Goal: Task Accomplishment & Management: Complete application form

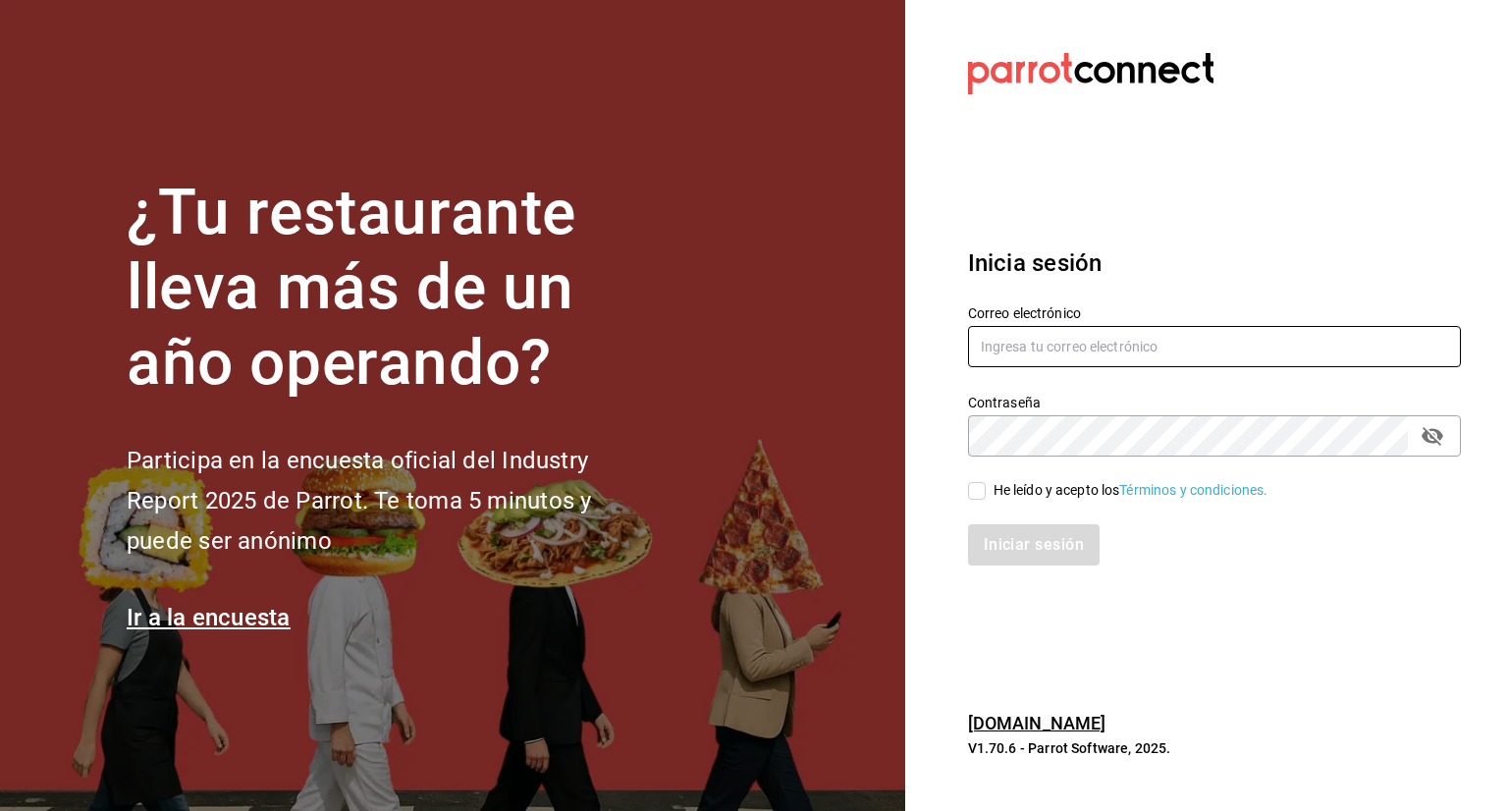
type input "[PERSON_NAME][EMAIL_ADDRESS][PERSON_NAME][DOMAIN_NAME]"
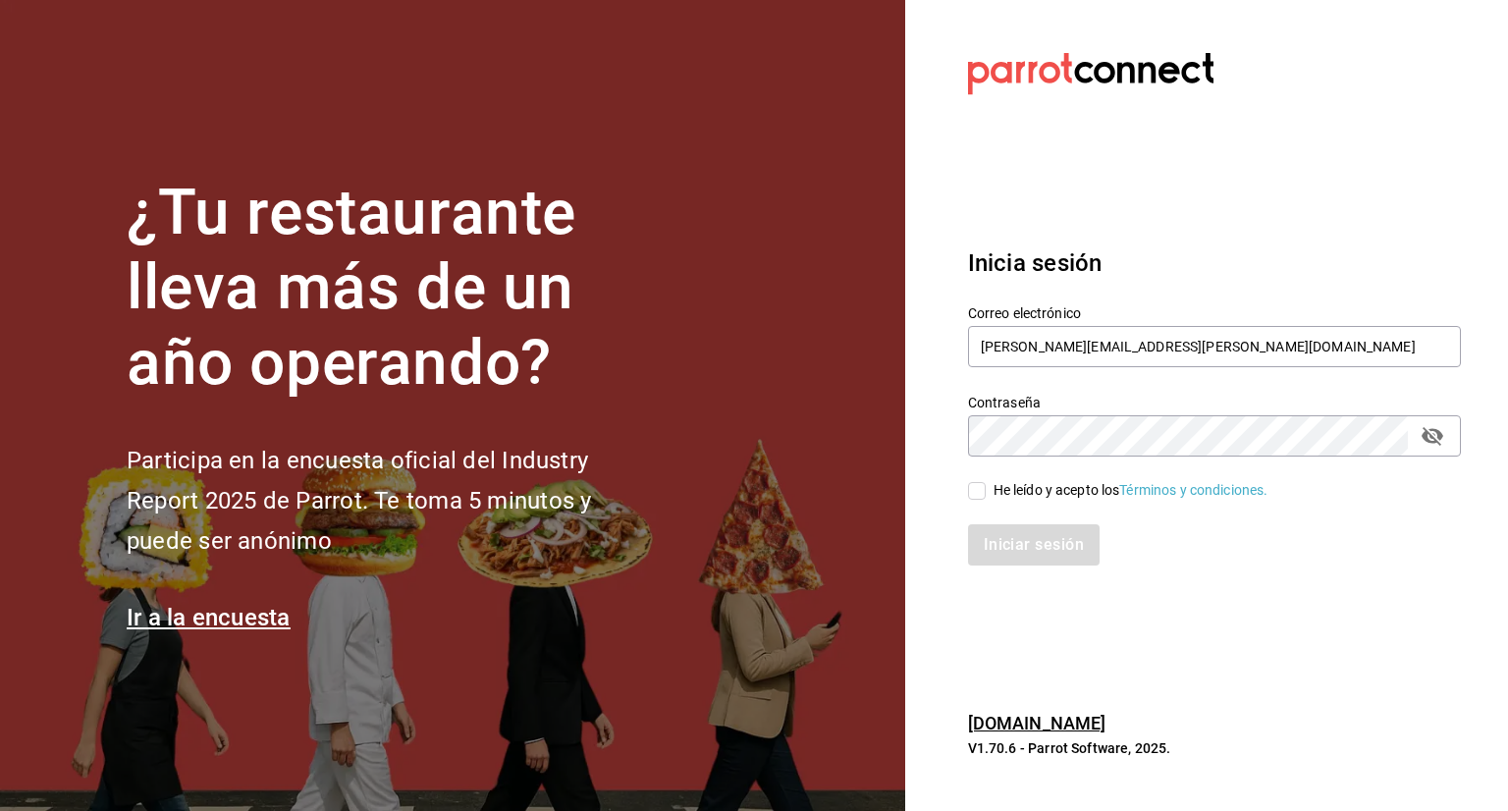
click at [974, 490] on input "He leído y acepto los Términos y condiciones." at bounding box center [977, 491] width 18 height 18
checkbox input "true"
click at [1050, 541] on button "Iniciar sesión" at bounding box center [1035, 544] width 134 height 41
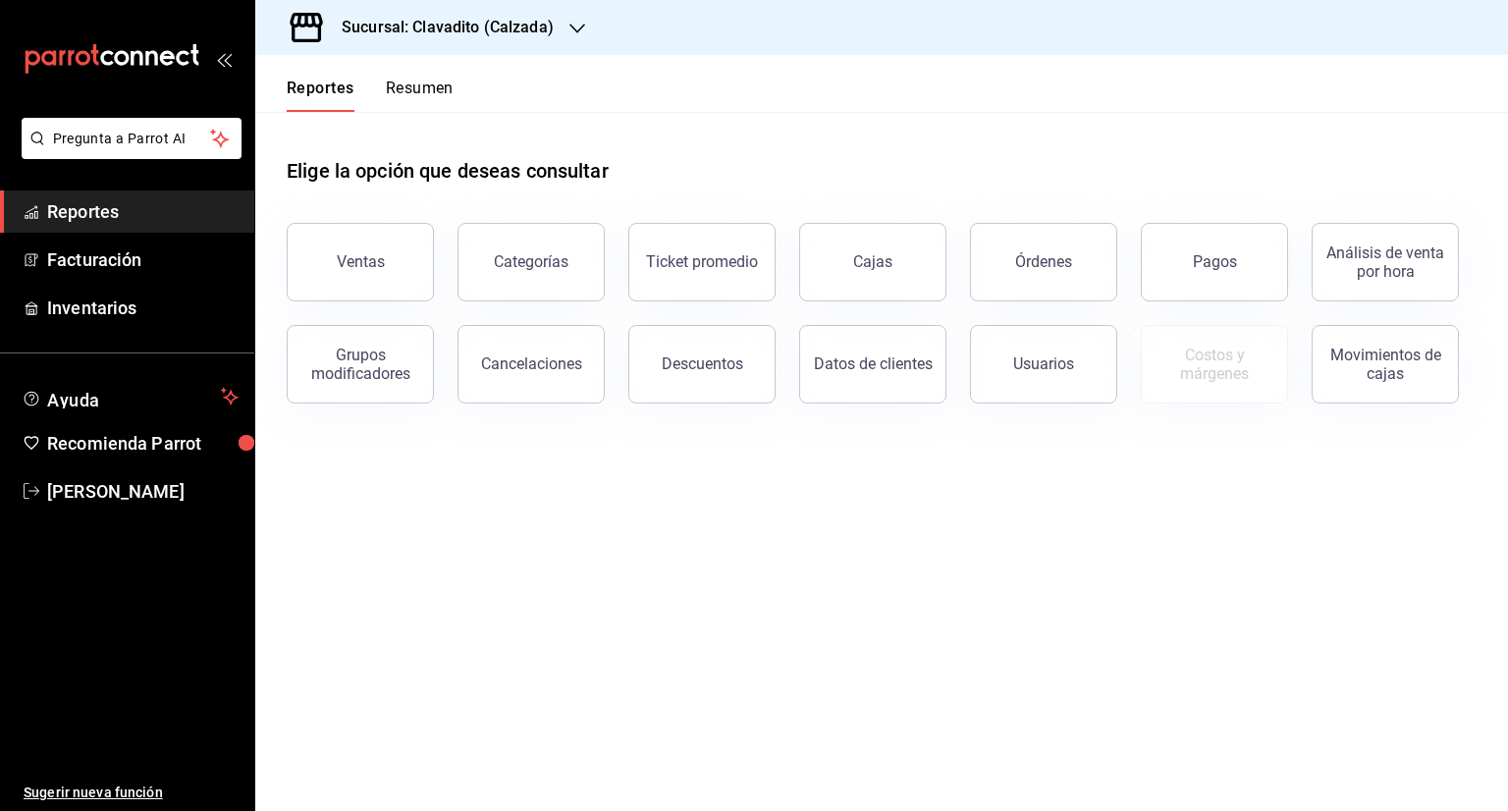
click at [570, 23] on icon "button" at bounding box center [578, 29] width 16 height 16
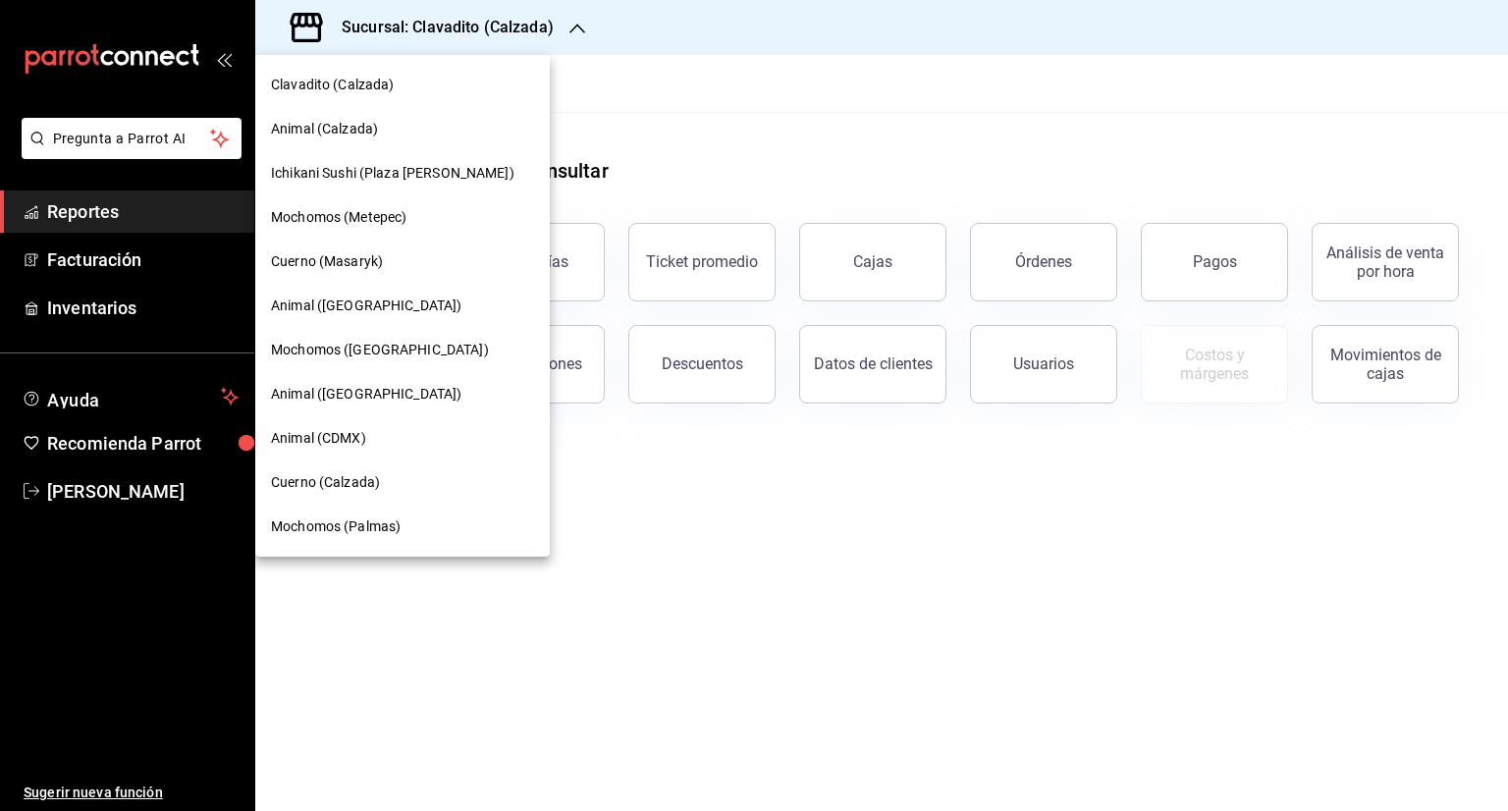
click at [370, 307] on span "Animal ([GEOGRAPHIC_DATA])" at bounding box center [366, 306] width 191 height 21
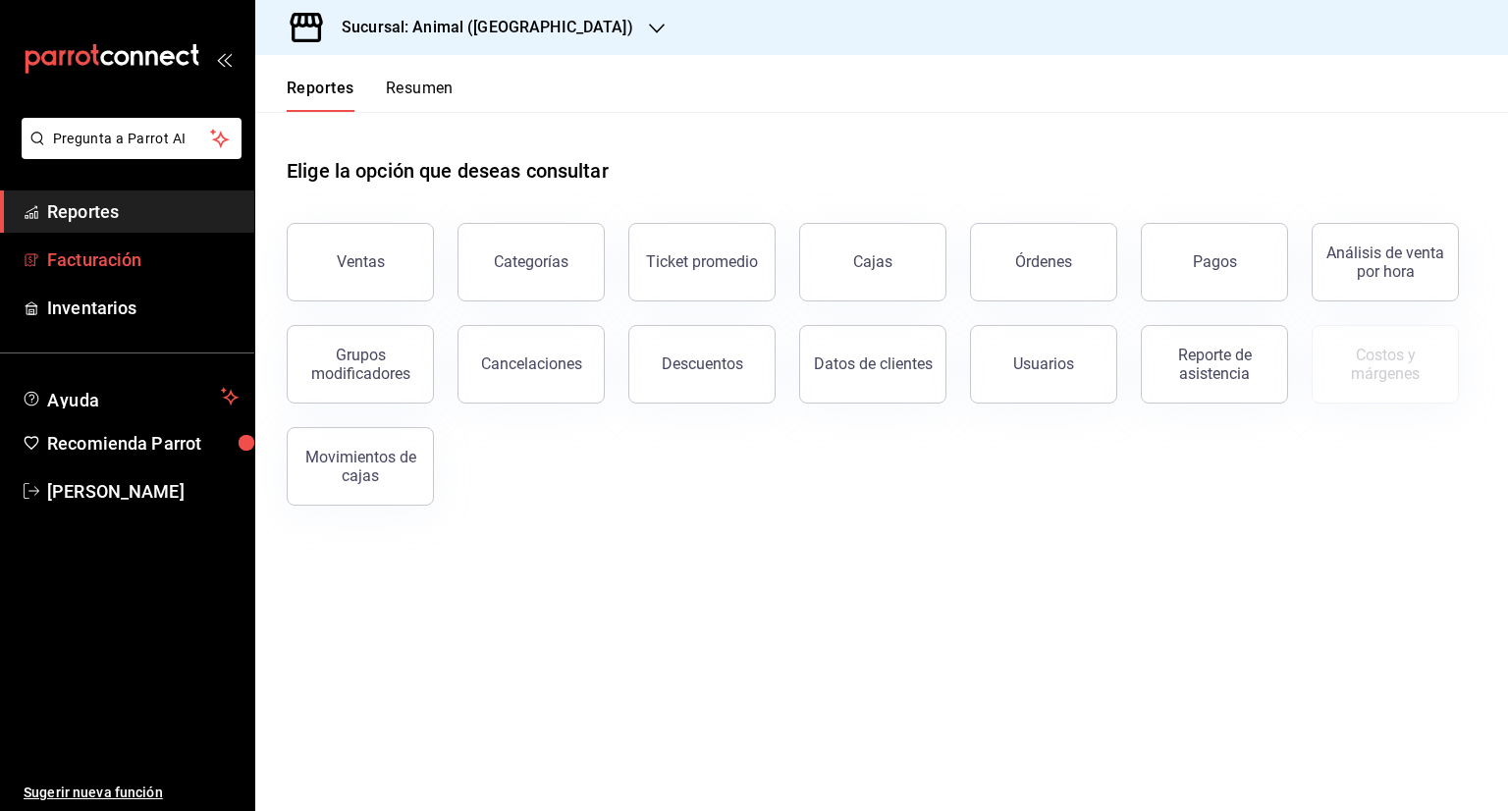
click at [127, 264] on span "Facturación" at bounding box center [142, 259] width 191 height 27
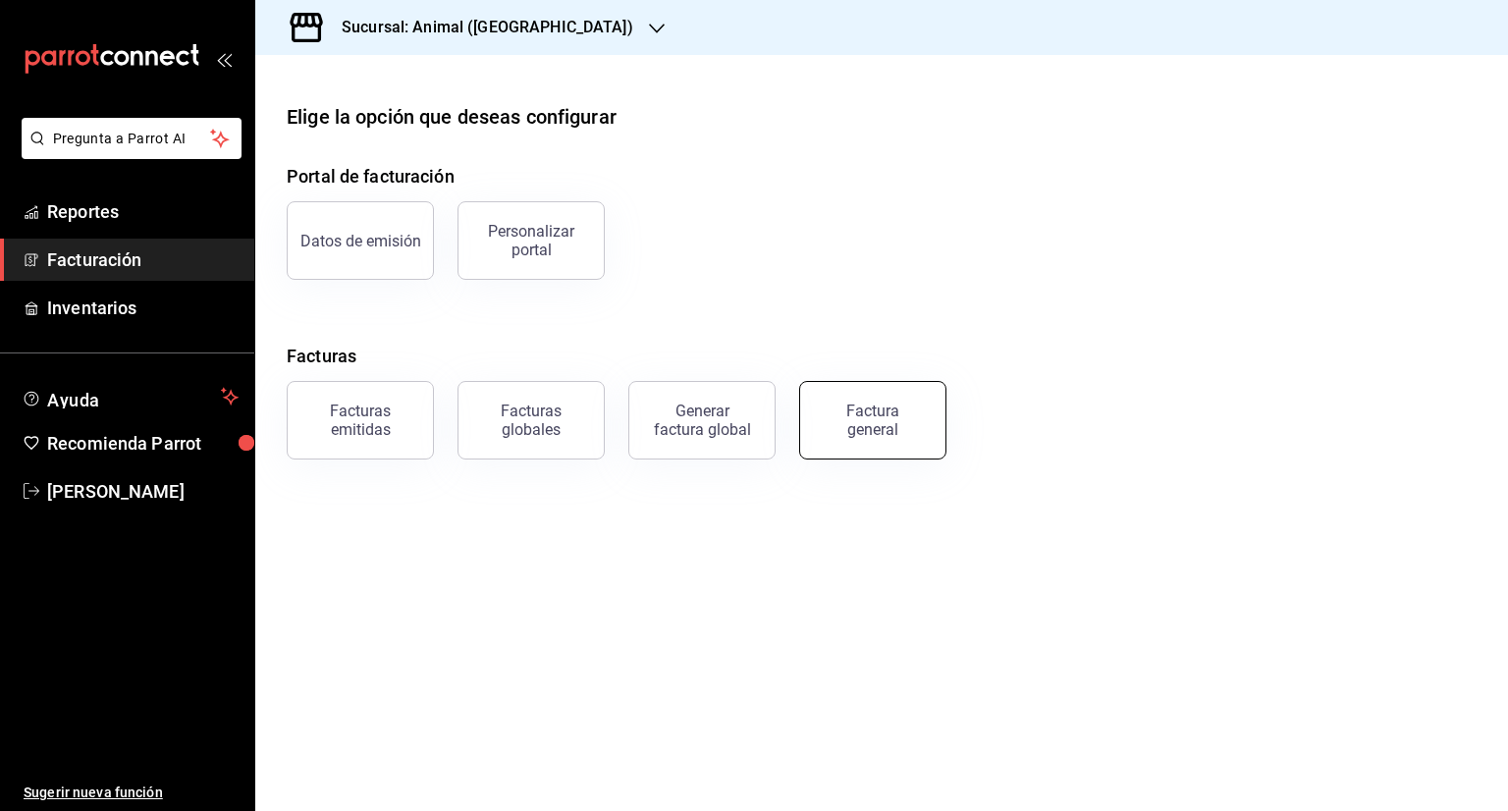
click at [889, 427] on div "Factura general" at bounding box center [873, 420] width 98 height 37
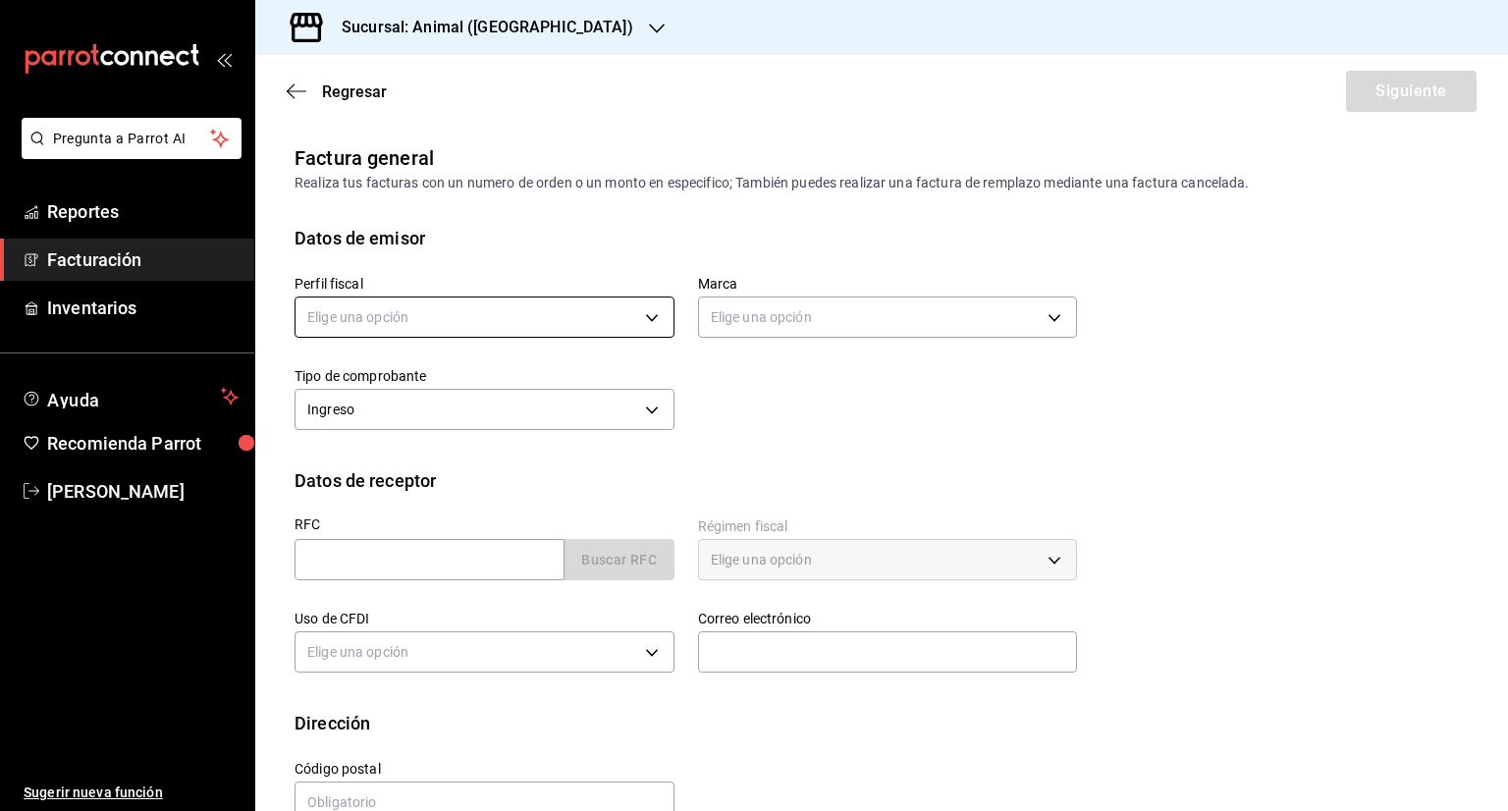
click at [412, 312] on body "Pregunta a Parrot AI Reportes Facturación Inventarios Ayuda Recomienda Parrot […" at bounding box center [754, 405] width 1508 height 811
click at [382, 413] on li "FUEGO SALVAJE" at bounding box center [482, 417] width 373 height 36
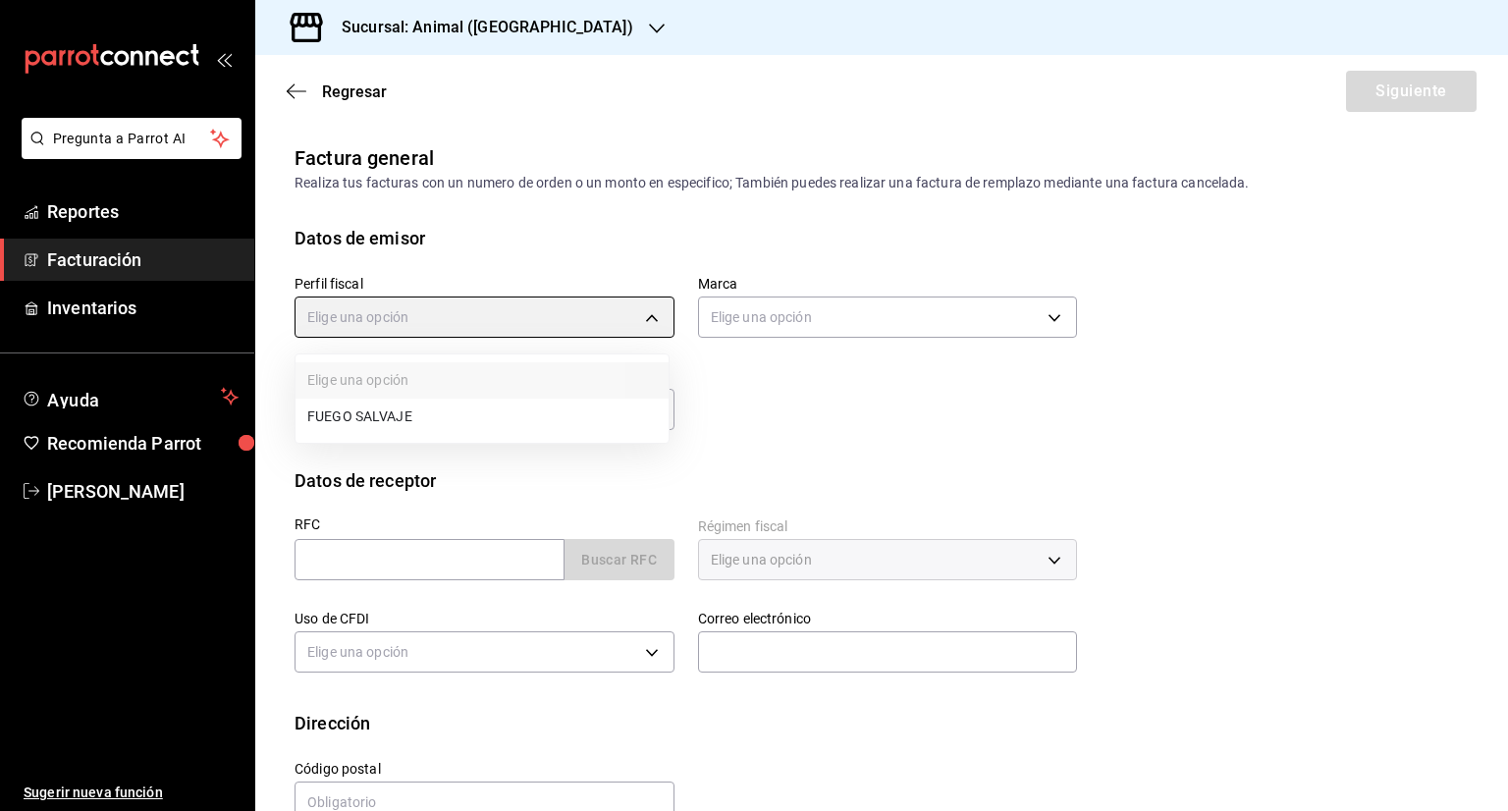
type input "0846ec4d-2658-4da1-83bc-18be15ccd2fc"
type input "3f39fcdc-c8c4-4fff-883a-47b345d9391c"
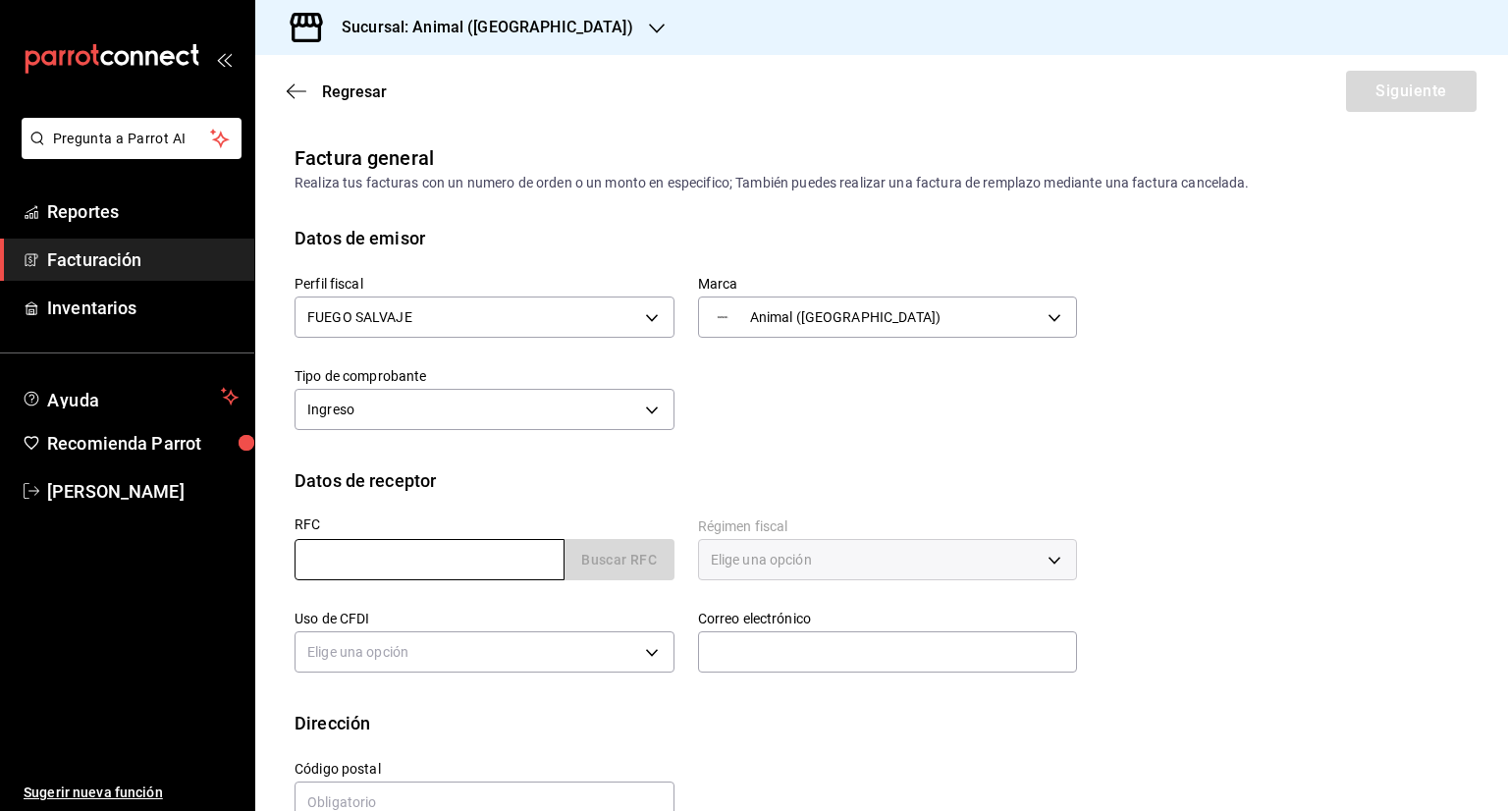
drag, startPoint x: 352, startPoint y: 553, endPoint x: 371, endPoint y: 560, distance: 20.8
click at [352, 553] on input "text" at bounding box center [430, 559] width 270 height 41
click at [458, 563] on input "text" at bounding box center [430, 559] width 270 height 41
click at [458, 561] on input "text" at bounding box center [430, 559] width 270 height 41
paste input "PMM000602HE8"
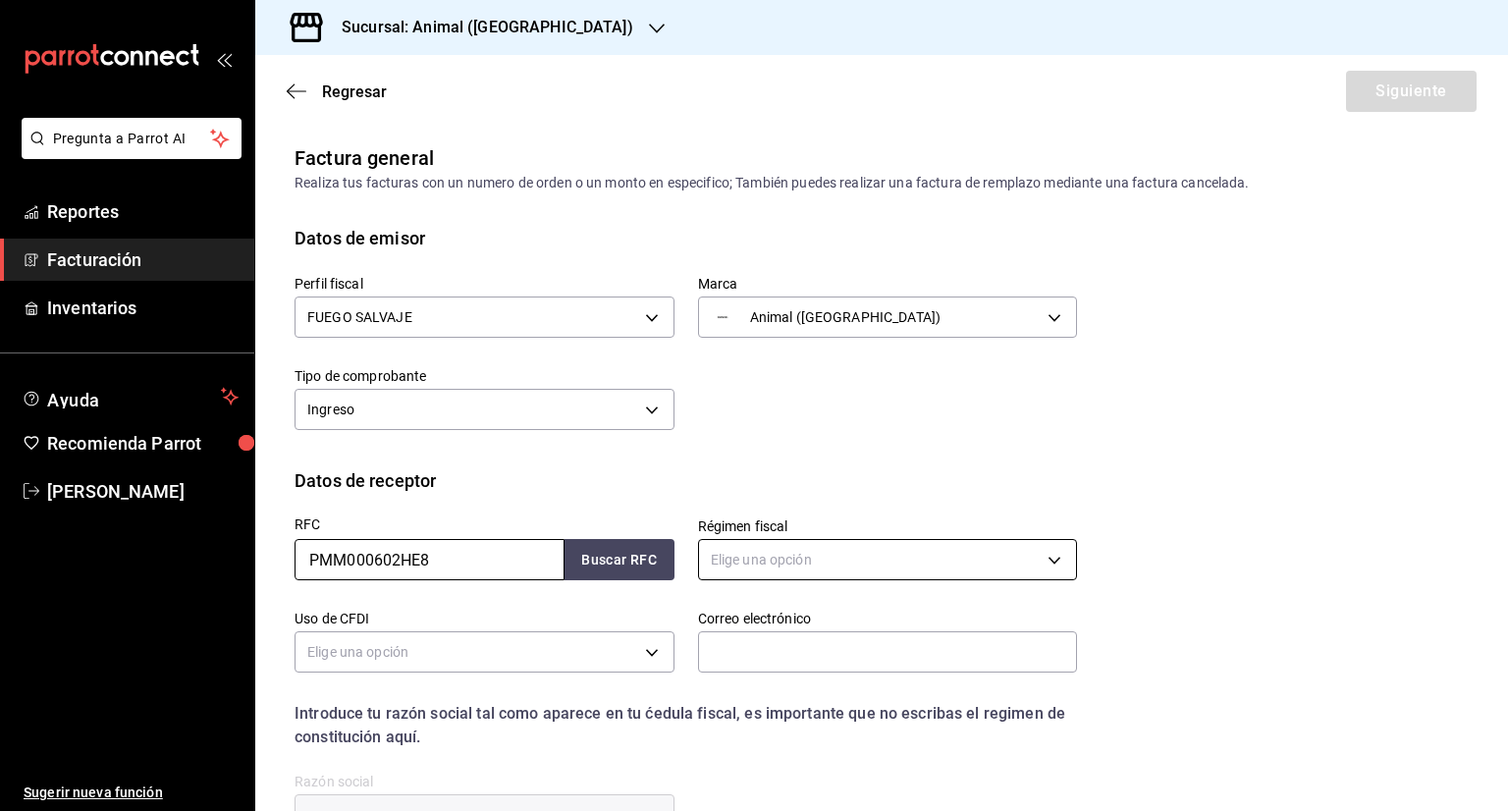
type input "PMM000602HE8"
click at [755, 578] on body "Pregunta a Parrot AI Reportes Facturación Inventarios Ayuda Recomienda Parrot […" at bounding box center [754, 405] width 1508 height 811
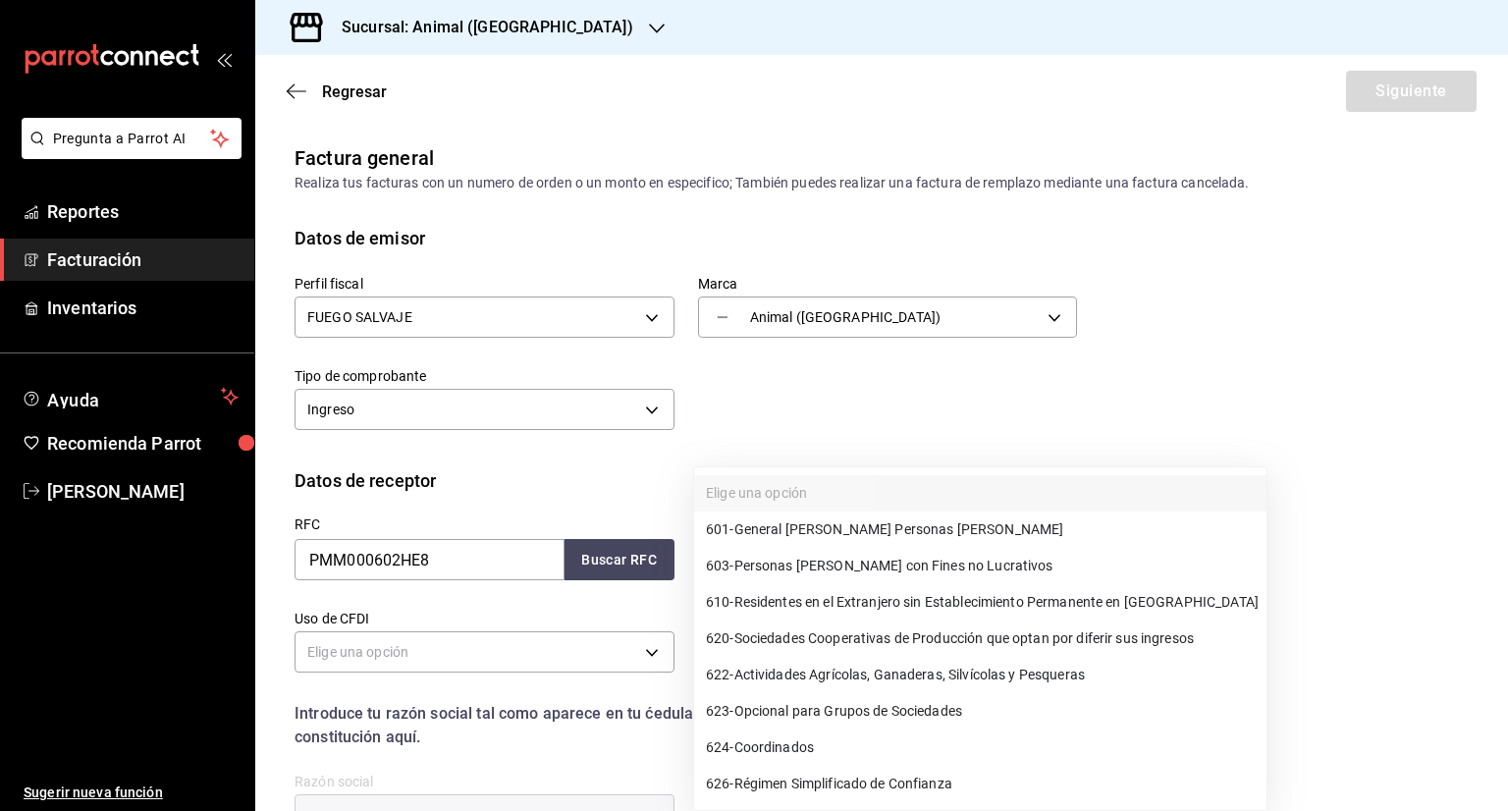
click at [880, 775] on span "626 - Régimen Simplificado de Confianza" at bounding box center [829, 784] width 246 height 21
type input "626"
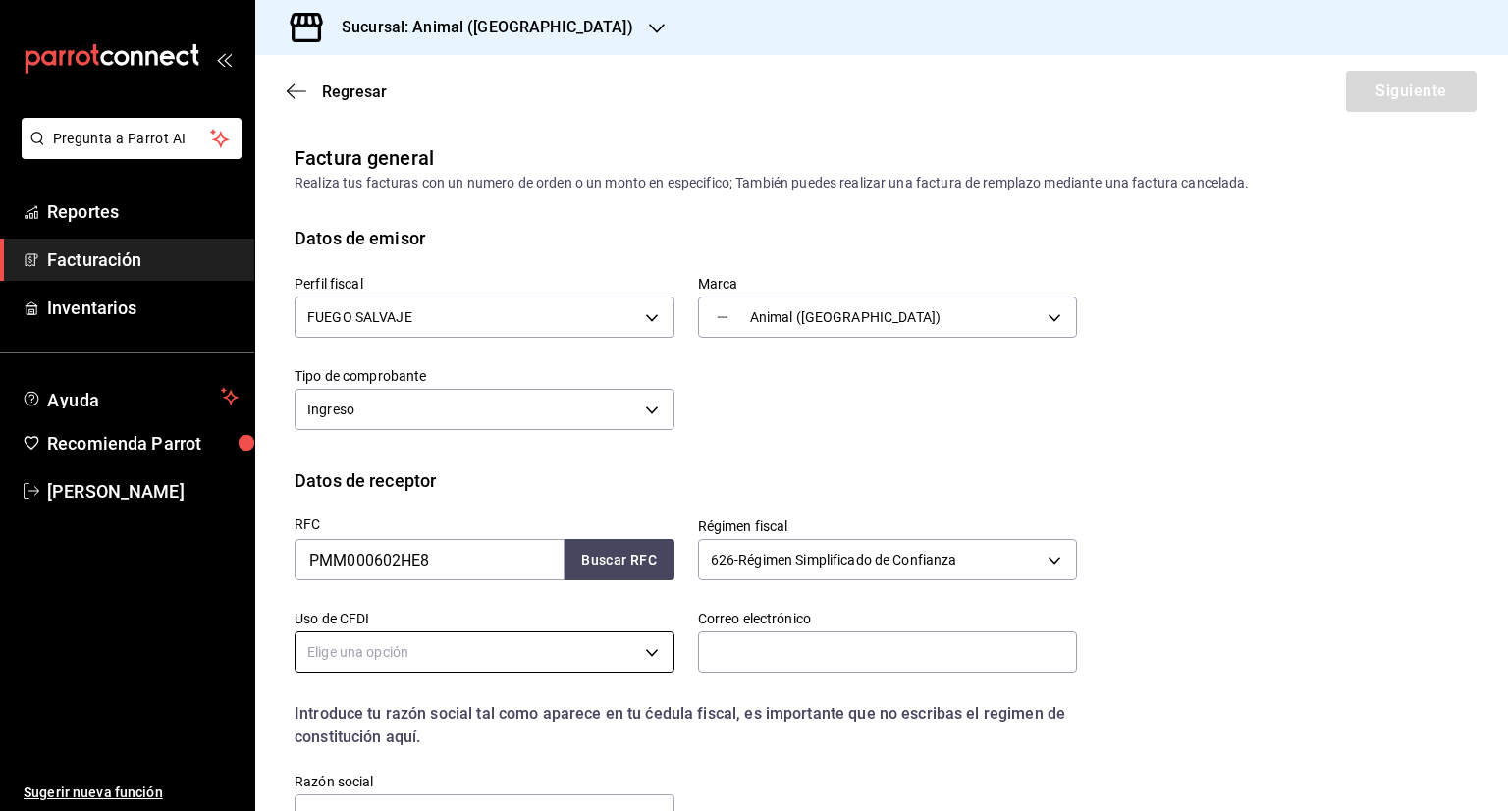
click at [403, 641] on body "Pregunta a Parrot AI Reportes Facturación Inventarios Ayuda Recomienda Parrot […" at bounding box center [754, 405] width 1508 height 811
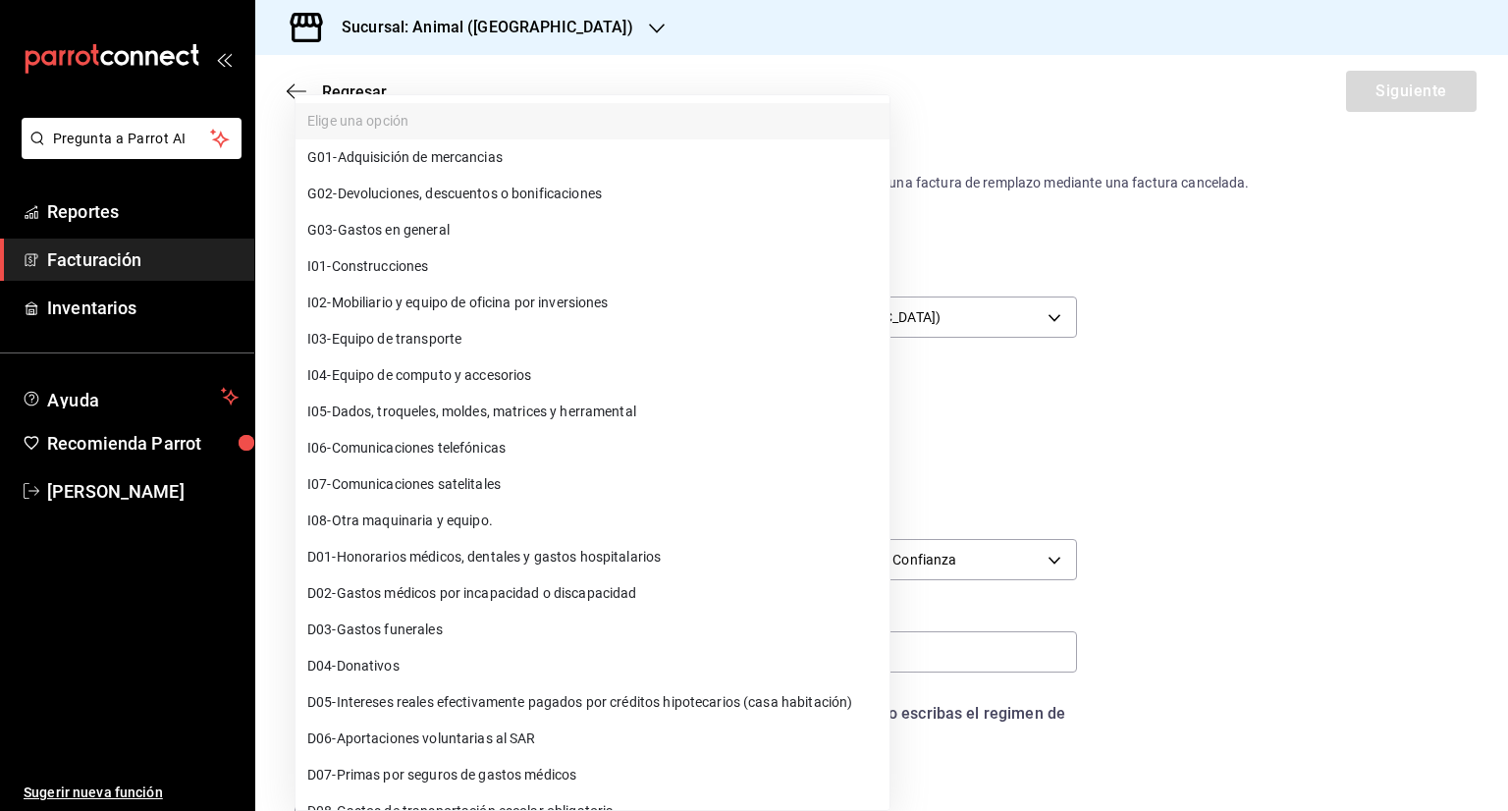
click at [413, 229] on span "G03 - Gastos en general" at bounding box center [378, 230] width 142 height 21
type input "G03"
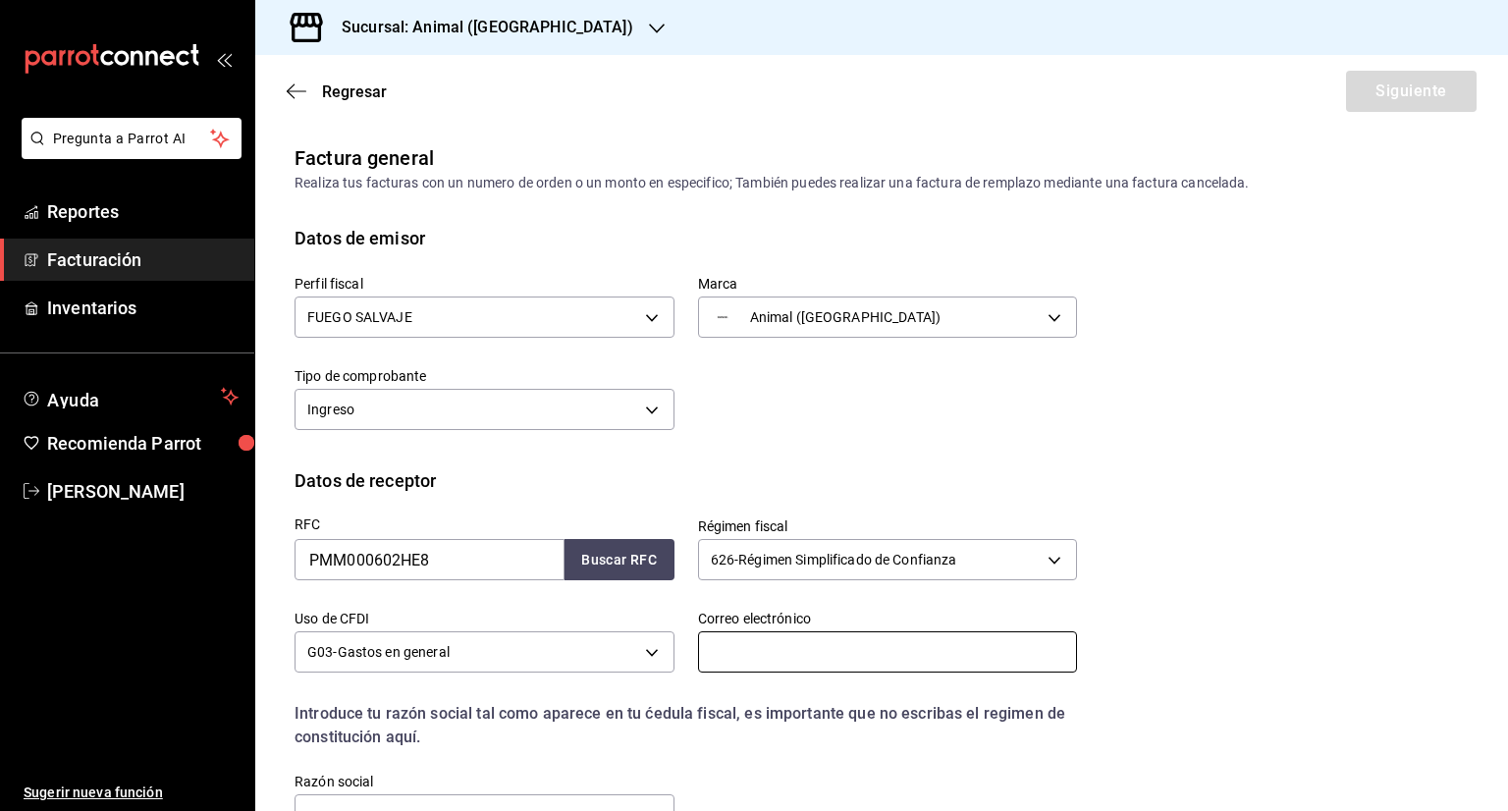
click at [880, 647] on input "text" at bounding box center [888, 651] width 380 height 41
type input "[PERSON_NAME][EMAIL_ADDRESS][PERSON_NAME][DOMAIN_NAME]"
type input "76177"
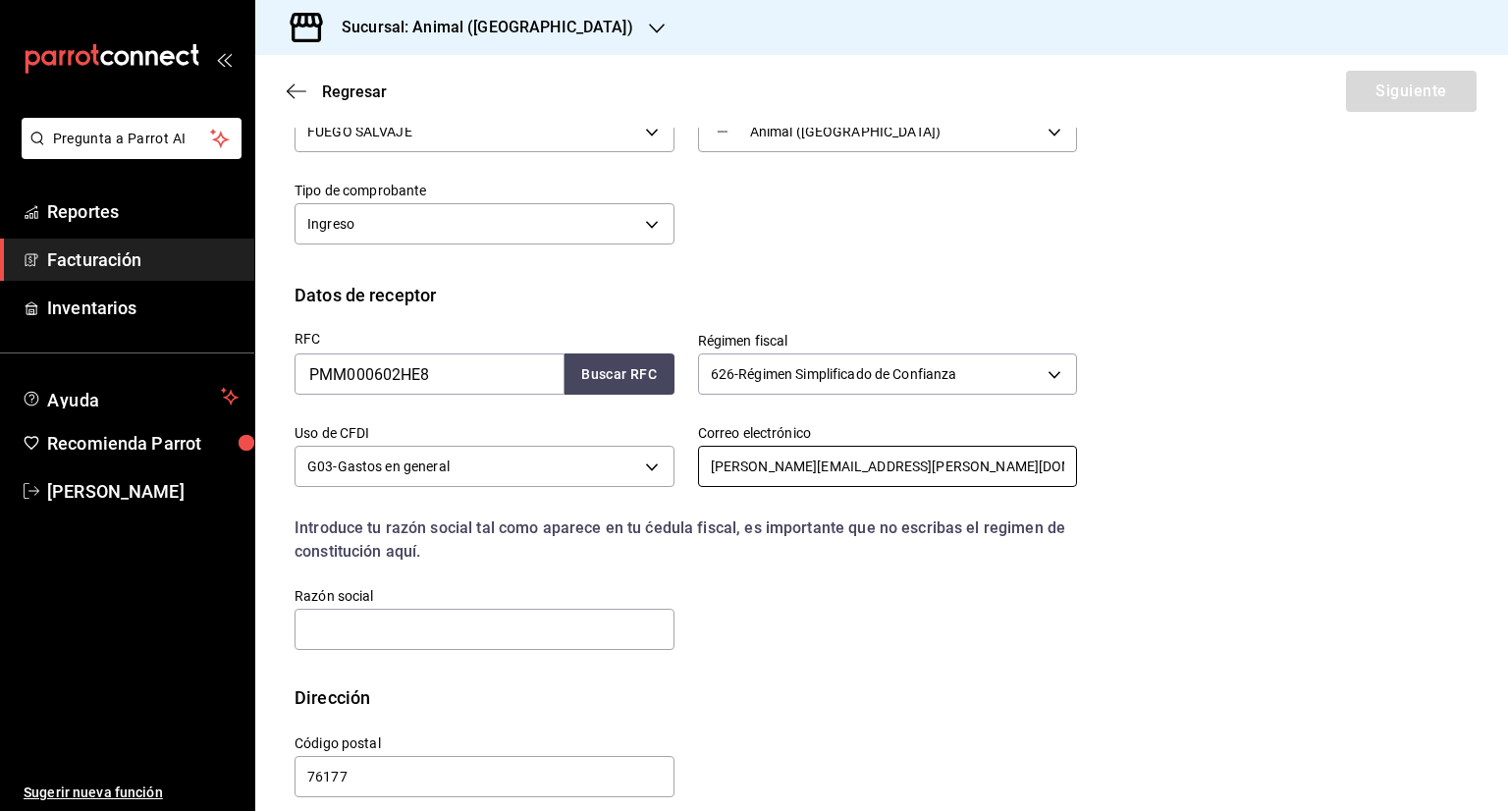
scroll to position [206, 0]
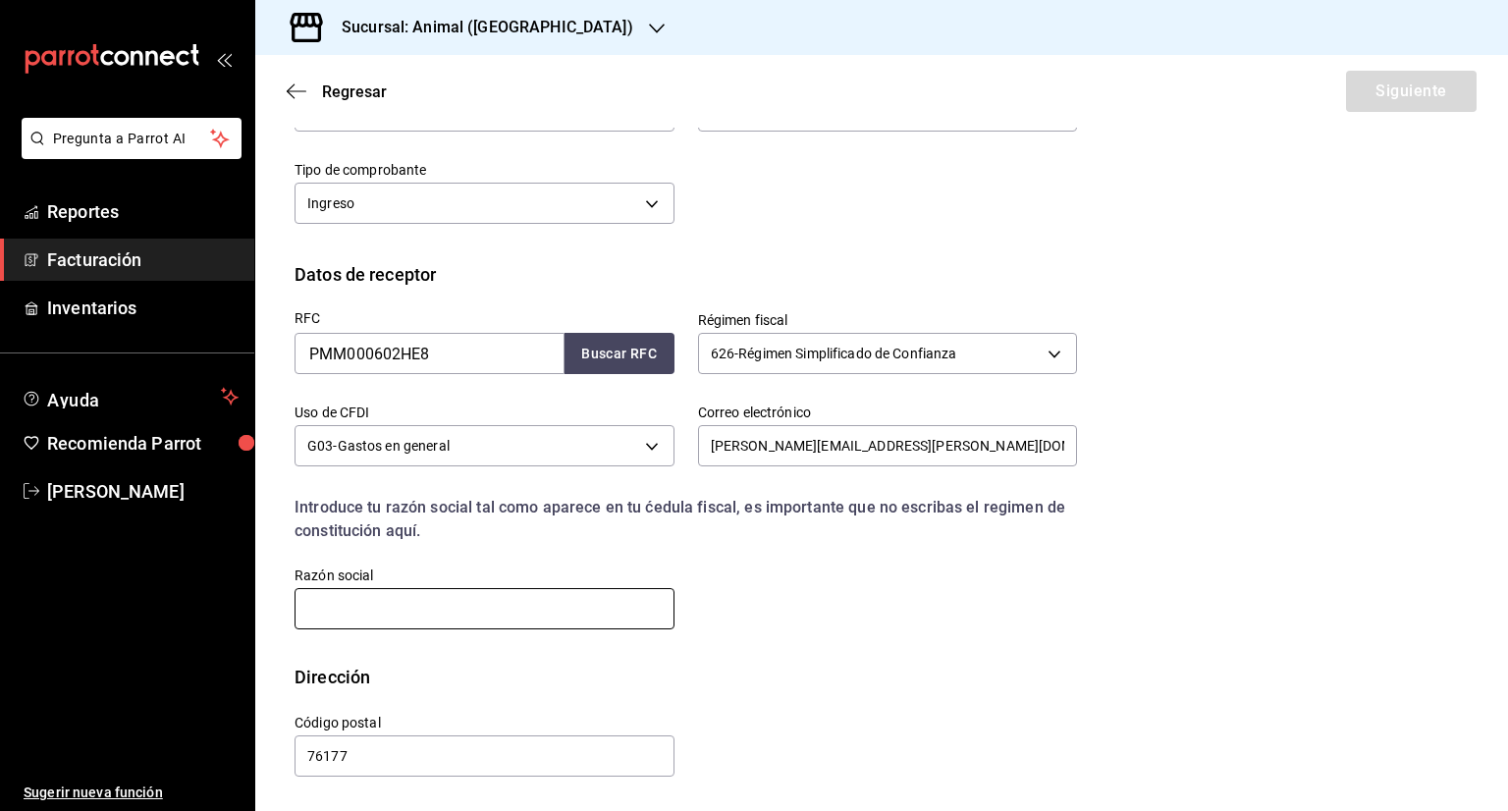
drag, startPoint x: 429, startPoint y: 601, endPoint x: 439, endPoint y: 607, distance: 11.5
click at [429, 601] on input "text" at bounding box center [485, 608] width 380 height 41
paste input "PROCESOS Y MANUFACTURAS MECANICAS"
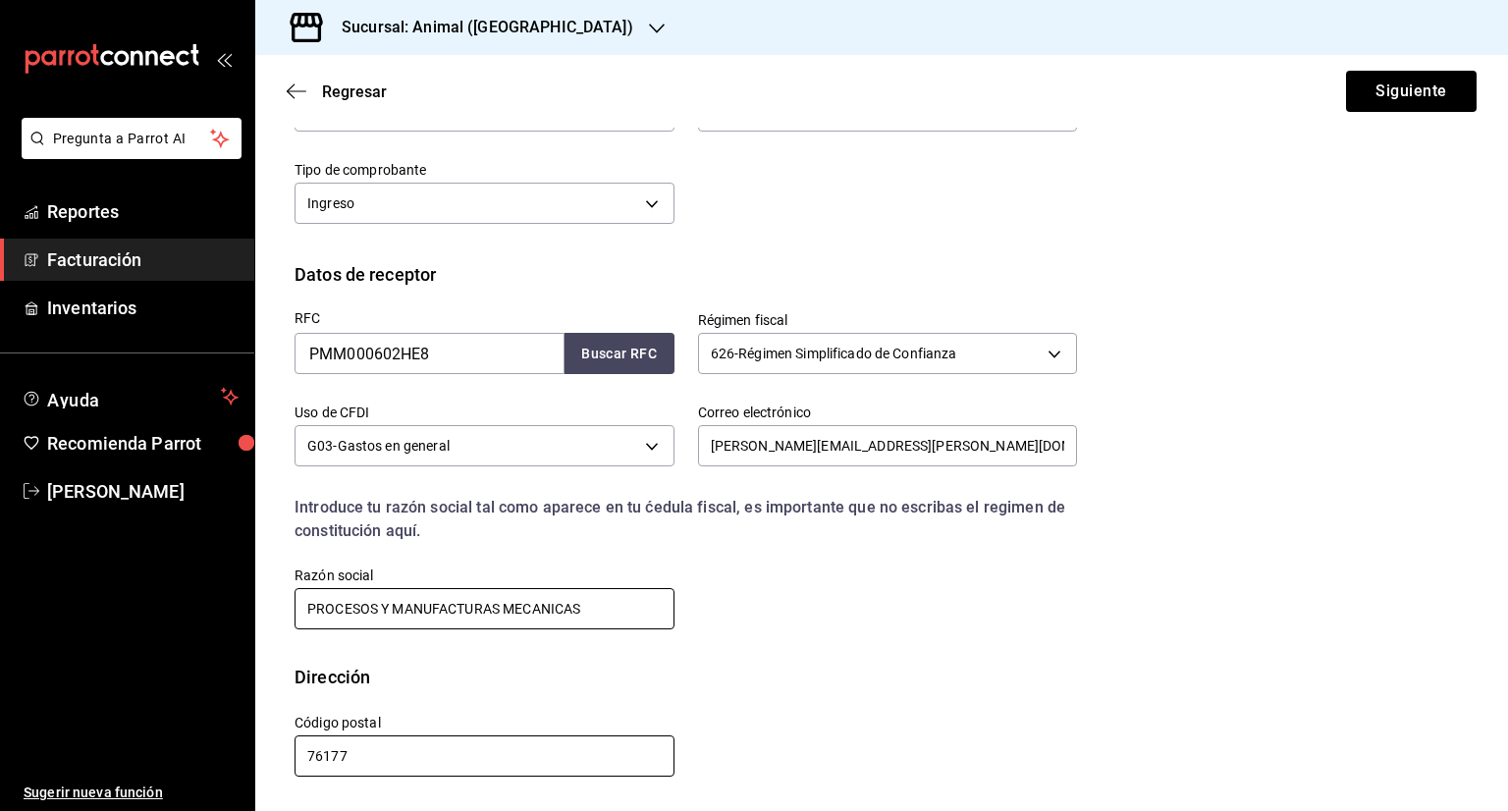
type input "PROCESOS Y MANUFACTURAS MECANICAS"
drag, startPoint x: 328, startPoint y: 757, endPoint x: 255, endPoint y: 775, distance: 74.8
click at [244, 763] on div "Pregunta a Parrot AI Reportes Facturación Inventarios Ayuda Recomienda Parrot […" at bounding box center [754, 405] width 1508 height 811
paste input "55025"
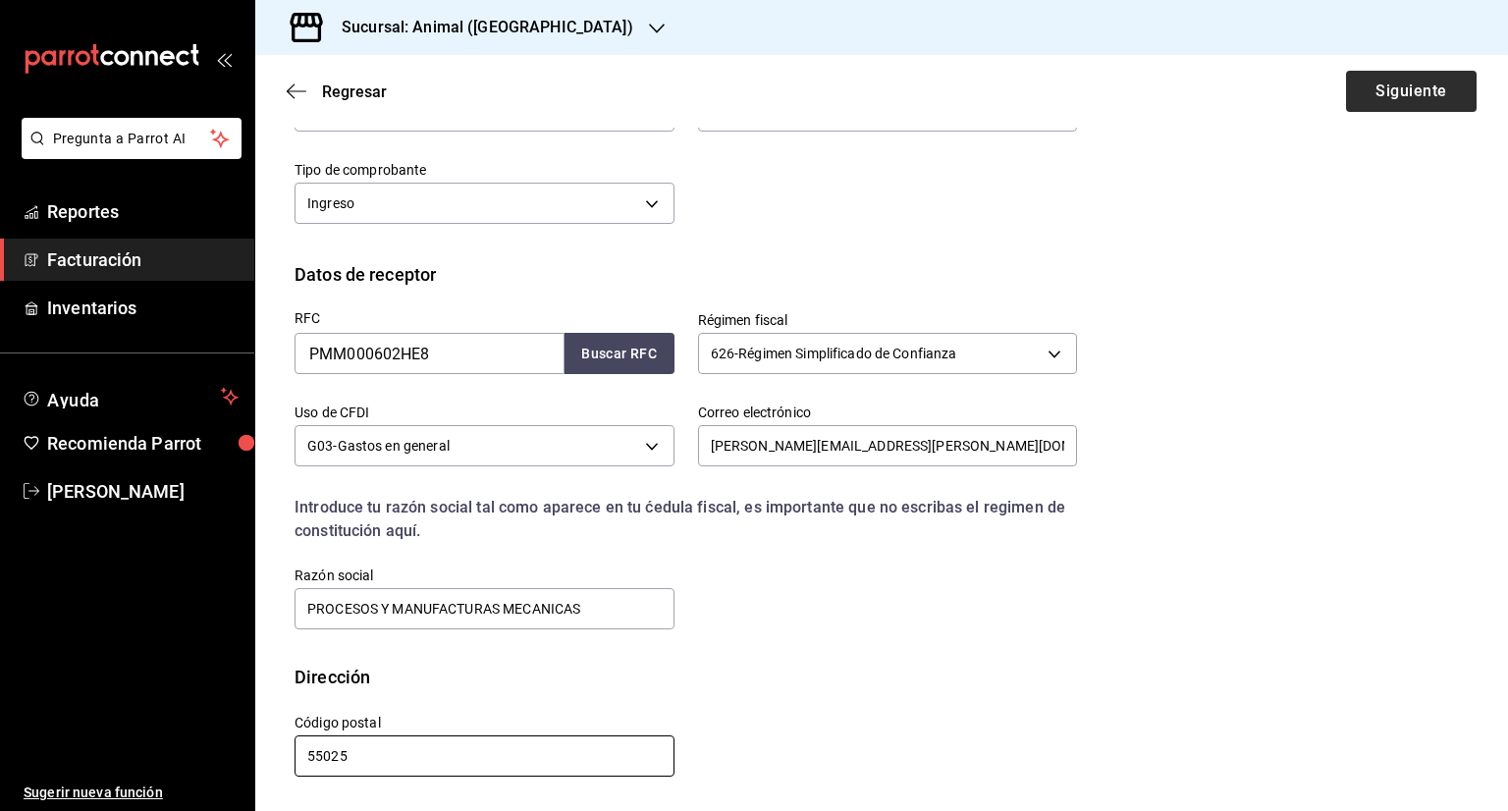
type input "55025"
click at [1400, 93] on button "Siguiente" at bounding box center [1411, 91] width 131 height 41
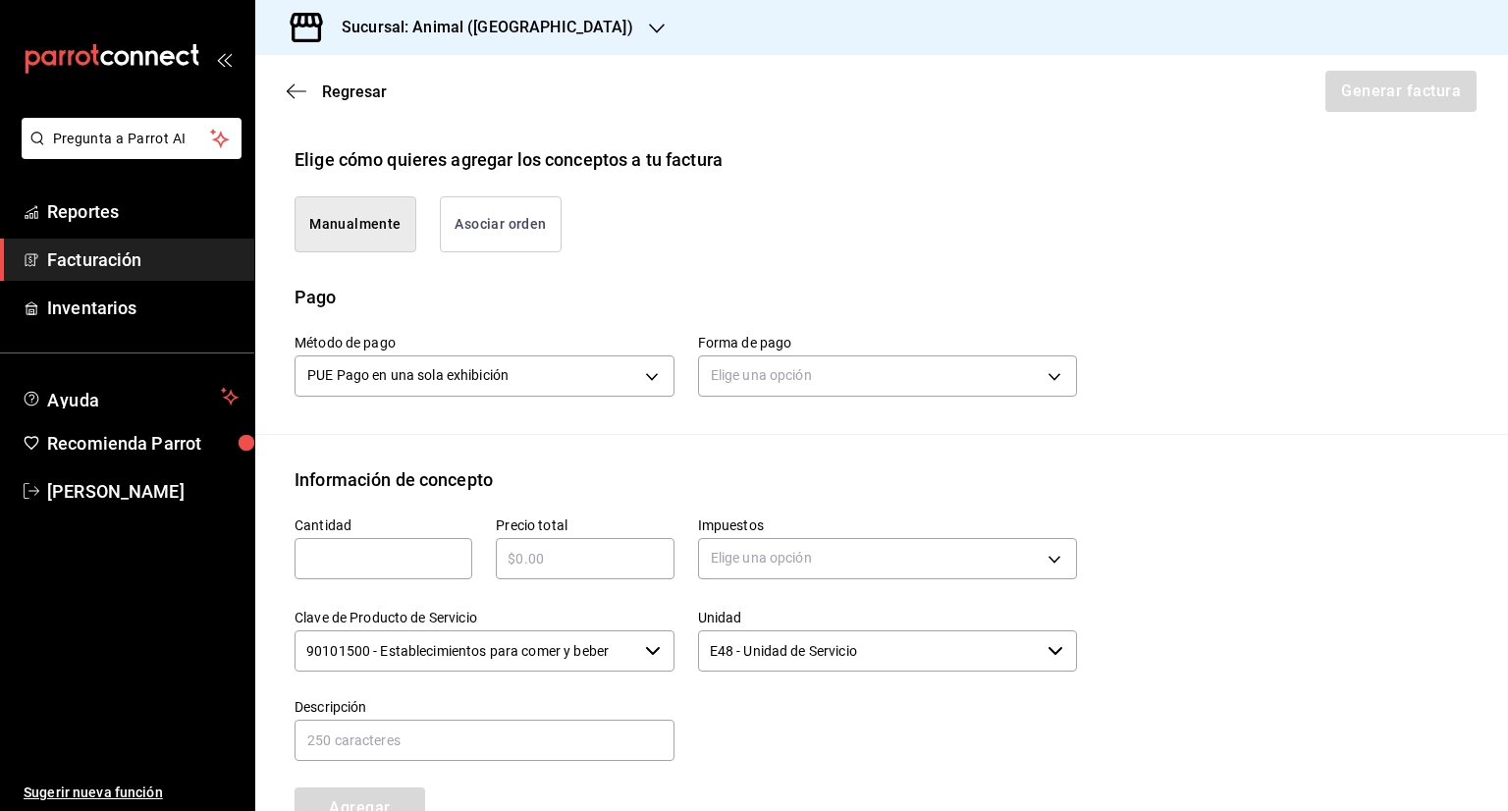
scroll to position [501, 0]
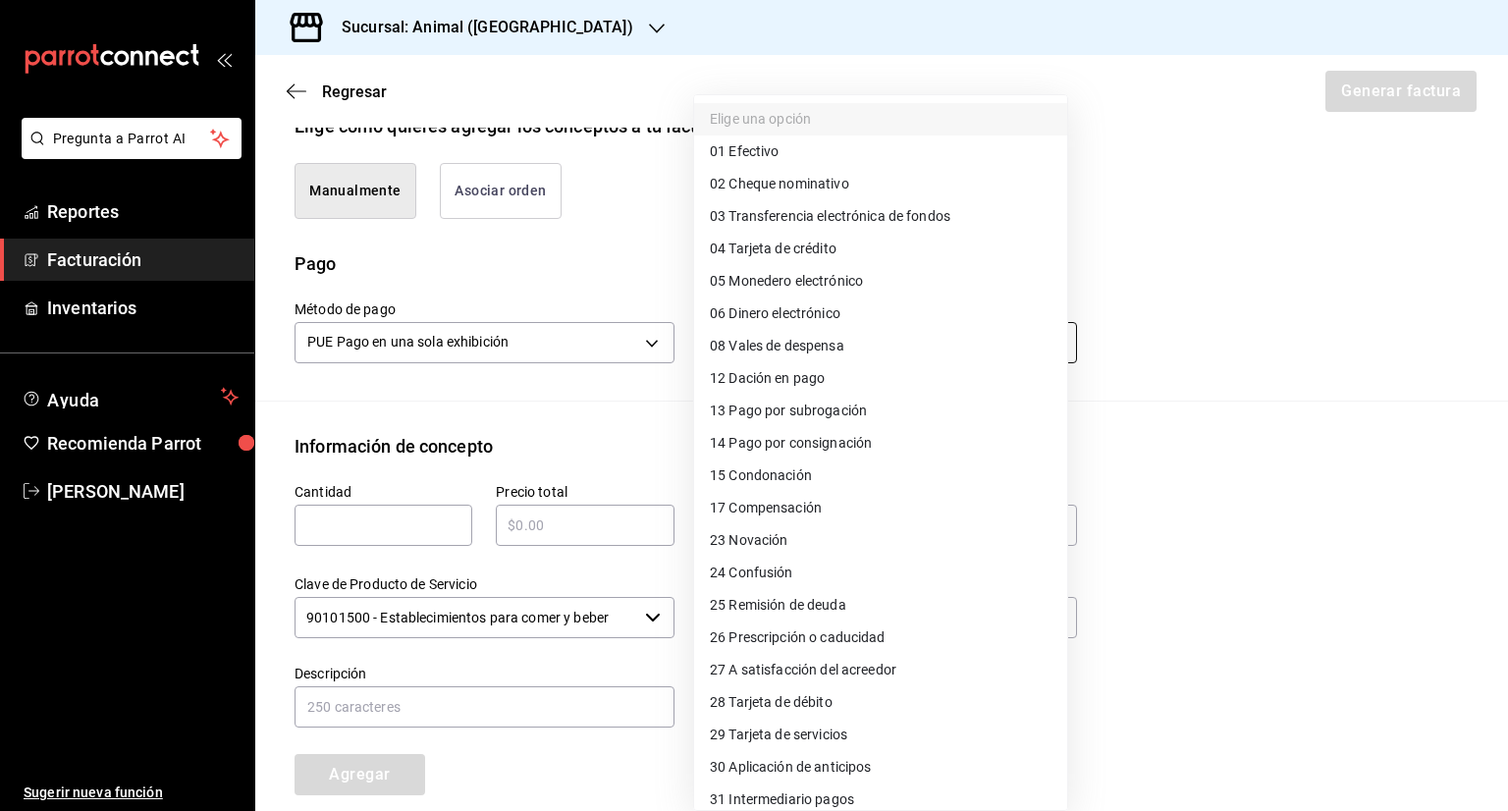
click at [851, 340] on body "Pregunta a Parrot AI Reportes Facturación Inventarios Ayuda Recomienda Parrot […" at bounding box center [754, 405] width 1508 height 811
click at [823, 248] on span "04 Tarjeta de crédito" at bounding box center [773, 249] width 127 height 21
type input "04"
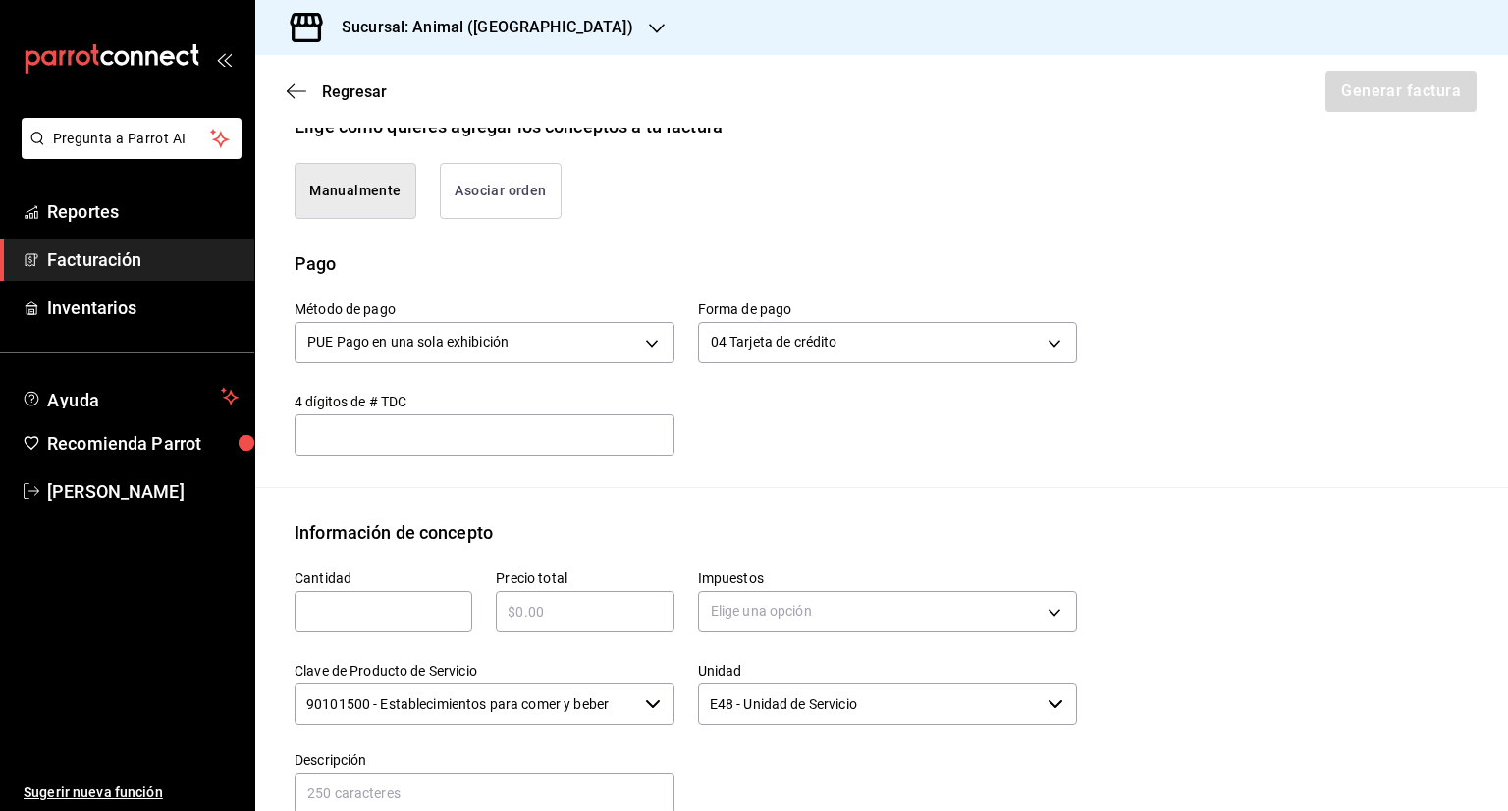
click at [376, 607] on input "text" at bounding box center [384, 612] width 178 height 24
type input "1"
click at [533, 614] on input "text" at bounding box center [585, 612] width 178 height 24
type input "$17974"
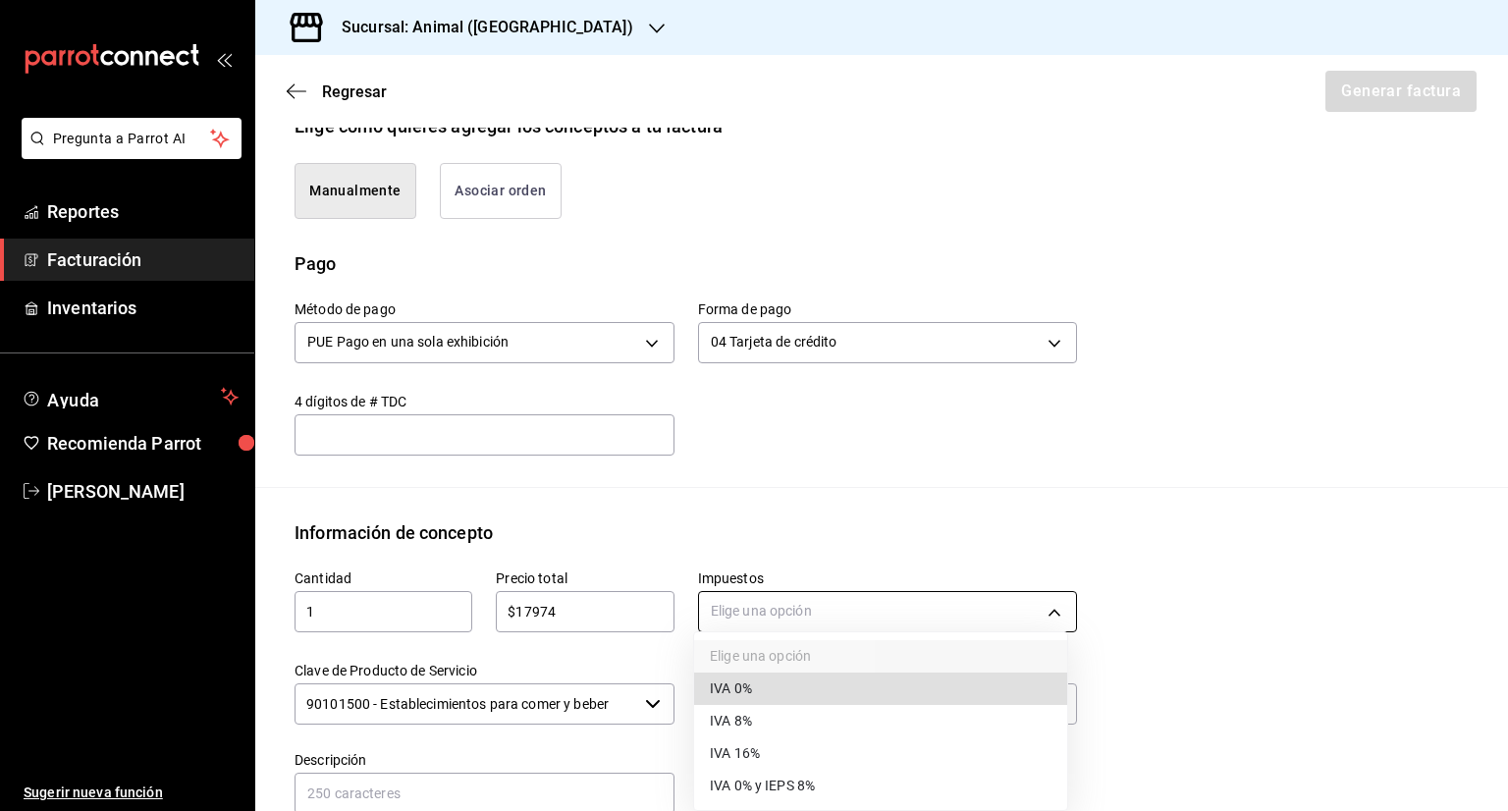
click at [873, 610] on body "Pregunta a Parrot AI Reportes Facturación Inventarios Ayuda Recomienda Parrot […" at bounding box center [754, 405] width 1508 height 811
click at [747, 753] on span "IVA 16%" at bounding box center [735, 753] width 50 height 21
type input "IVA_16"
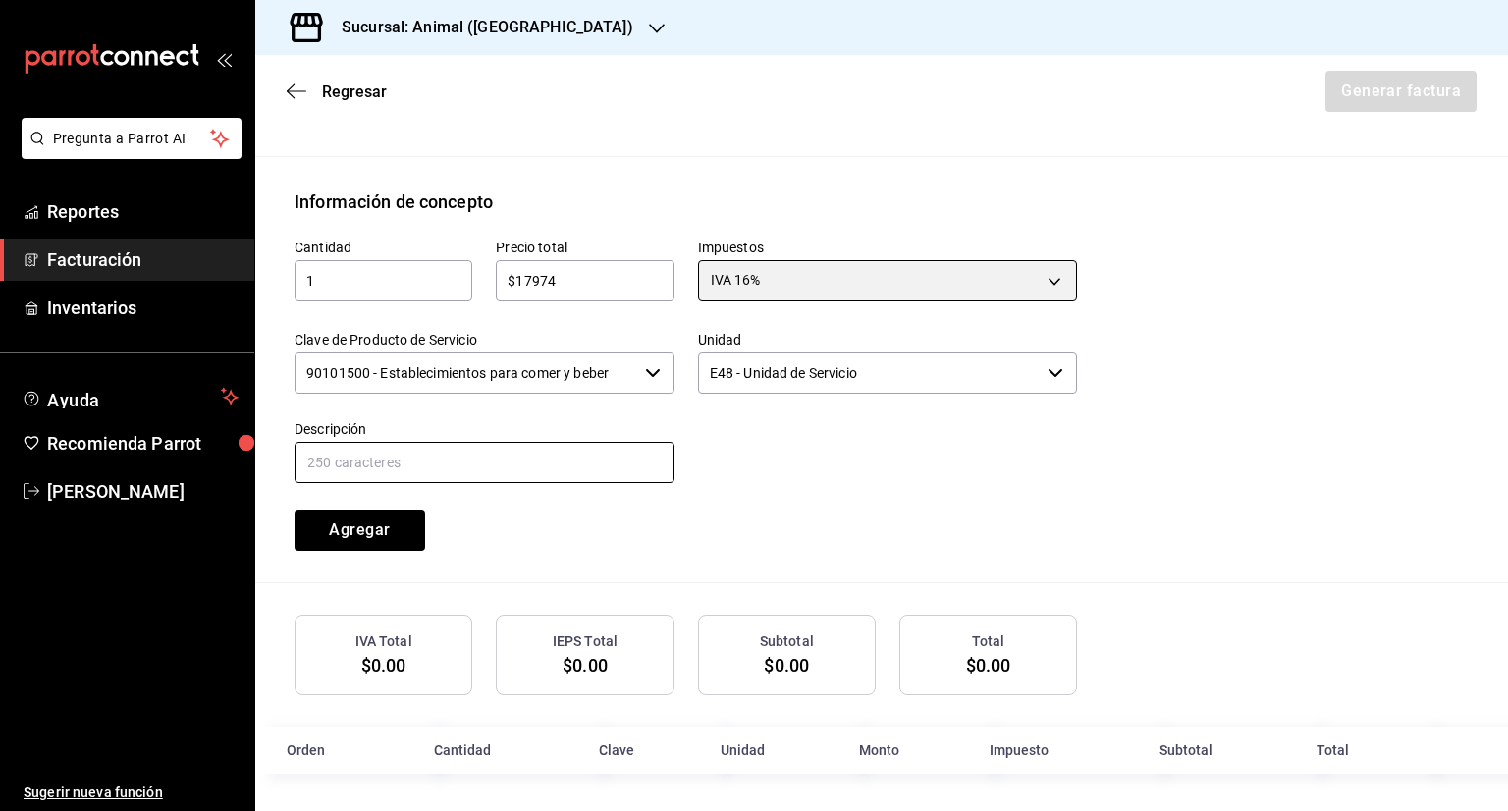
scroll to position [833, 0]
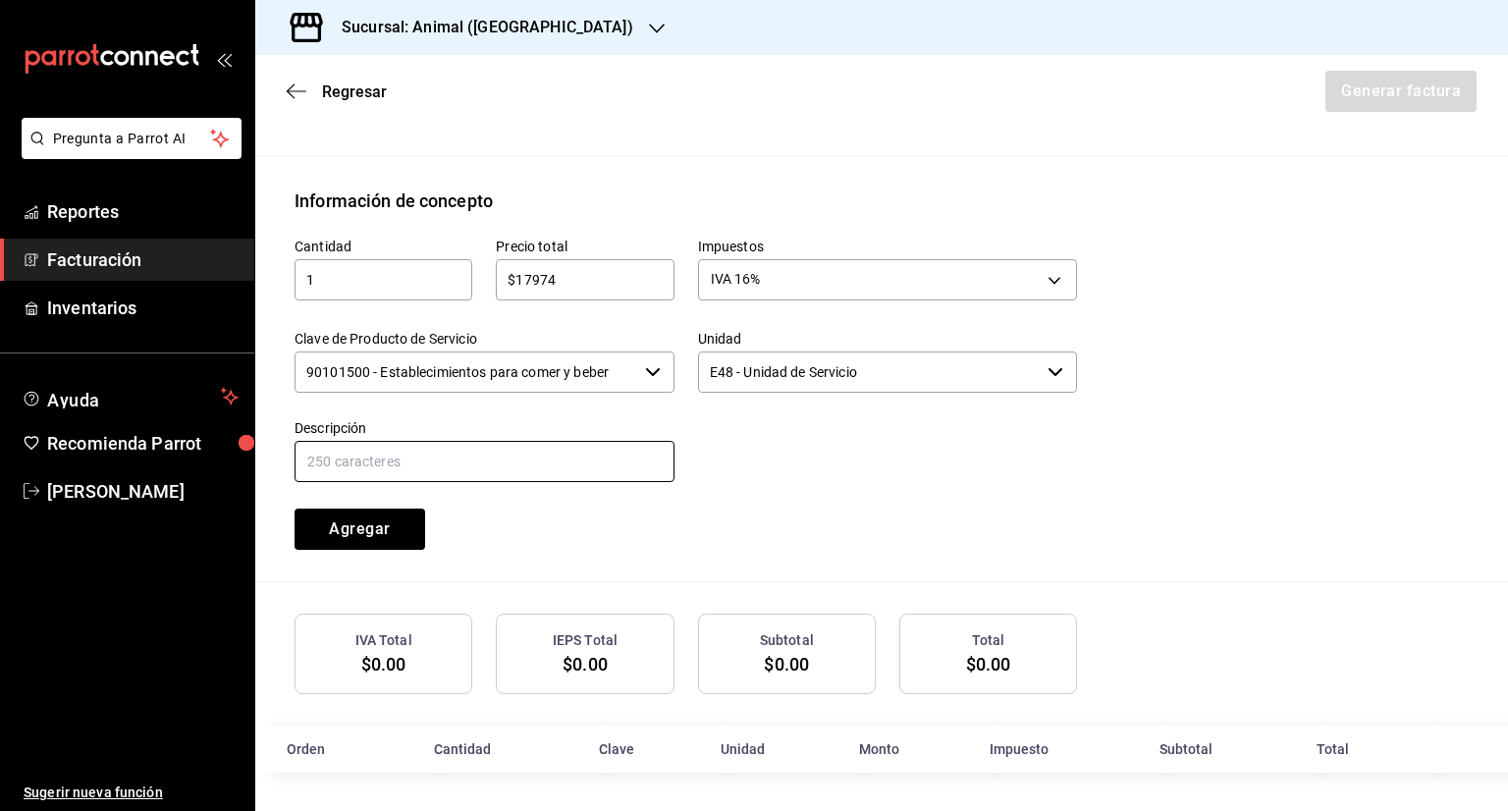
click at [383, 453] on input "text" at bounding box center [485, 461] width 380 height 41
type input "ALIMENTOS Y BEBIDAS"
click at [396, 524] on button "Agregar" at bounding box center [360, 529] width 131 height 41
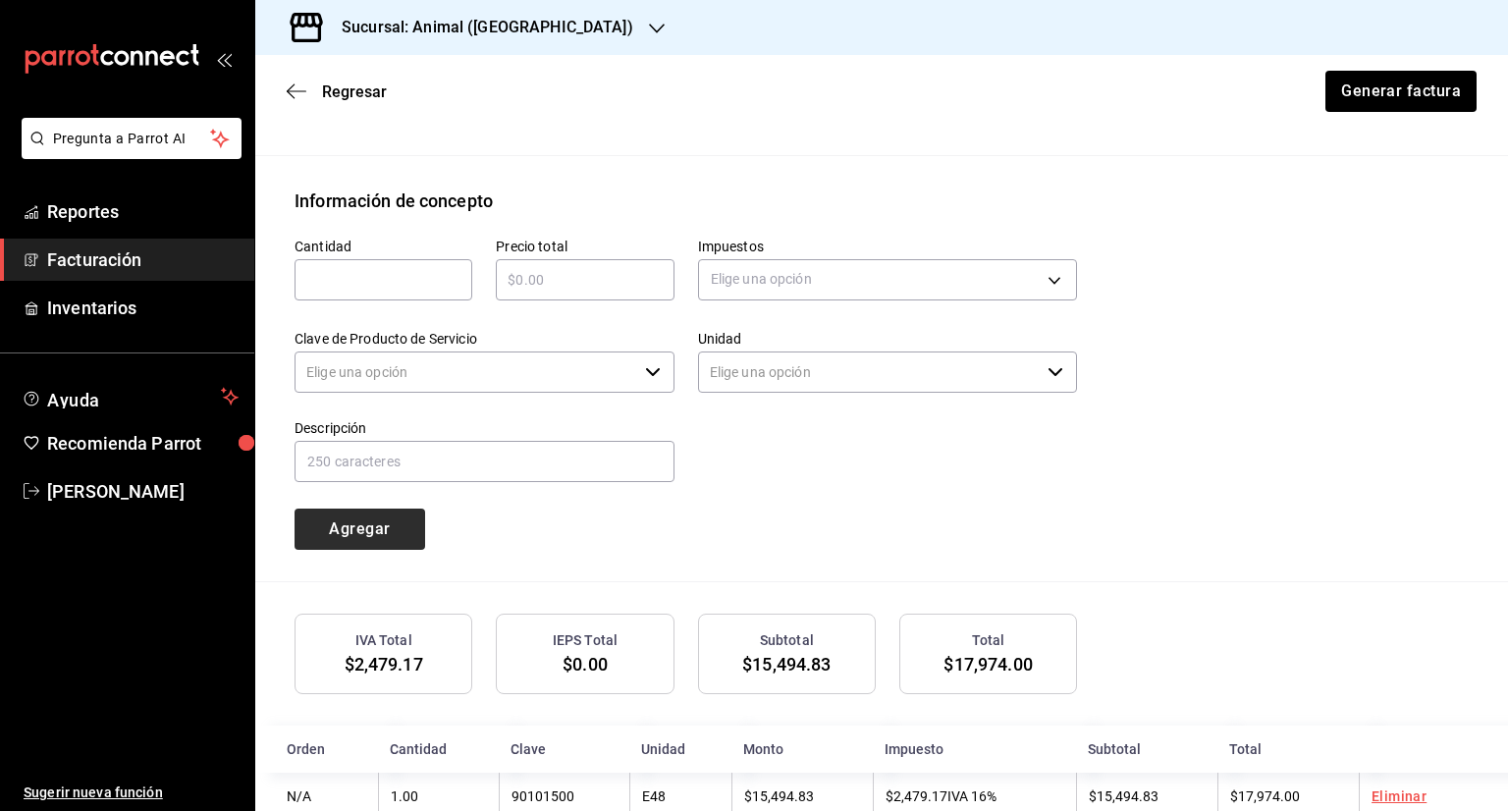
type input "90101500 - Establecimientos para comer y beber"
type input "E48 - Unidad de Servicio"
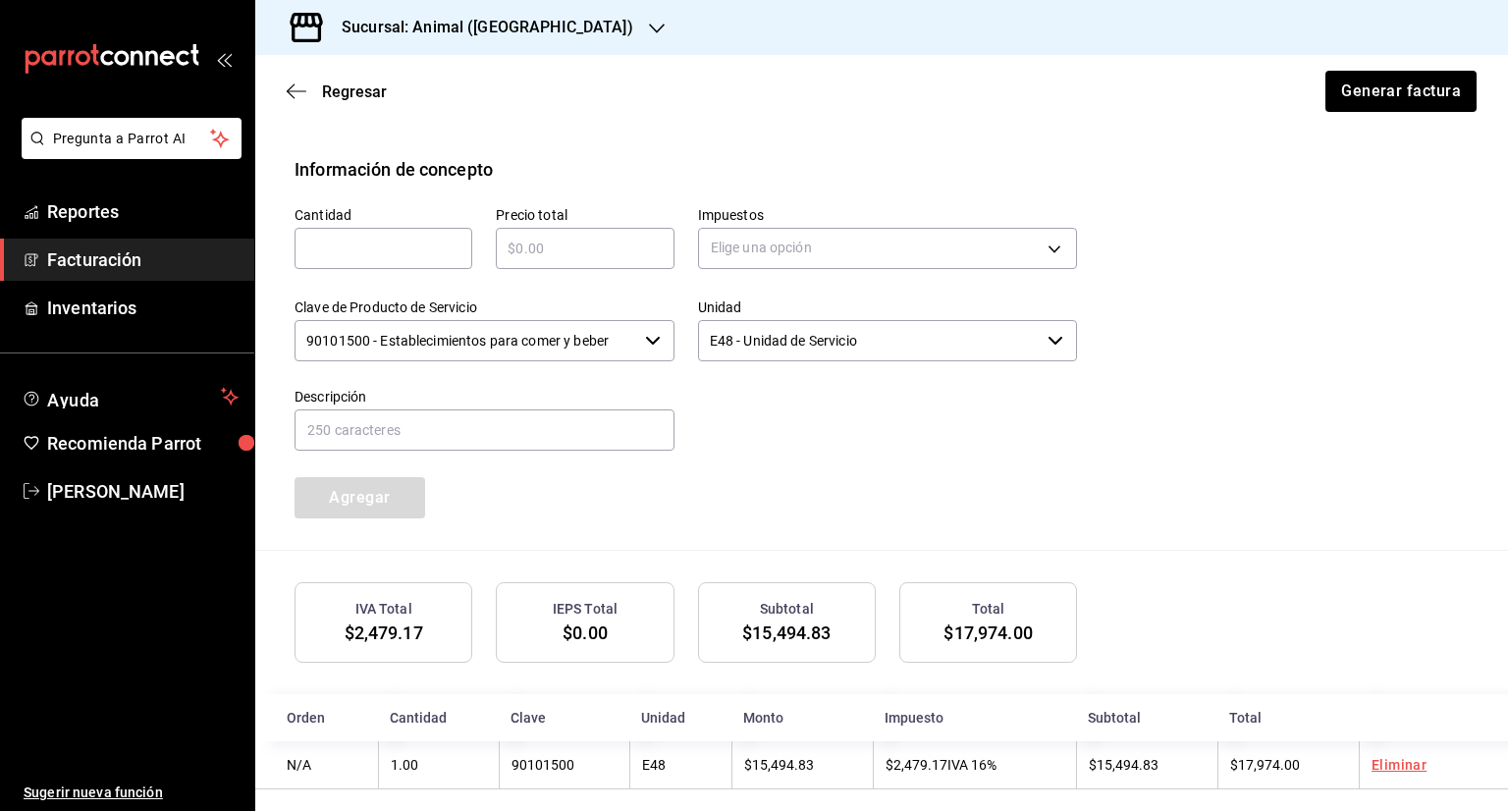
scroll to position [881, 0]
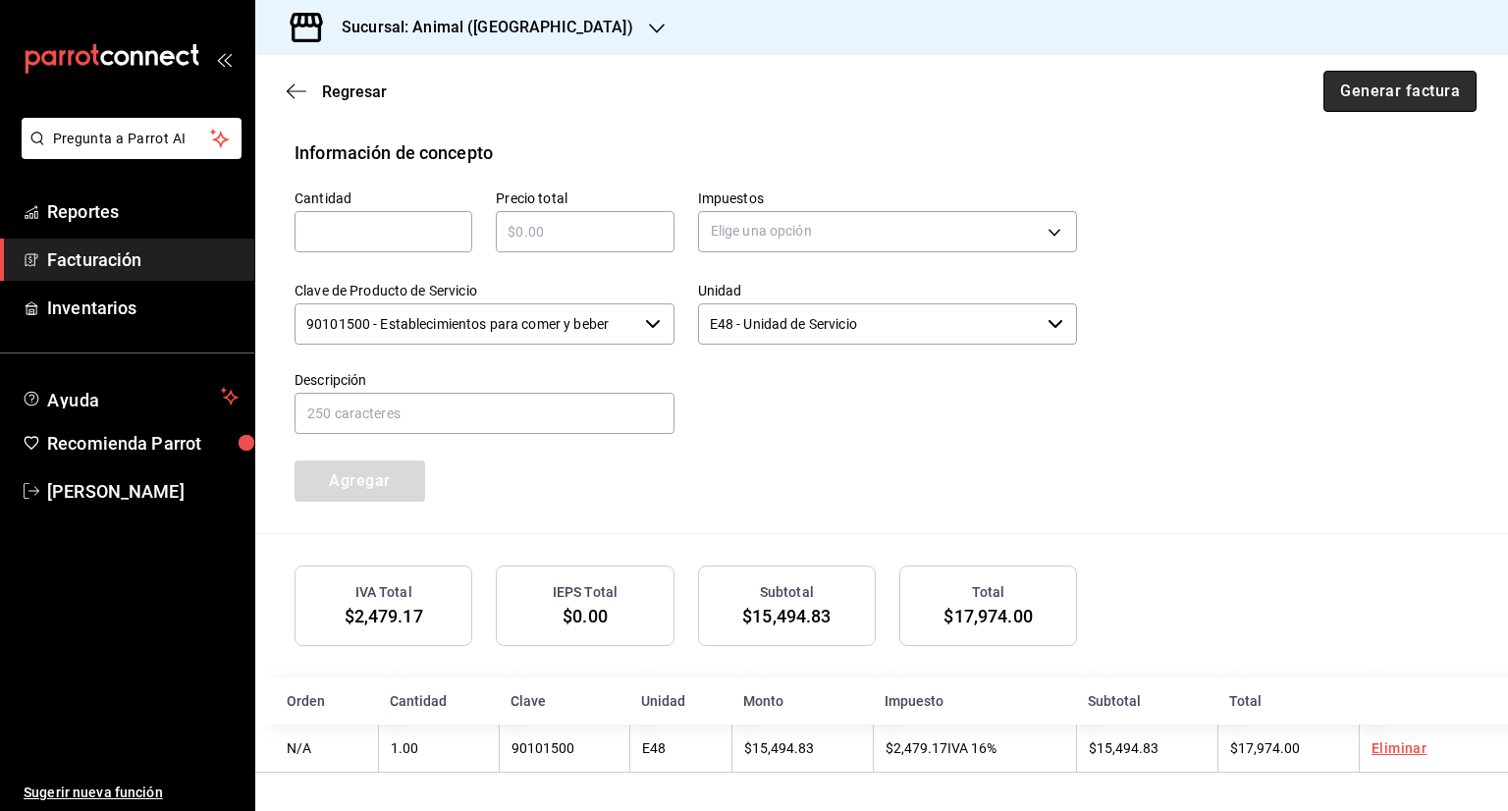
click at [1410, 92] on button "Generar factura" at bounding box center [1400, 91] width 153 height 41
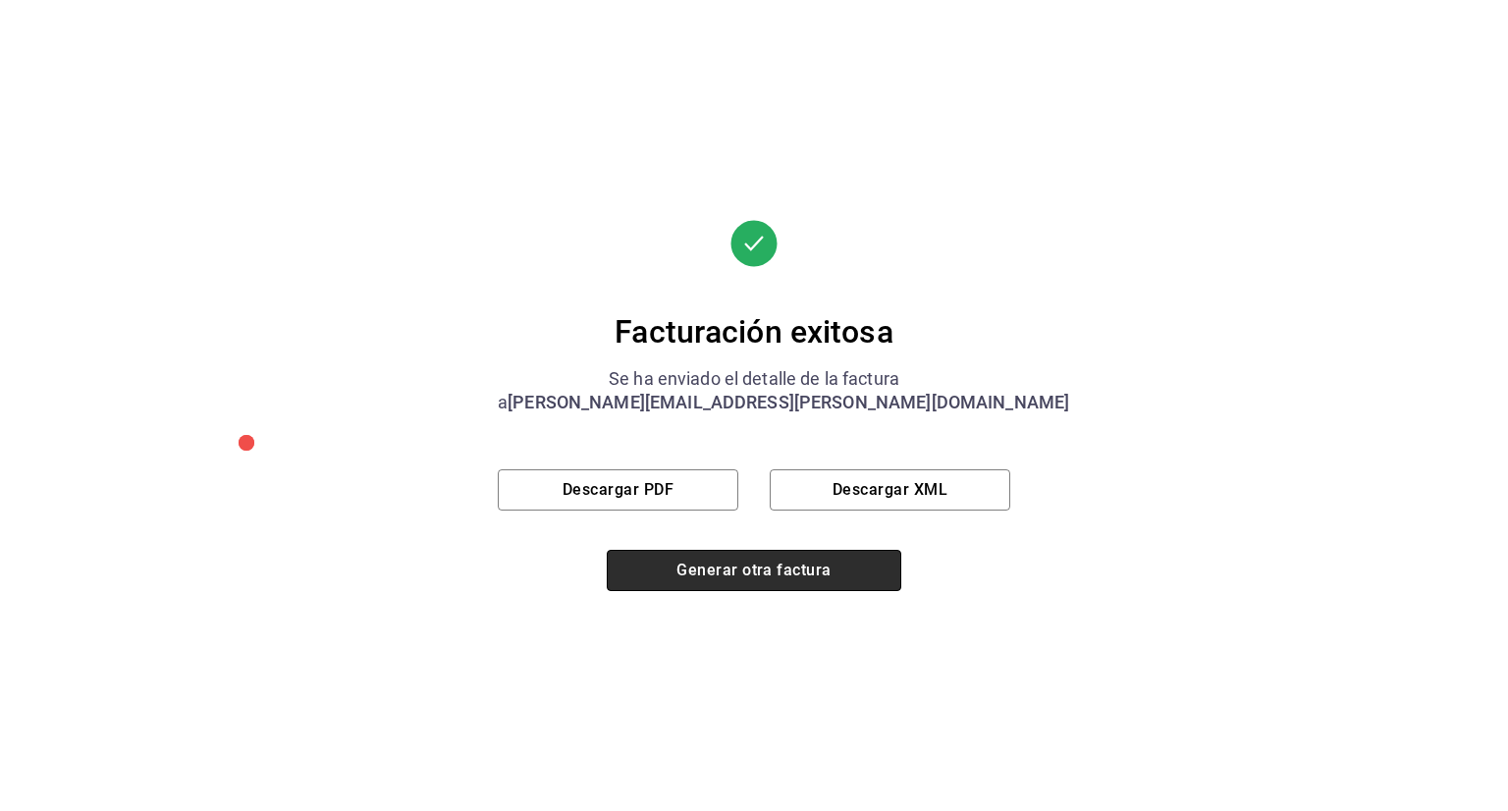
click at [787, 566] on button "Generar otra factura" at bounding box center [754, 570] width 295 height 41
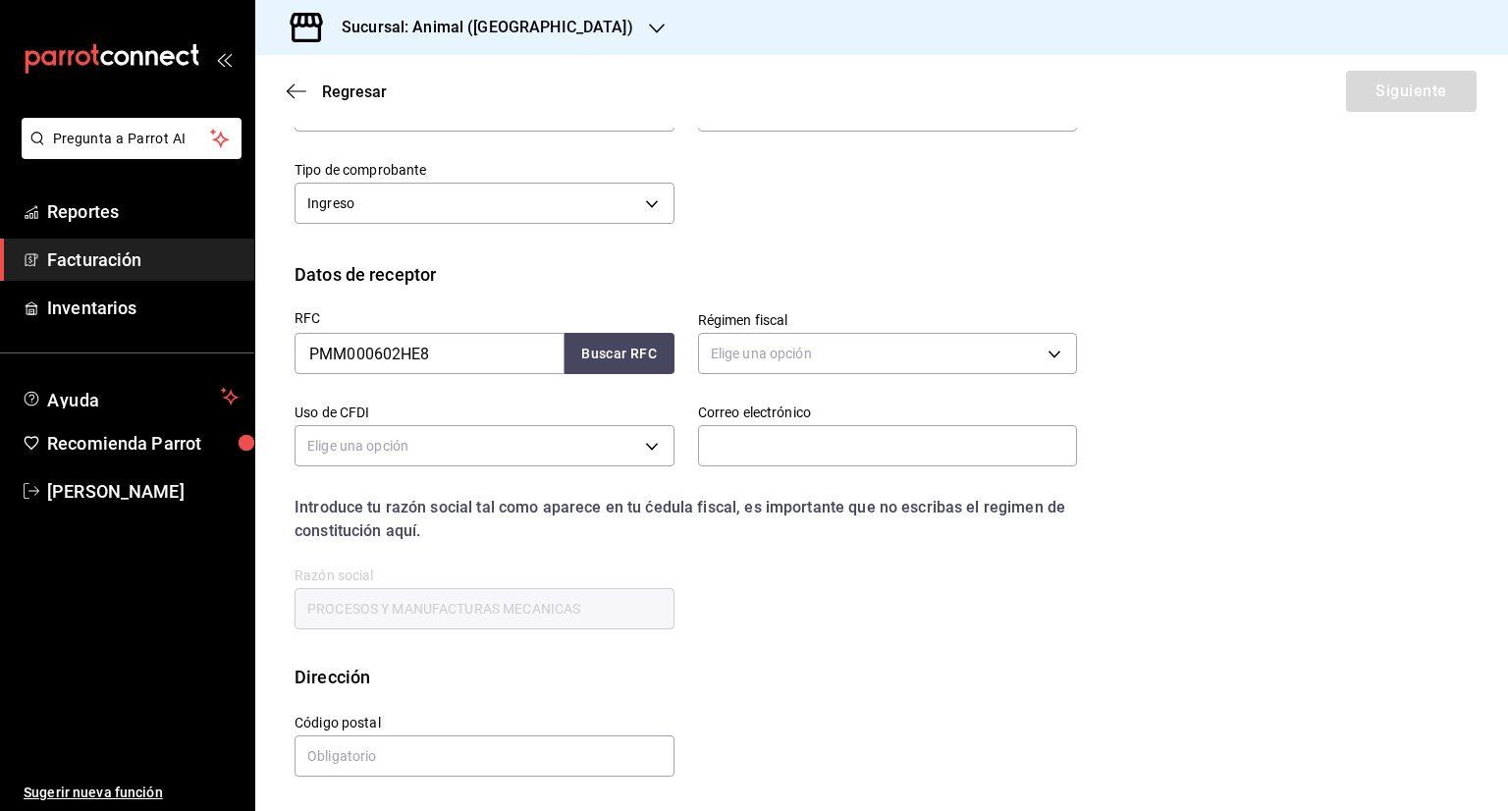
scroll to position [46, 0]
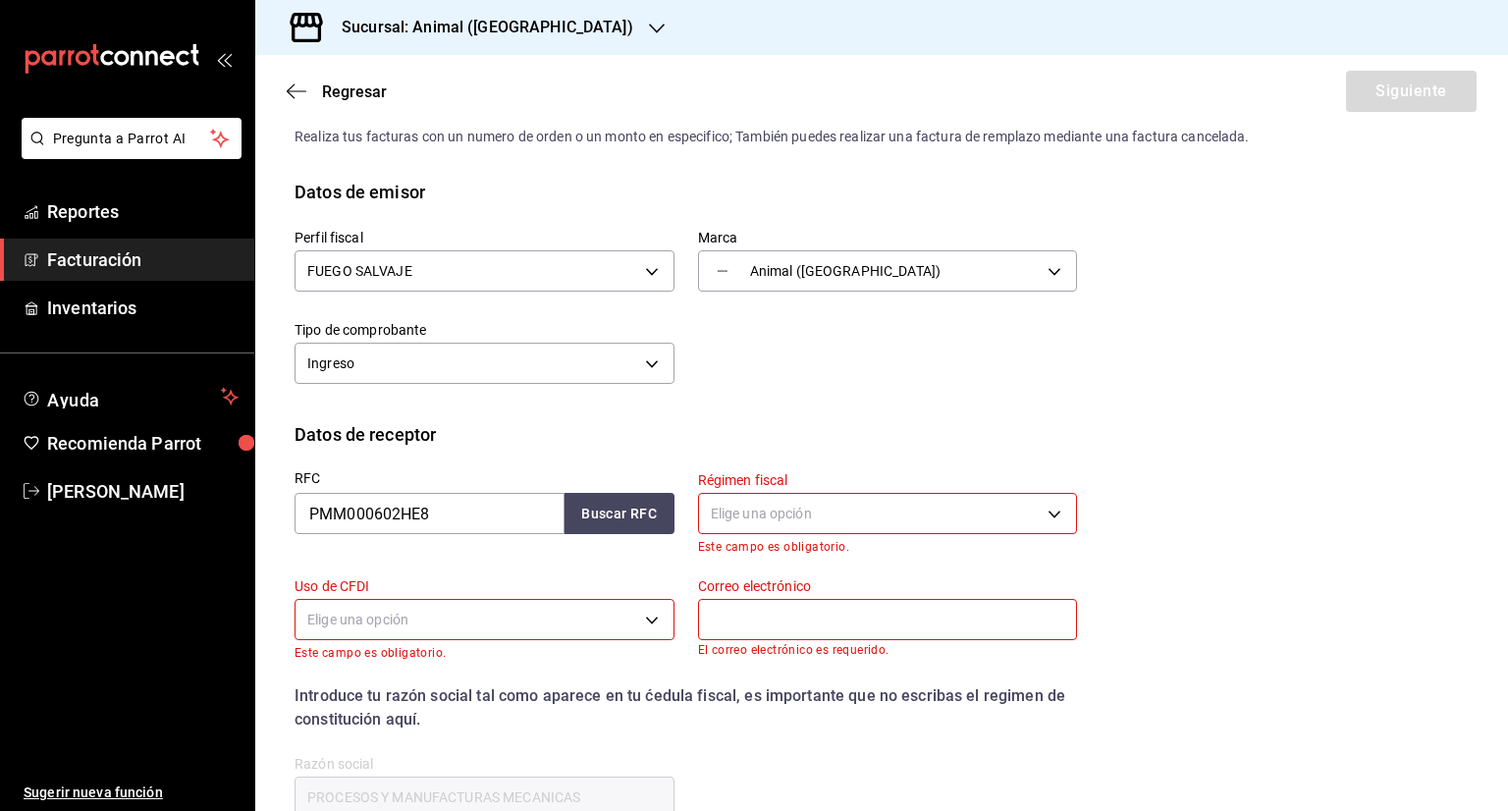
drag, startPoint x: 131, startPoint y: 264, endPoint x: 251, endPoint y: 242, distance: 122.9
click at [131, 264] on span "Facturación" at bounding box center [142, 259] width 191 height 27
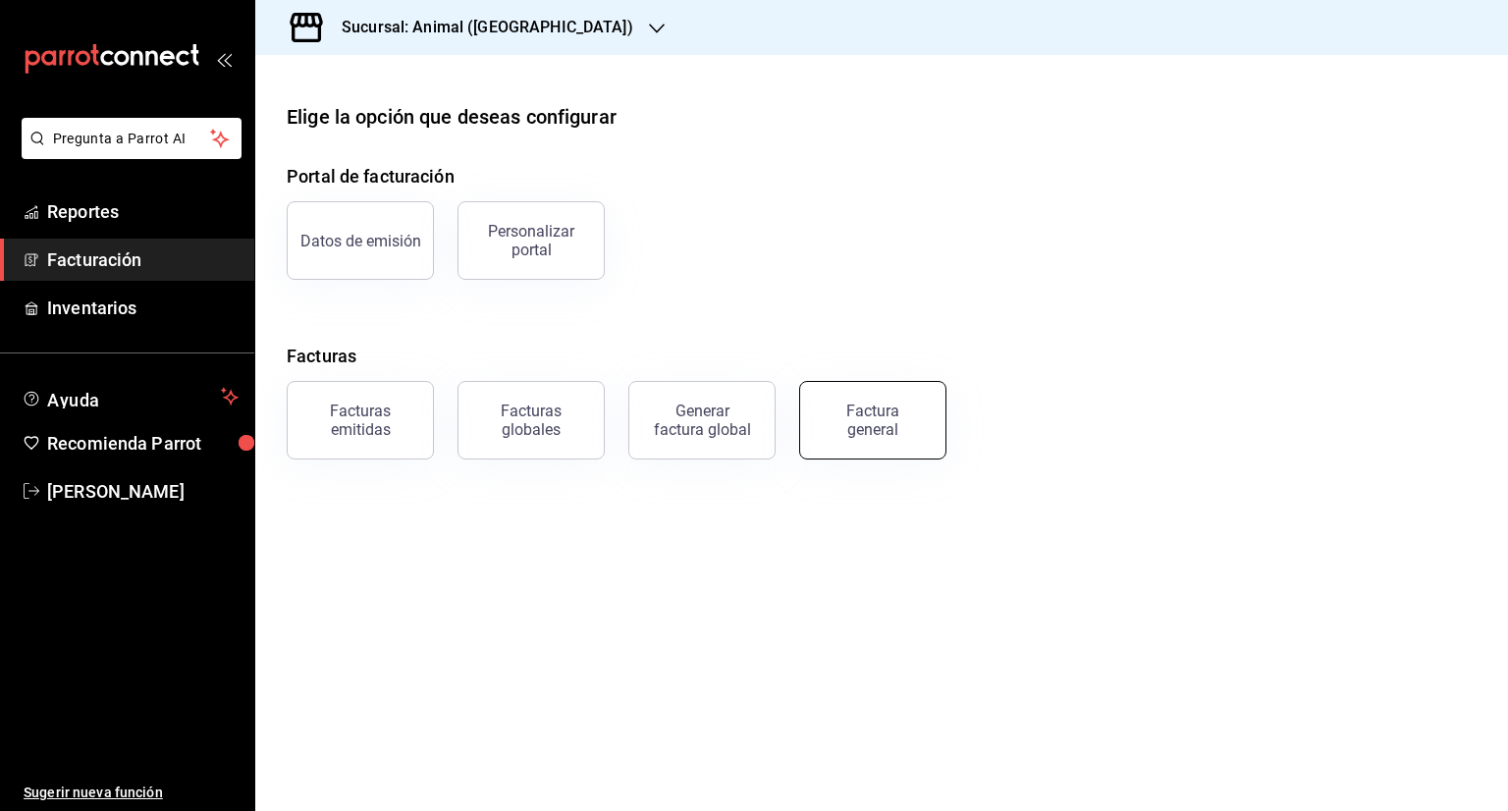
click at [911, 413] on div "Factura general" at bounding box center [873, 420] width 98 height 37
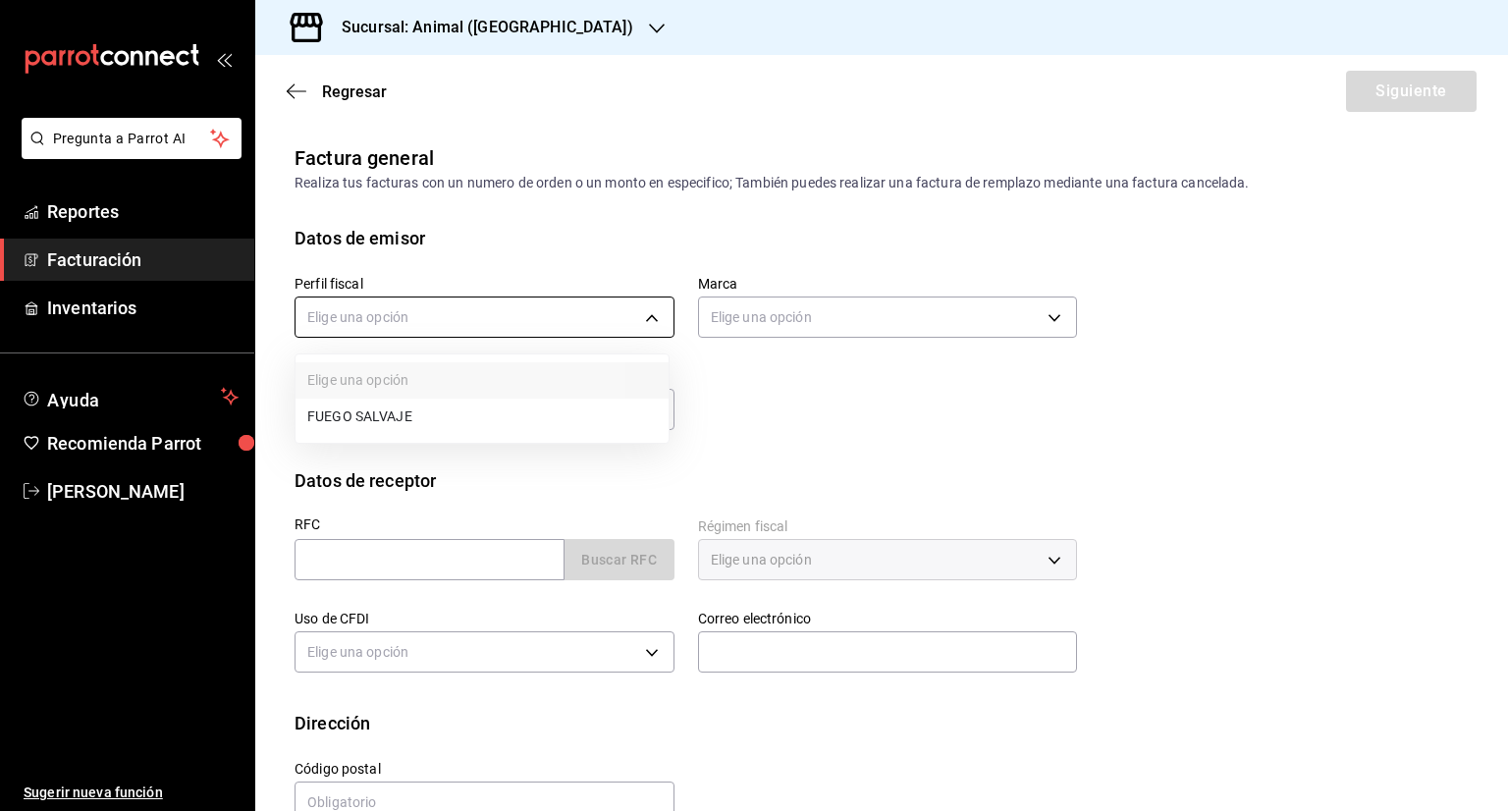
click at [460, 312] on body "Pregunta a Parrot AI Reportes Facturación Inventarios Ayuda Recomienda Parrot […" at bounding box center [754, 405] width 1508 height 811
click at [377, 423] on li "FUEGO SALVAJE" at bounding box center [482, 417] width 373 height 36
type input "0846ec4d-2658-4da1-83bc-18be15ccd2fc"
type input "3f39fcdc-c8c4-4fff-883a-47b345d9391c"
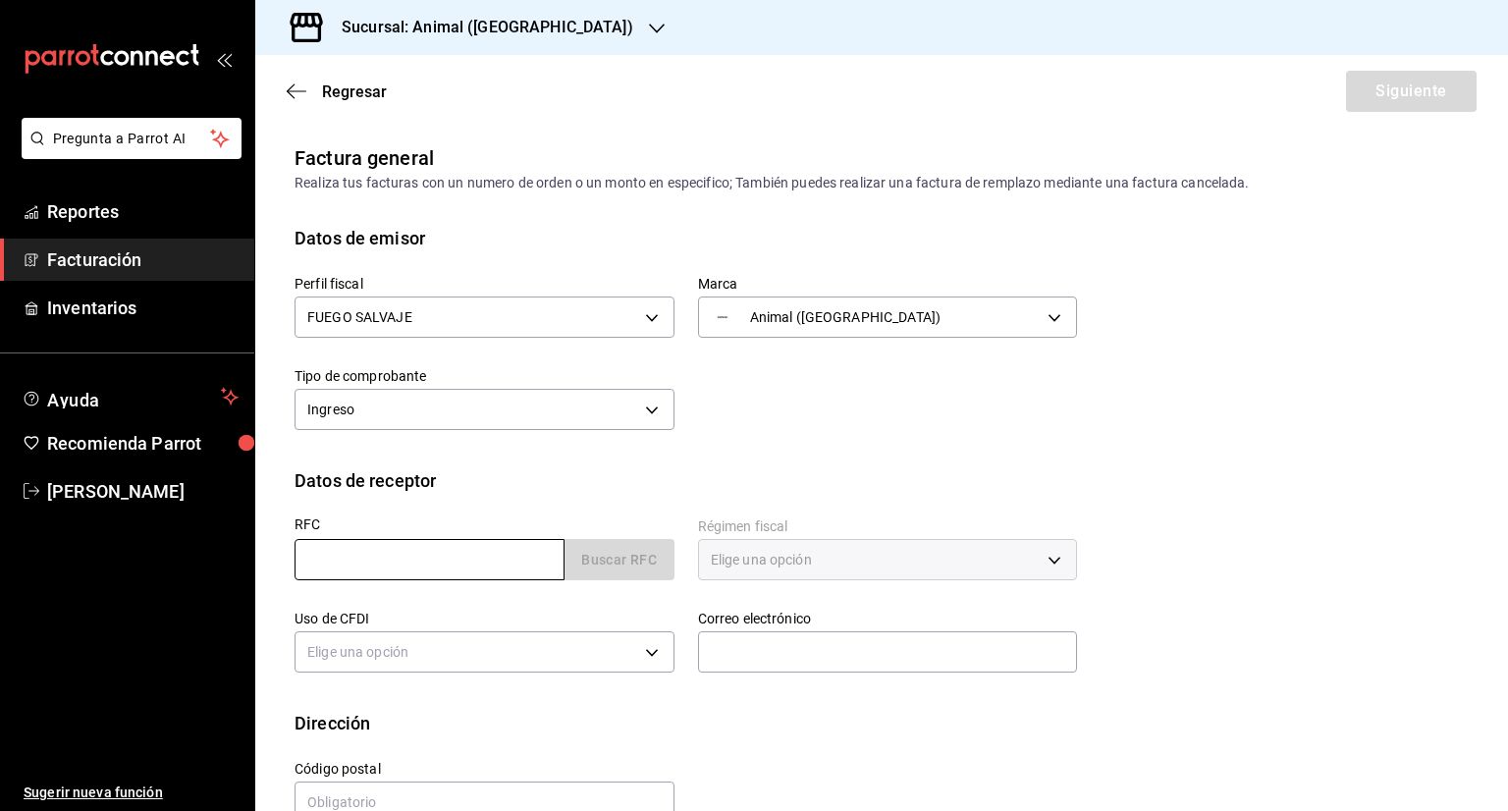
click at [377, 549] on input "text" at bounding box center [430, 559] width 270 height 41
paste input "OILL660929FK7"
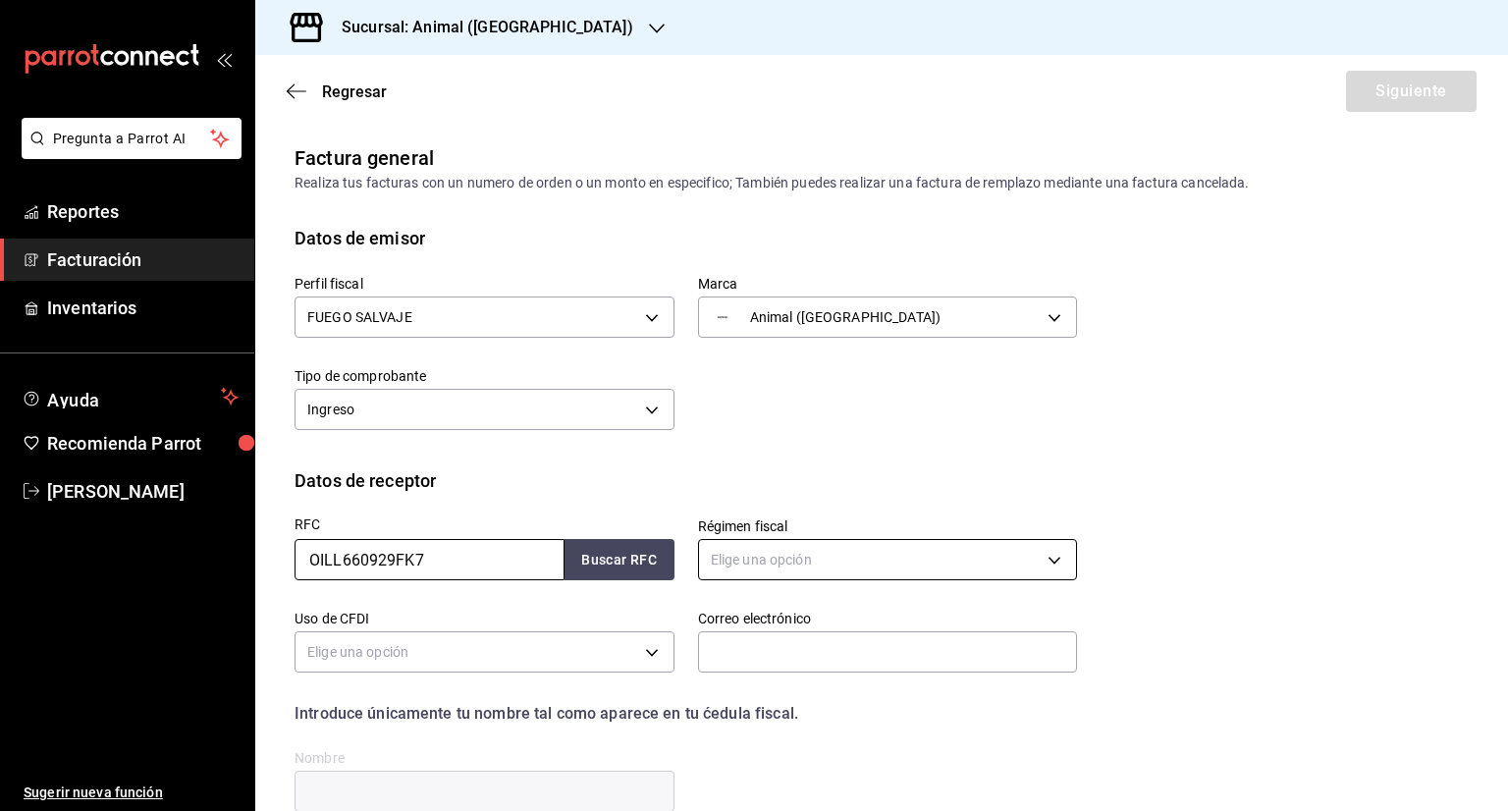
type input "OILL660929FK7"
click at [778, 558] on body "Pregunta a Parrot AI Reportes Facturación Inventarios Ayuda Recomienda Parrot […" at bounding box center [754, 405] width 1508 height 811
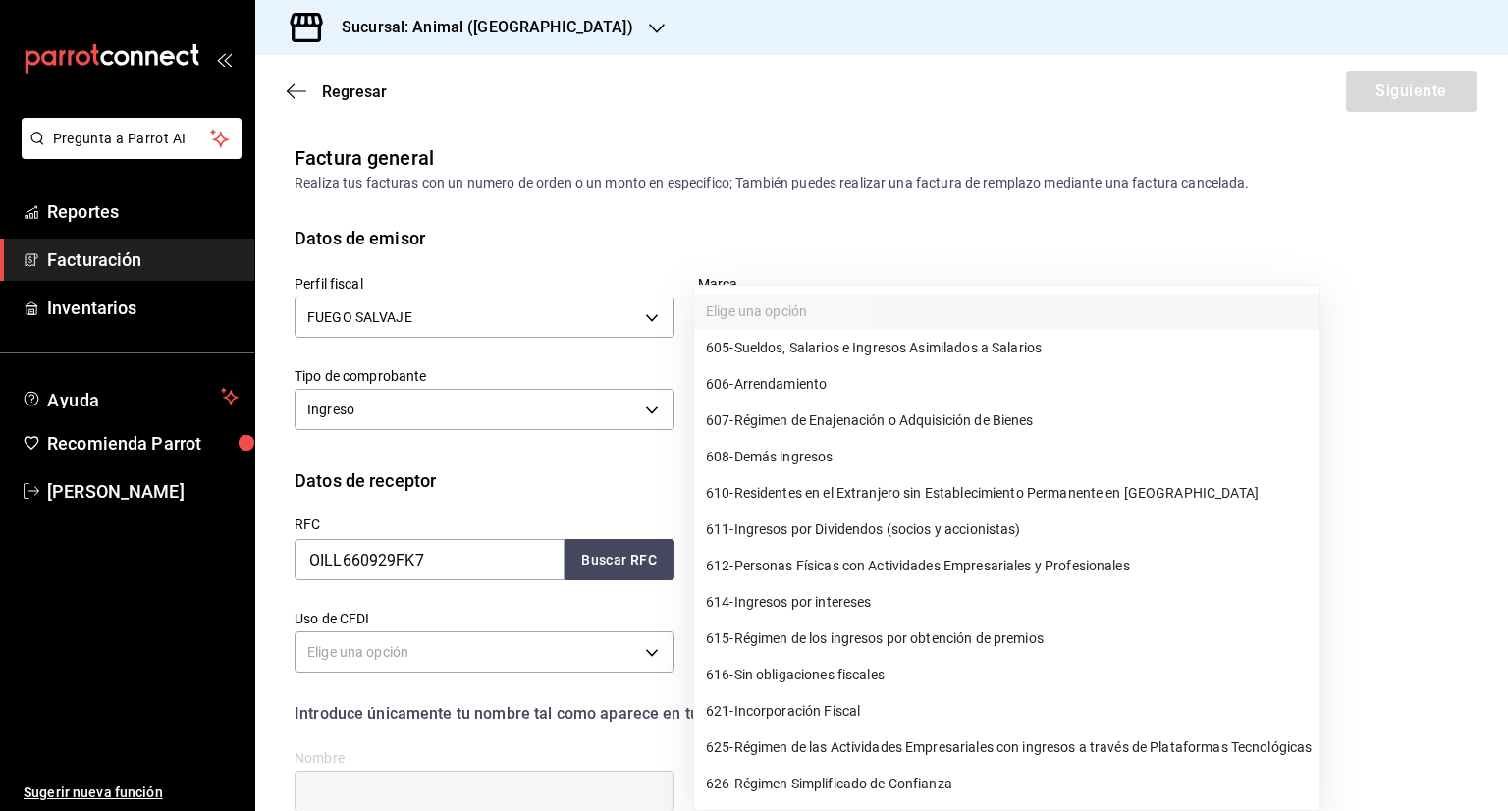
click at [786, 378] on span "606 - Arrendamiento" at bounding box center [766, 384] width 121 height 21
type input "606"
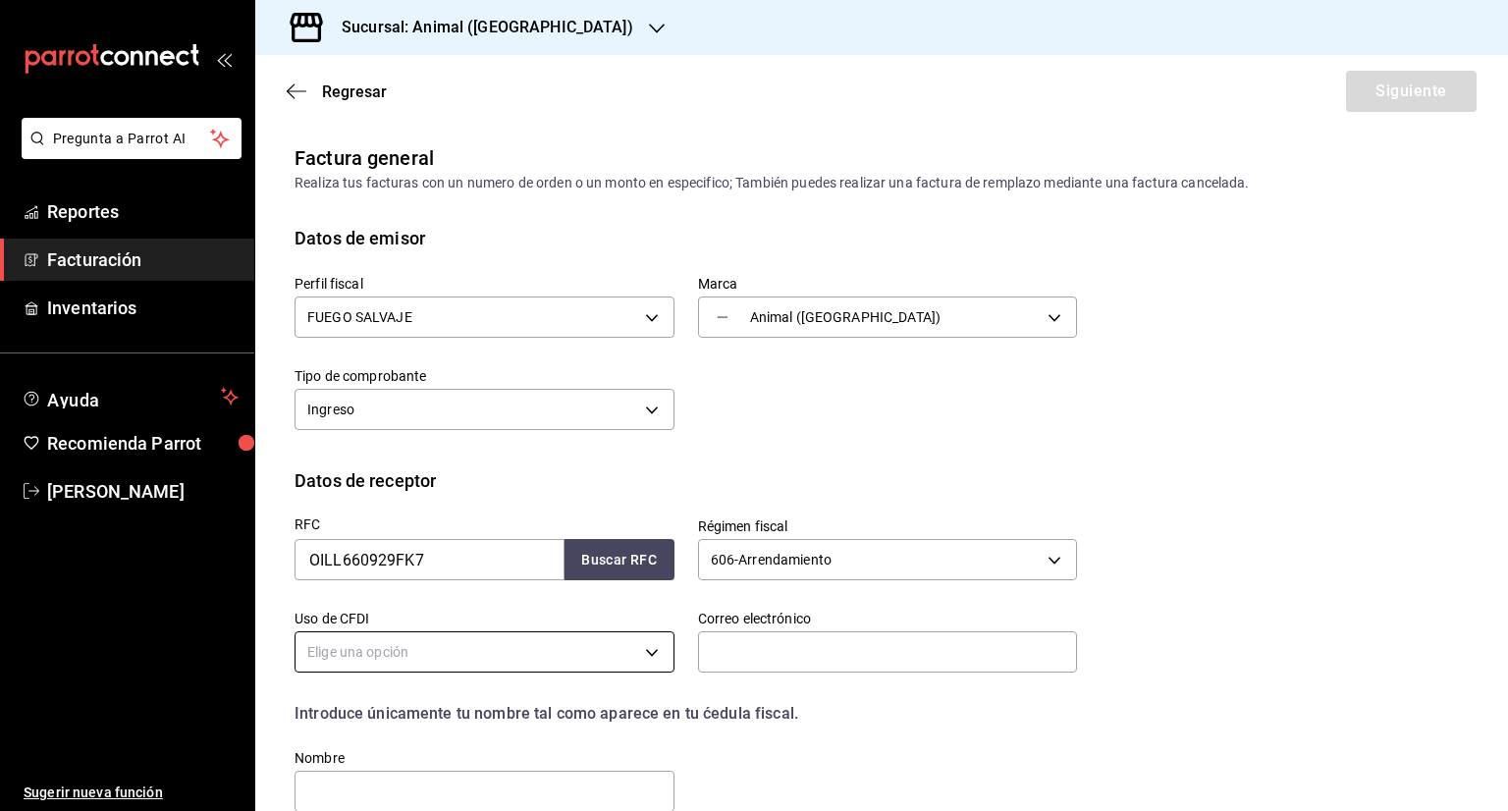
click at [356, 645] on body "Pregunta a Parrot AI Reportes Facturación Inventarios Ayuda Recomienda Parrot […" at bounding box center [754, 405] width 1508 height 811
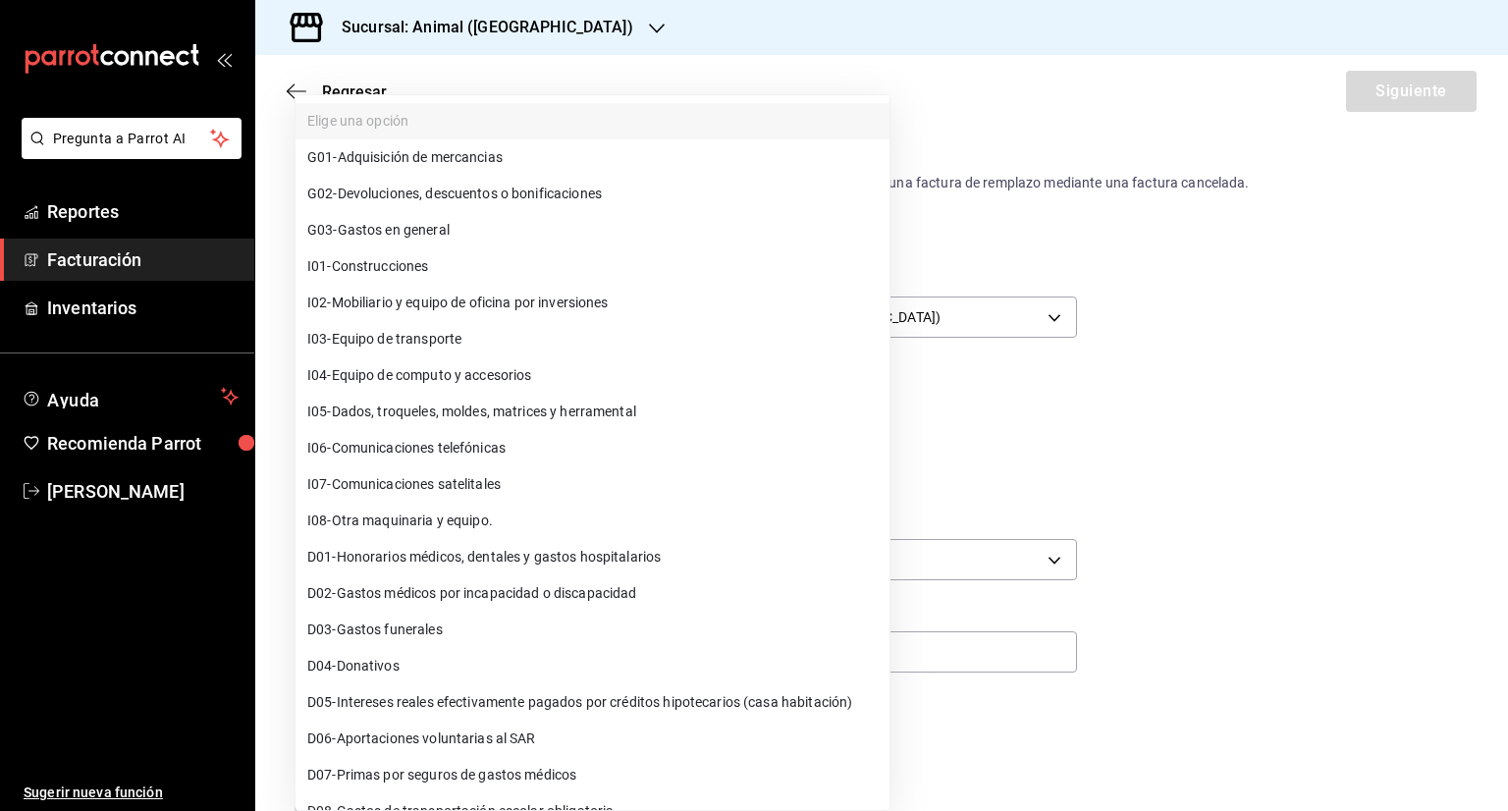
click at [428, 228] on span "G03 - Gastos en general" at bounding box center [378, 230] width 142 height 21
type input "G03"
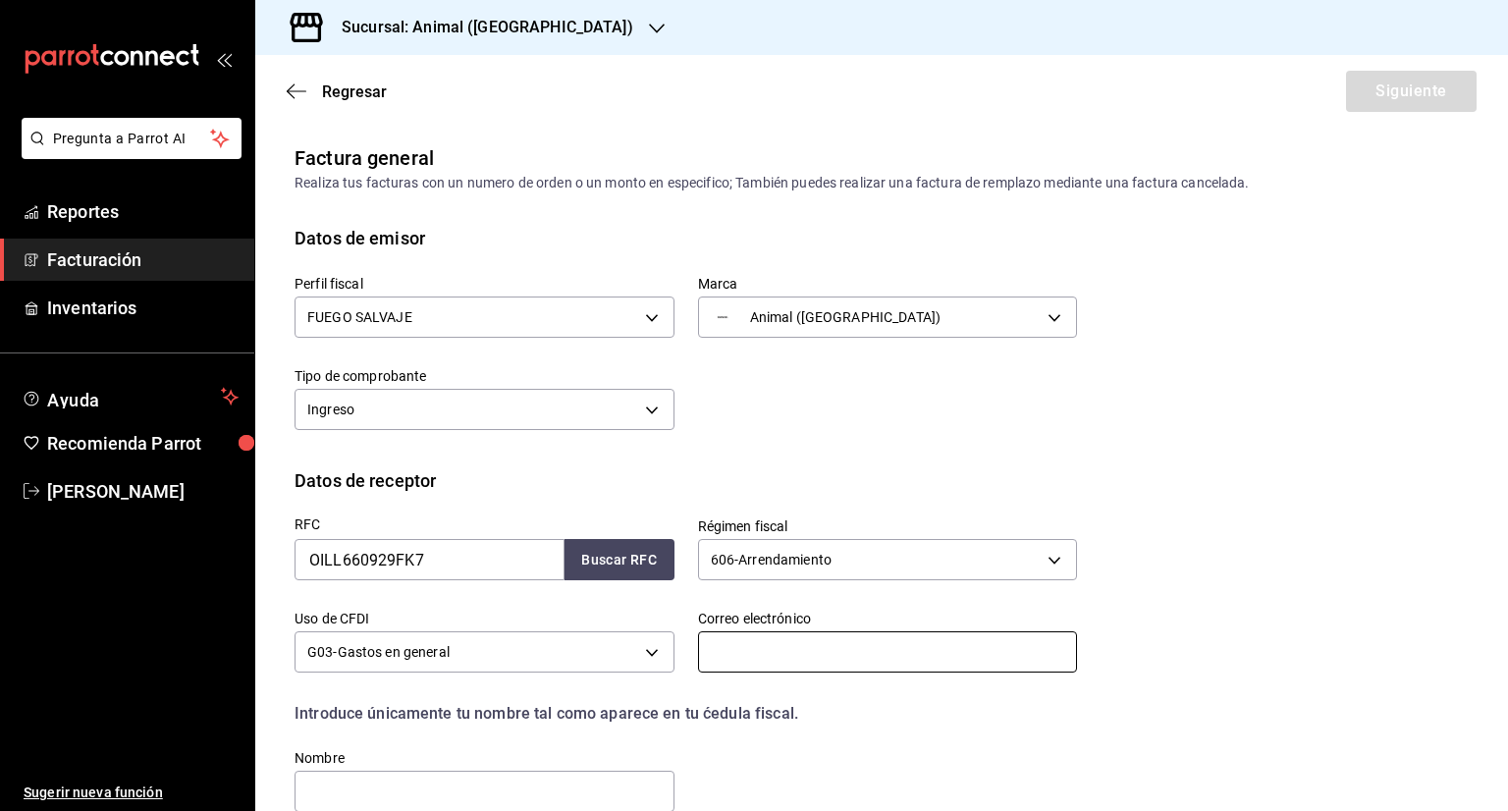
click at [833, 662] on input "text" at bounding box center [888, 651] width 380 height 41
type input "[PERSON_NAME][EMAIL_ADDRESS][PERSON_NAME][DOMAIN_NAME]"
type input "76177"
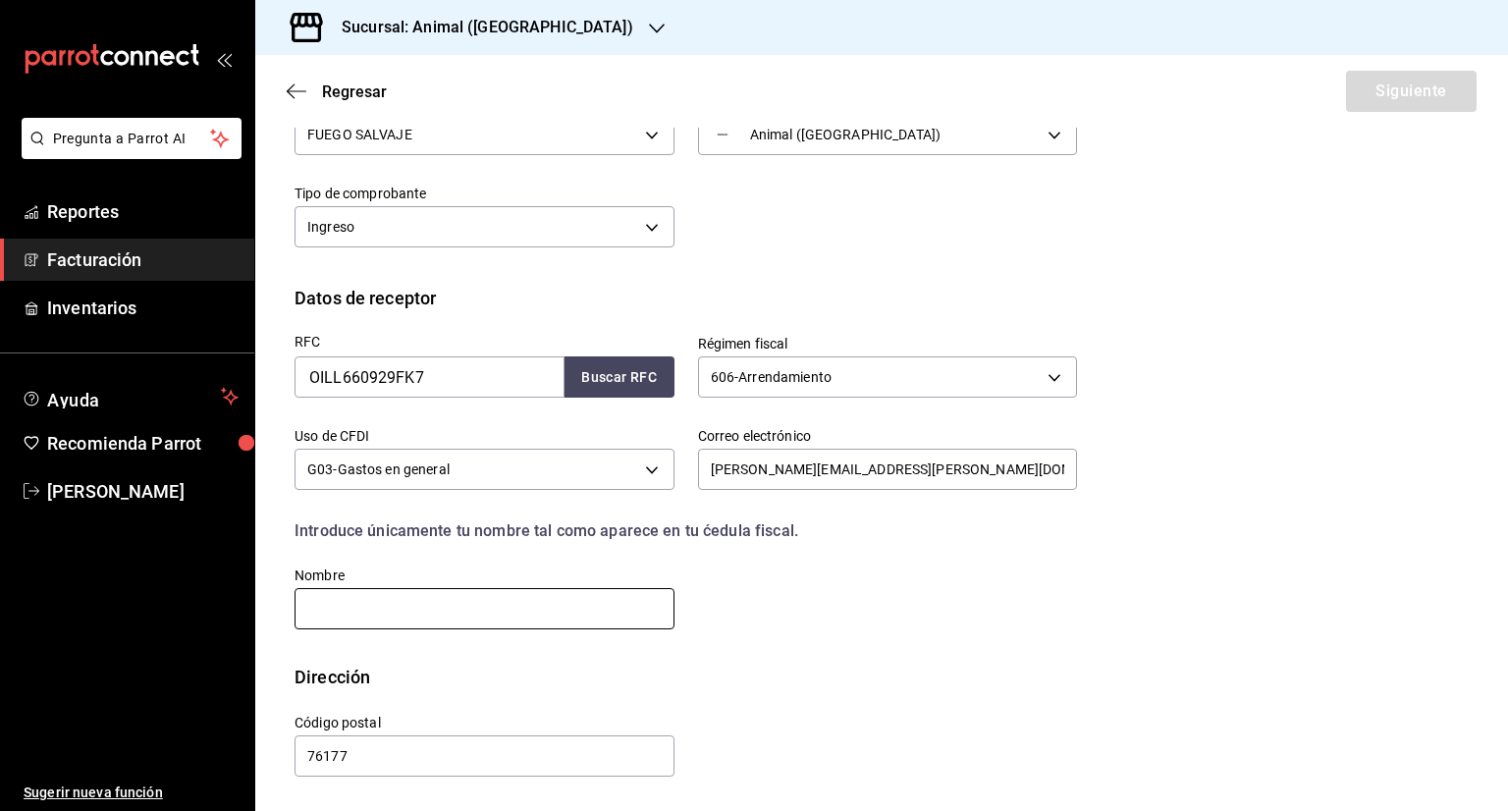
drag, startPoint x: 362, startPoint y: 602, endPoint x: 407, endPoint y: 621, distance: 48.0
click at [362, 602] on input "text" at bounding box center [485, 608] width 380 height 41
click at [367, 607] on input "text" at bounding box center [485, 608] width 380 height 41
paste input "[PERSON_NAME]"
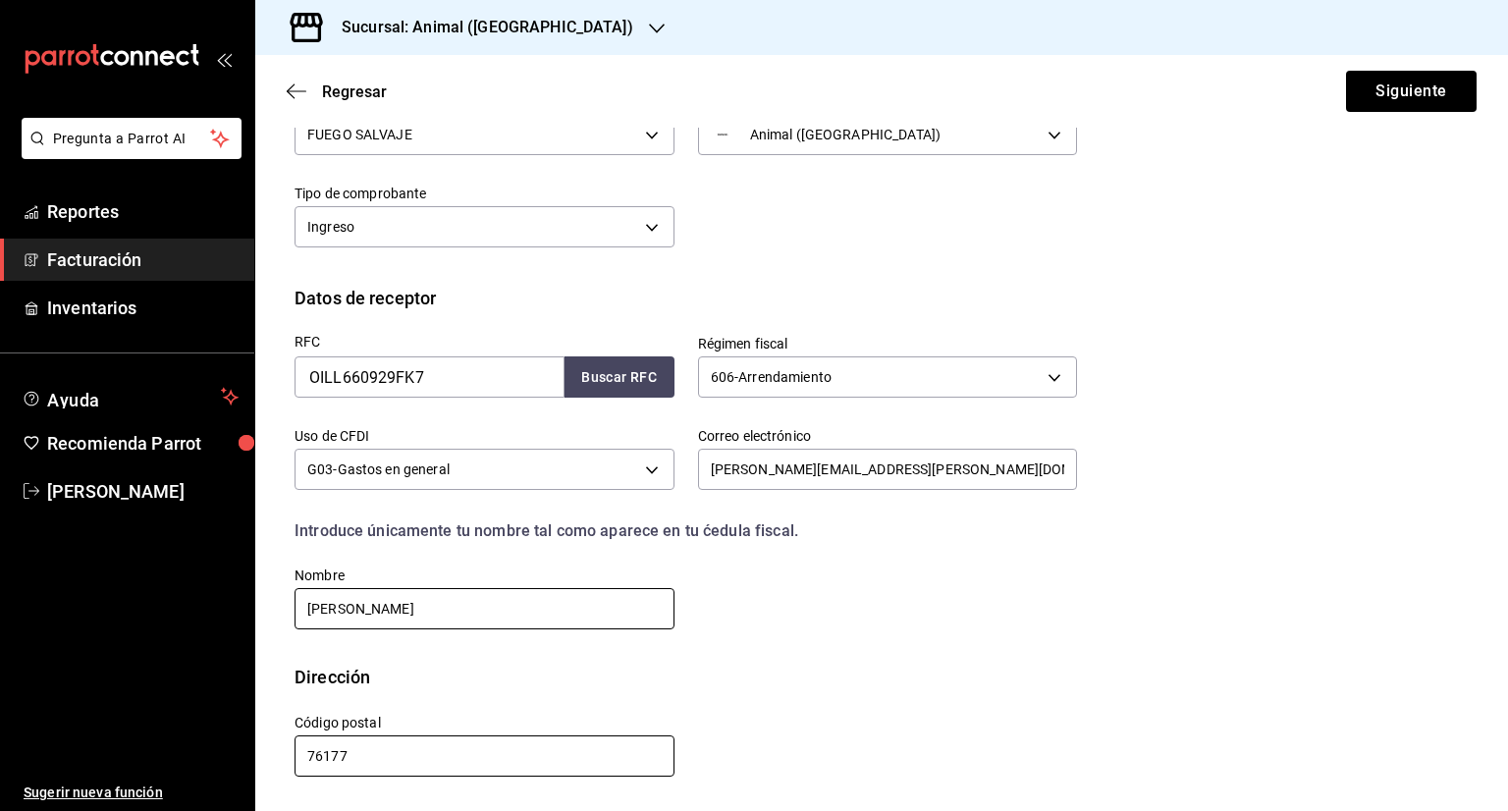
type input "[PERSON_NAME]"
drag, startPoint x: 350, startPoint y: 755, endPoint x: 287, endPoint y: 766, distance: 63.8
click at [283, 757] on div "Código postal 76177" at bounding box center [473, 734] width 404 height 89
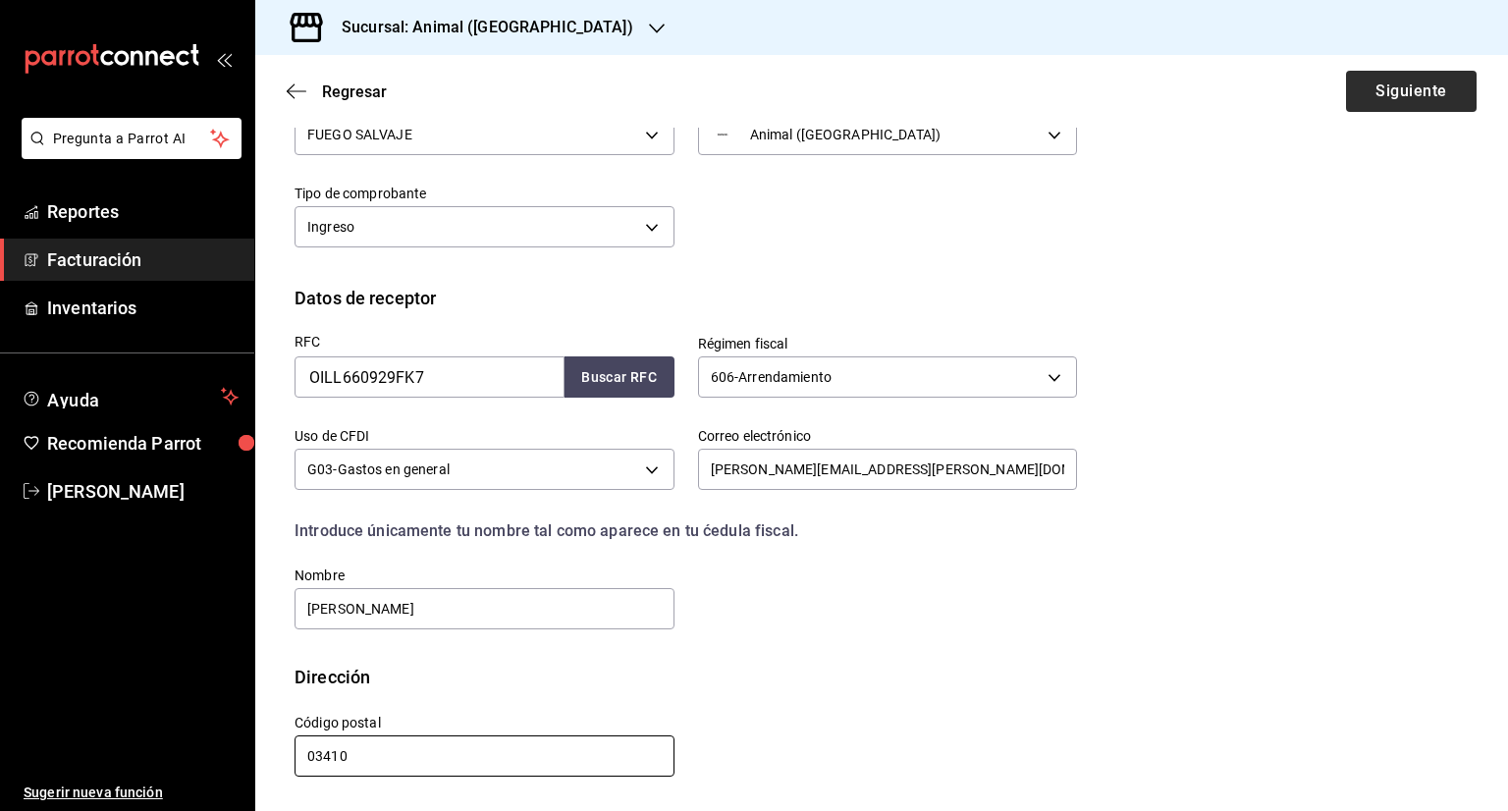
type input "03410"
click at [1367, 98] on button "Siguiente" at bounding box center [1411, 91] width 131 height 41
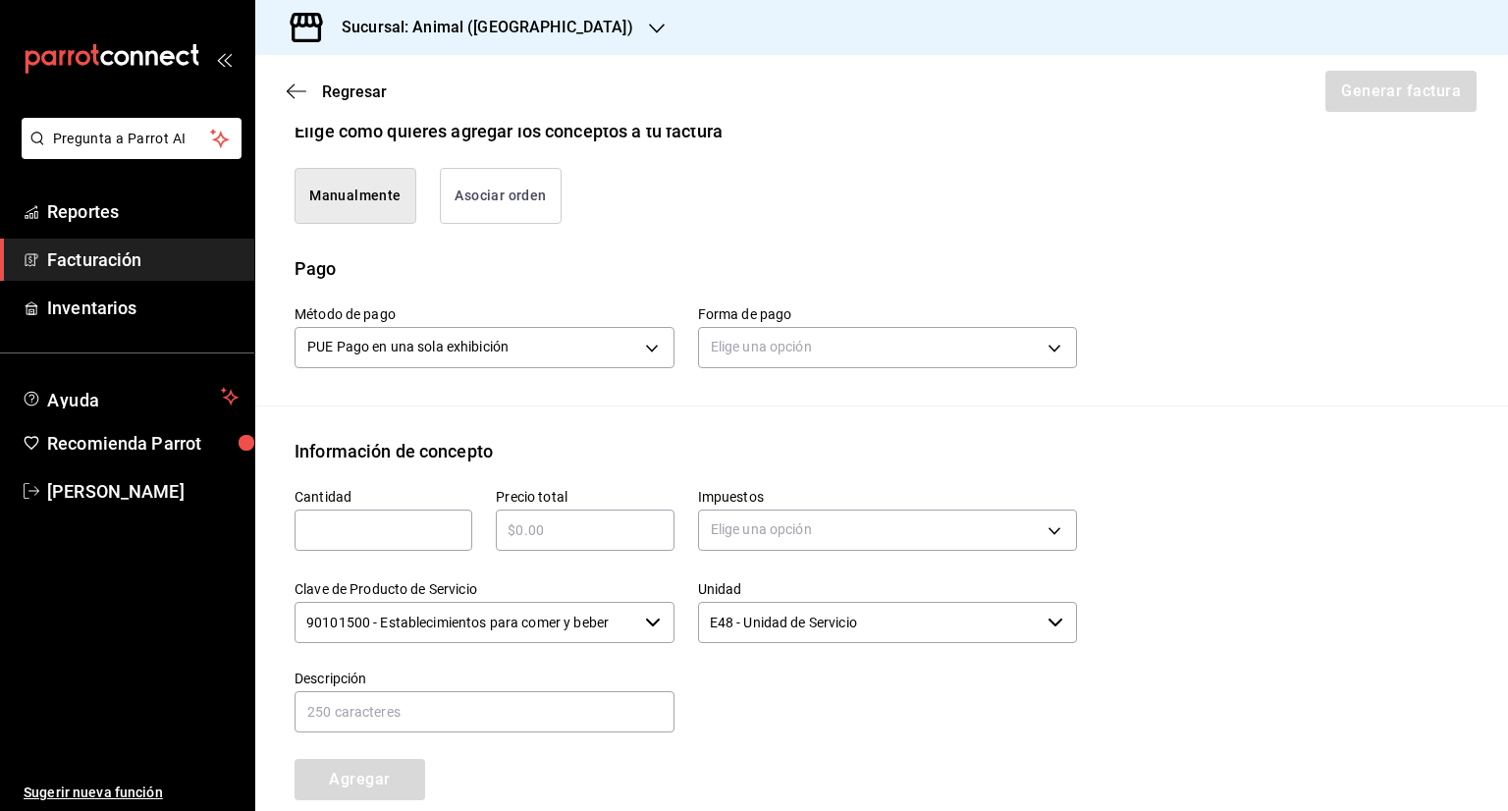
scroll to position [477, 0]
click at [892, 346] on body "Pregunta a Parrot AI Reportes Facturación Inventarios Ayuda Recomienda Parrot […" at bounding box center [754, 405] width 1508 height 811
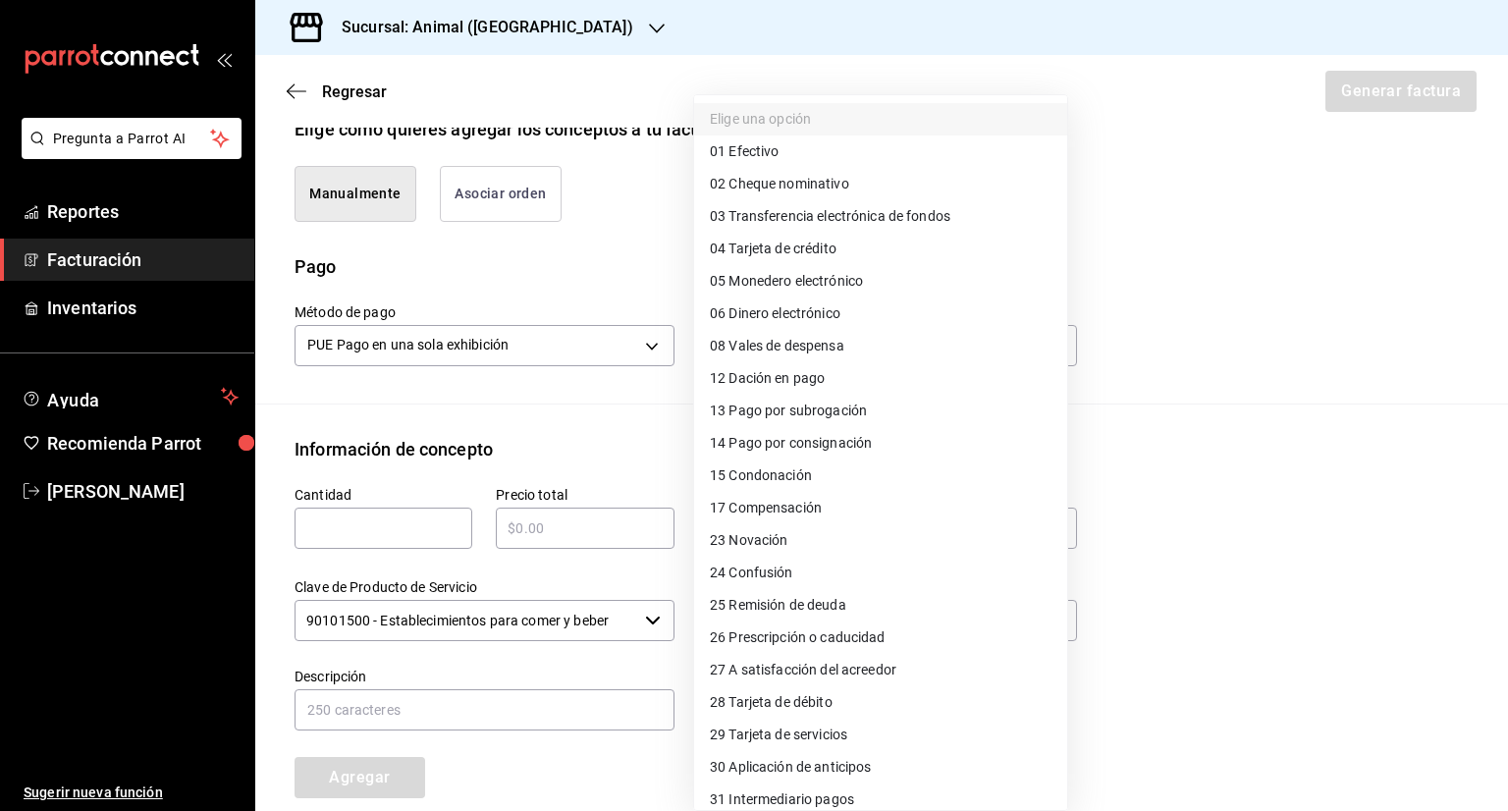
click at [811, 246] on span "04 Tarjeta de crédito" at bounding box center [773, 249] width 127 height 21
type input "04"
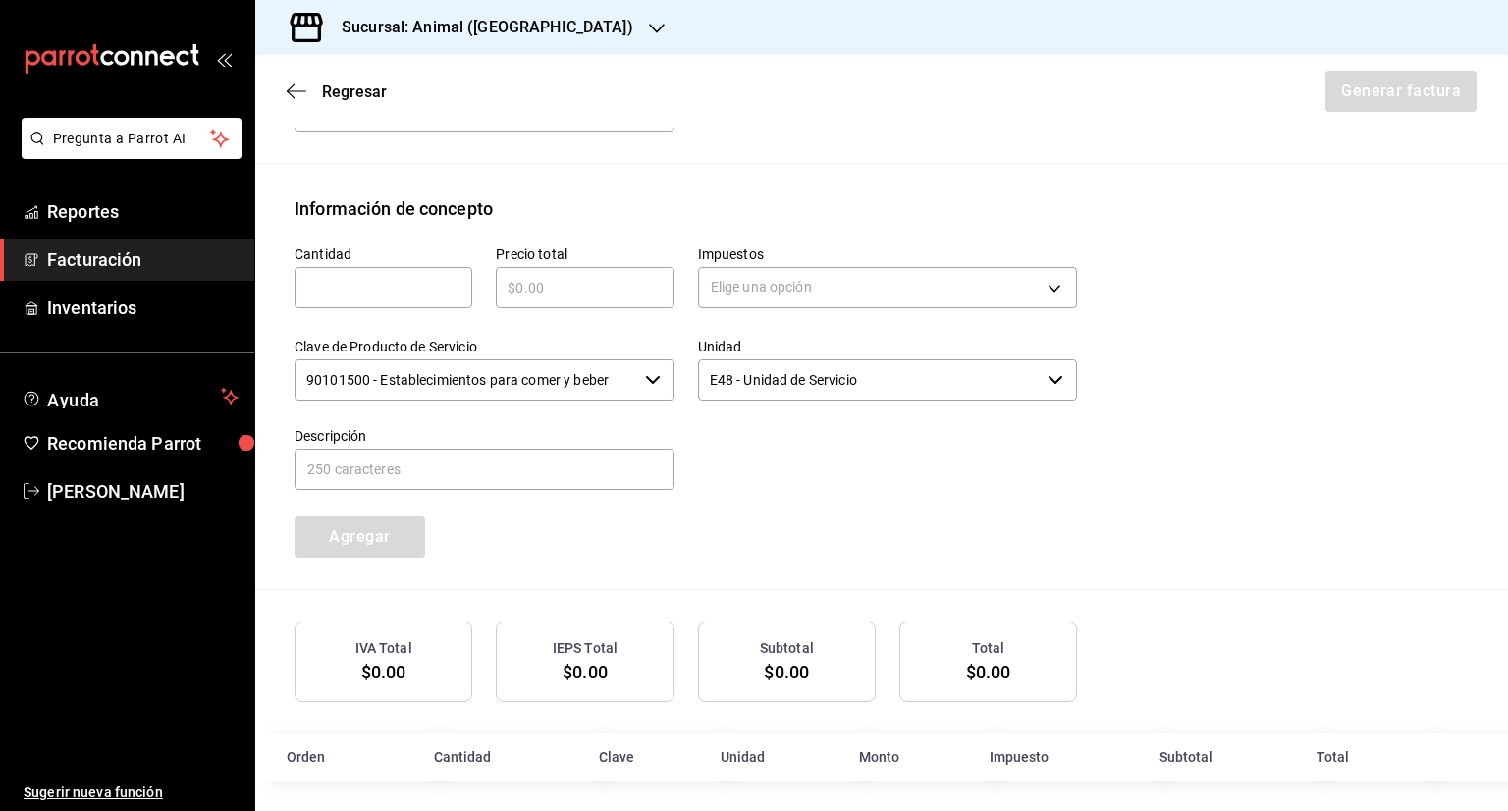
scroll to position [812, 0]
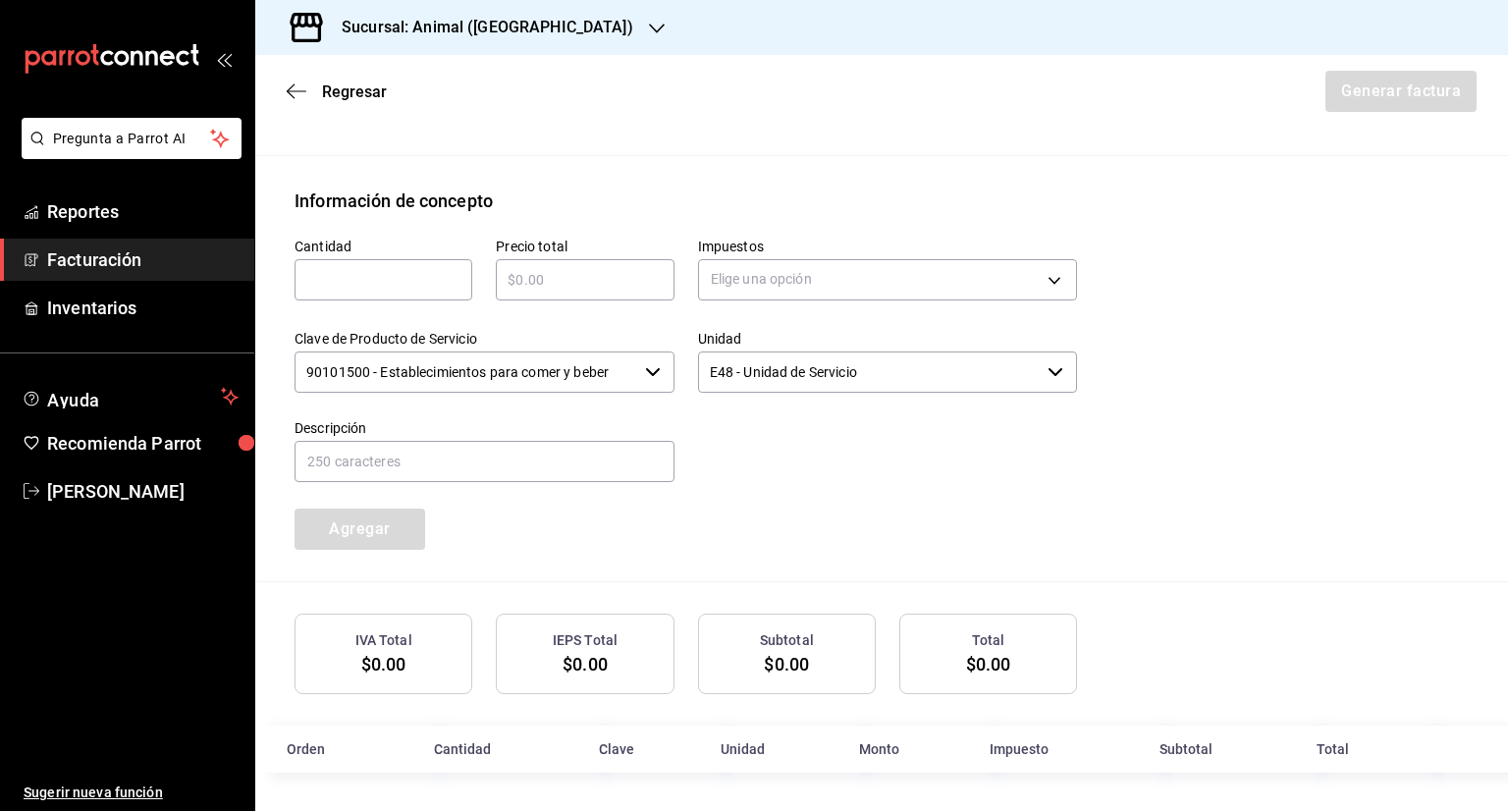
click at [397, 279] on input "text" at bounding box center [384, 280] width 178 height 24
type input "1"
click at [501, 284] on input "text" at bounding box center [585, 280] width 178 height 24
click at [396, 453] on input "text" at bounding box center [485, 461] width 380 height 41
type input "ALIMENTOS Y BEBIDAS"
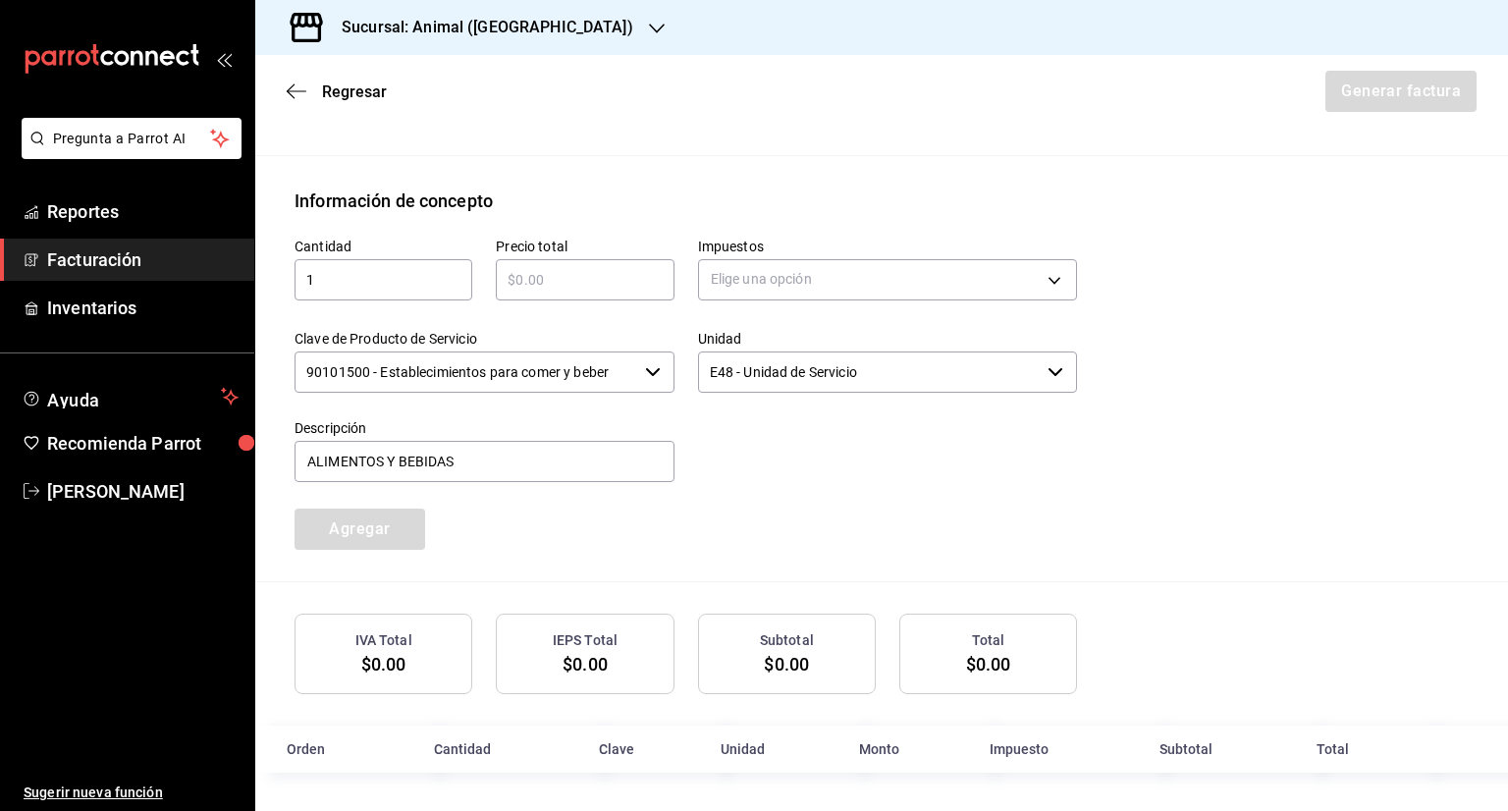
click at [569, 277] on input "text" at bounding box center [585, 280] width 178 height 24
type input "$18863"
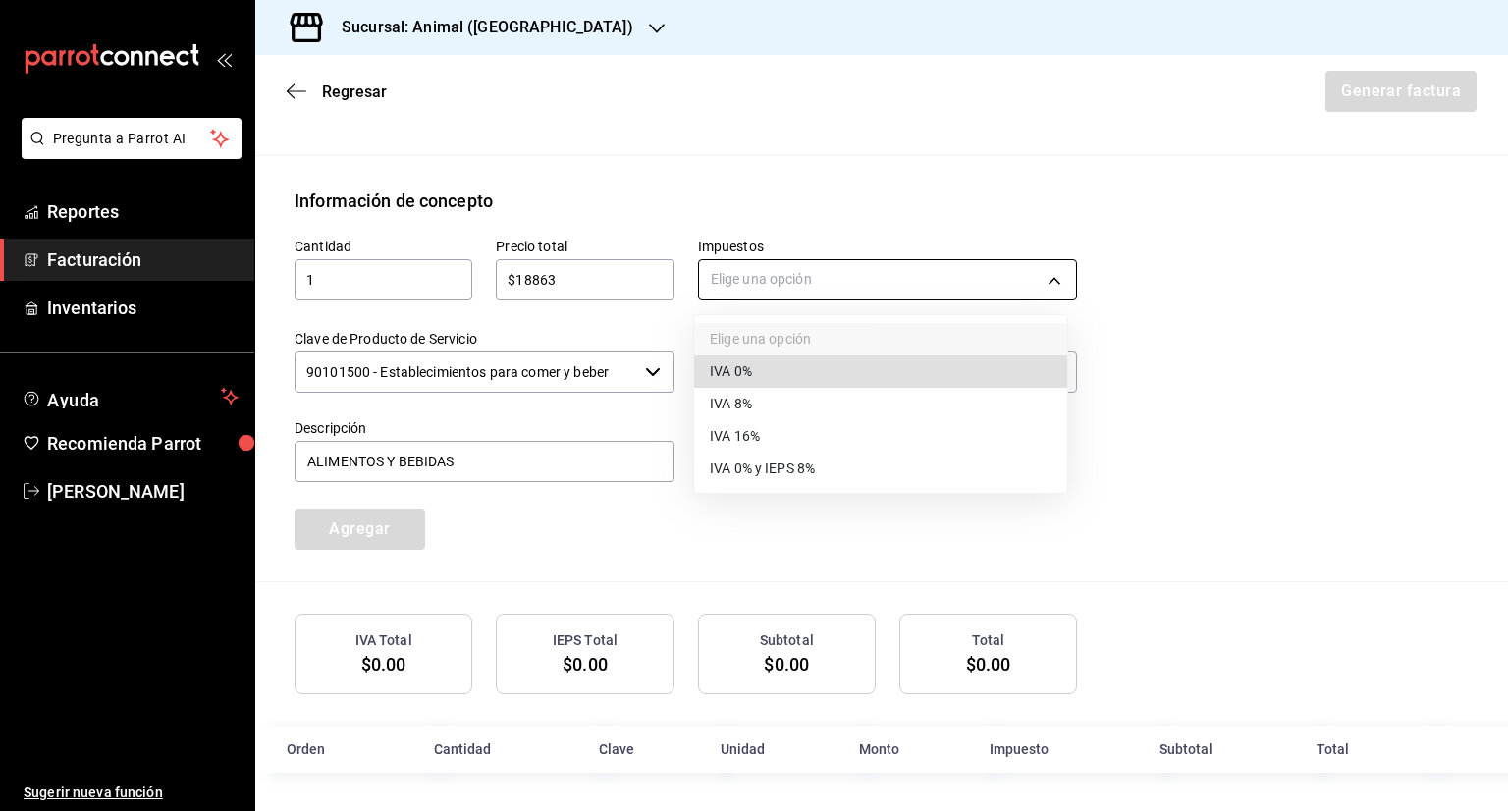
click at [742, 270] on body "Pregunta a Parrot AI Reportes Facturación Inventarios Ayuda Recomienda Parrot […" at bounding box center [754, 405] width 1508 height 811
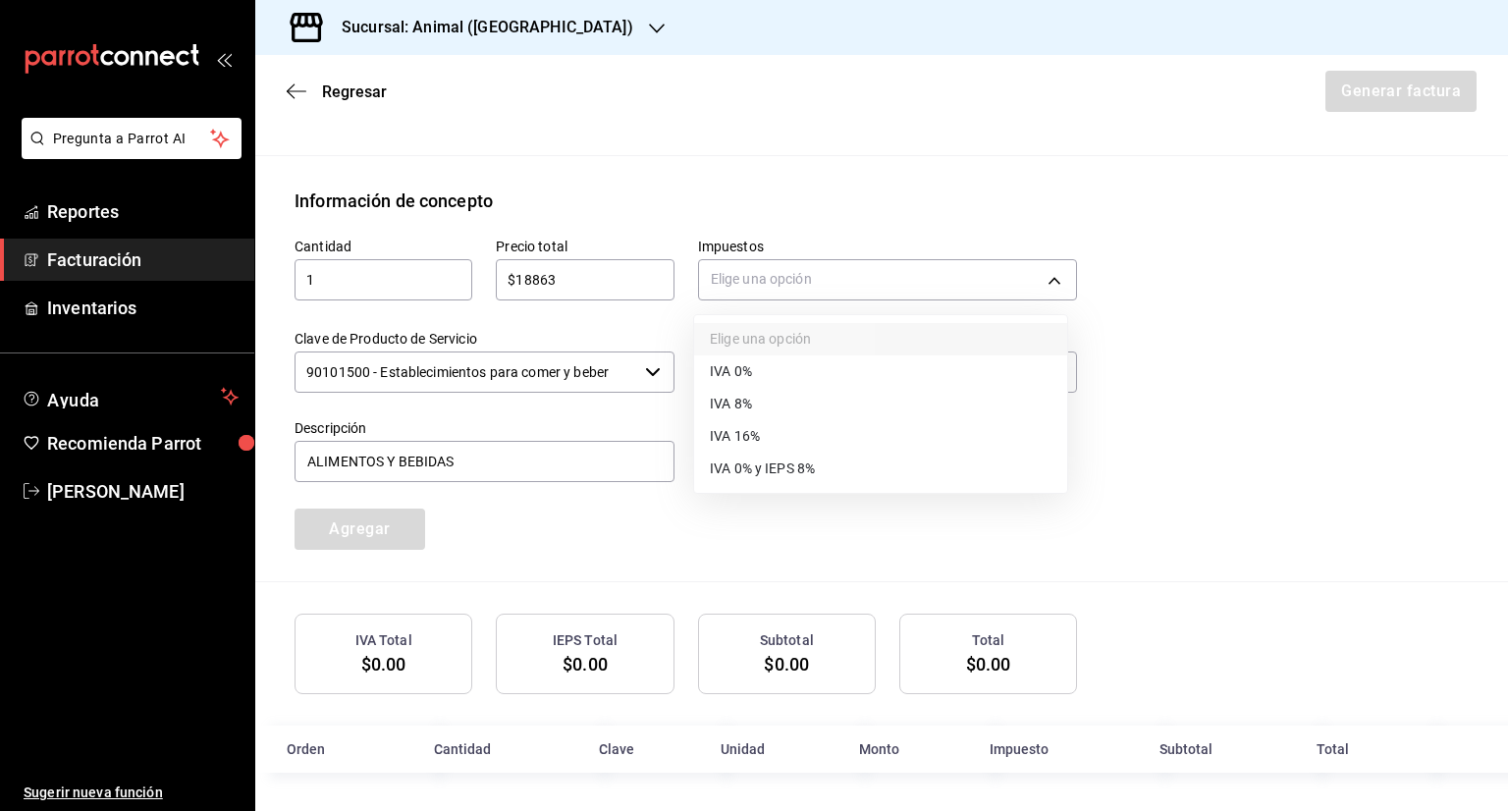
click at [736, 428] on span "IVA 16%" at bounding box center [735, 436] width 50 height 21
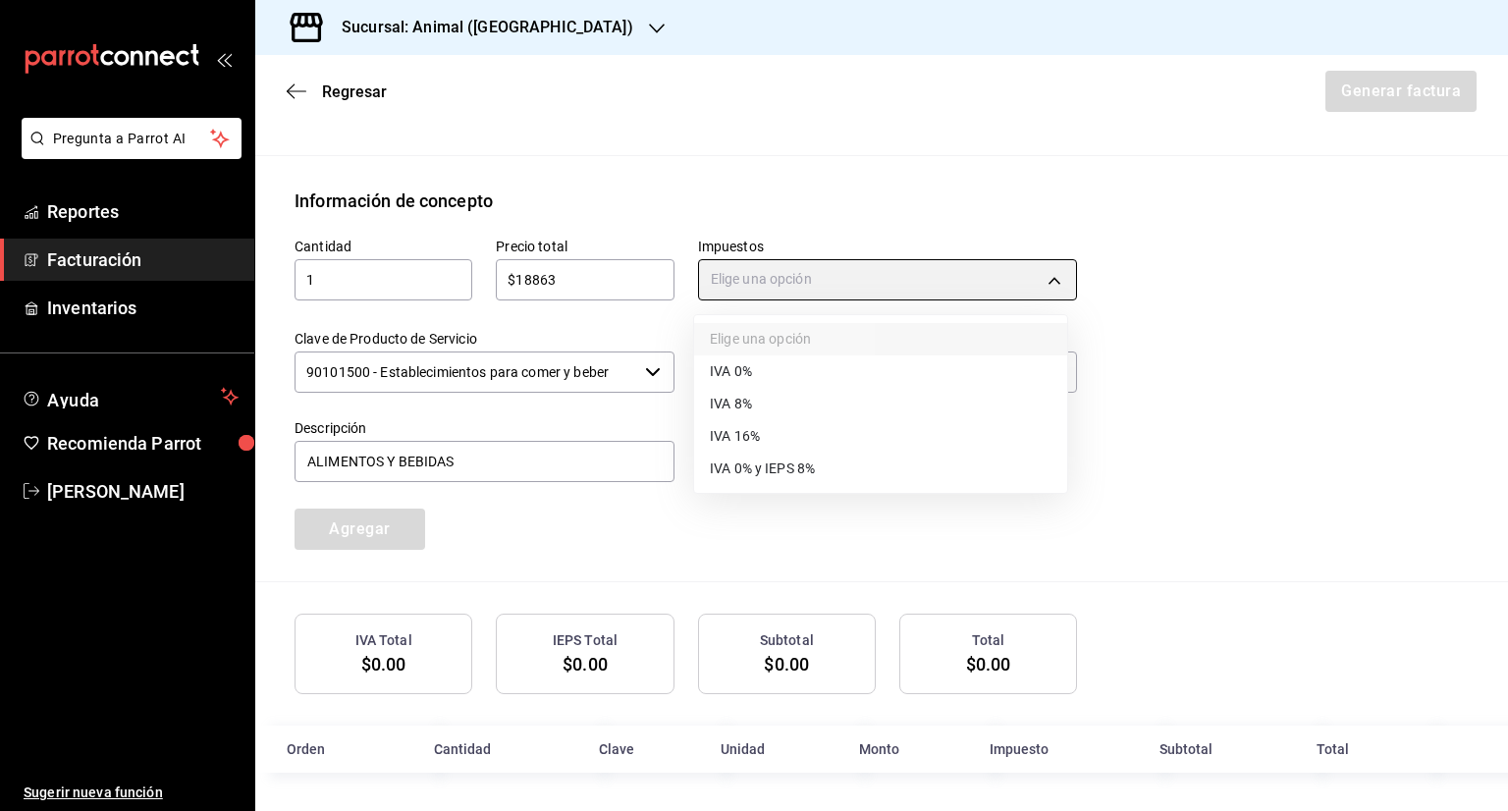
type input "IVA_16"
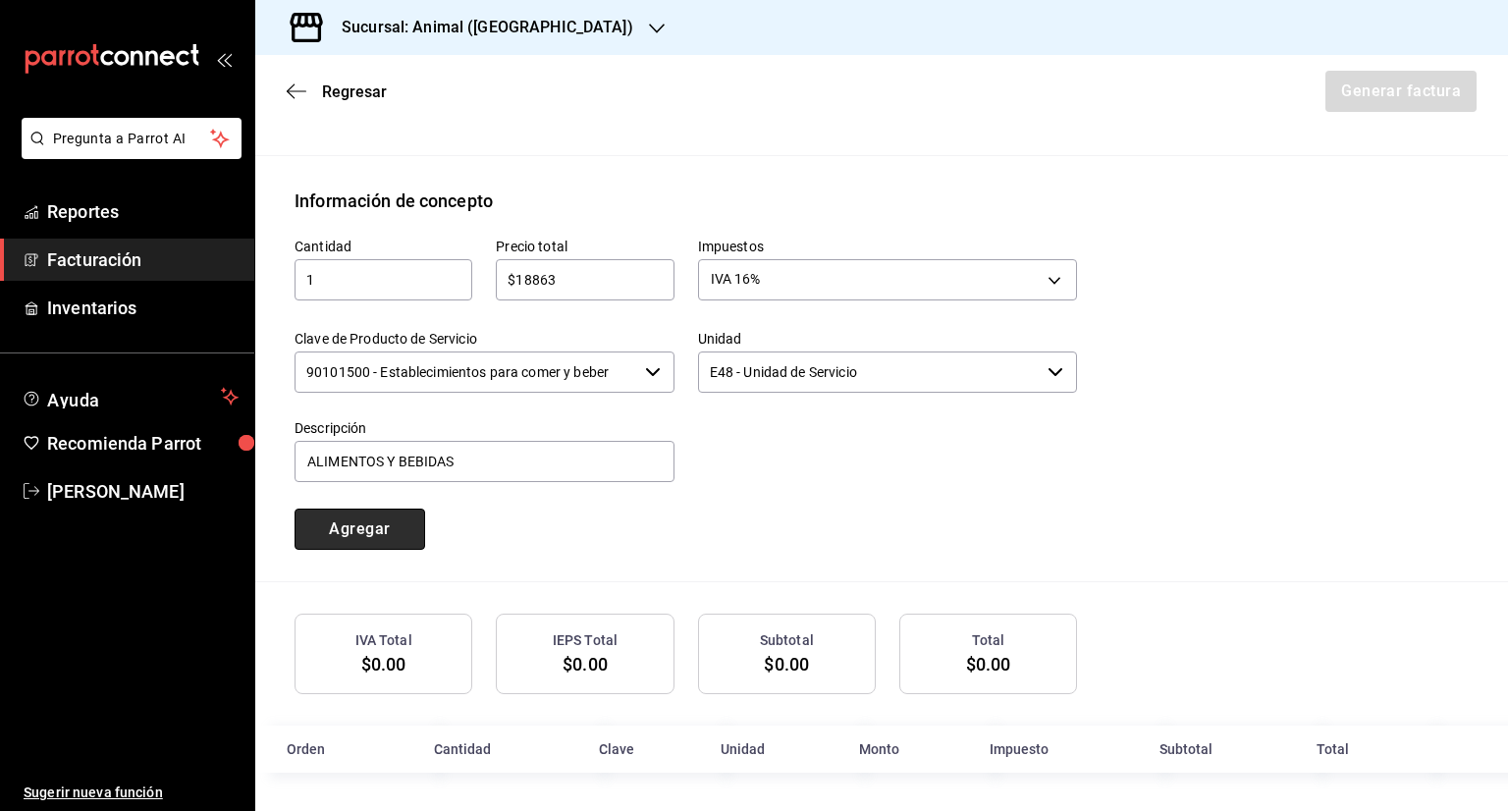
click at [418, 513] on button "Agregar" at bounding box center [360, 529] width 131 height 41
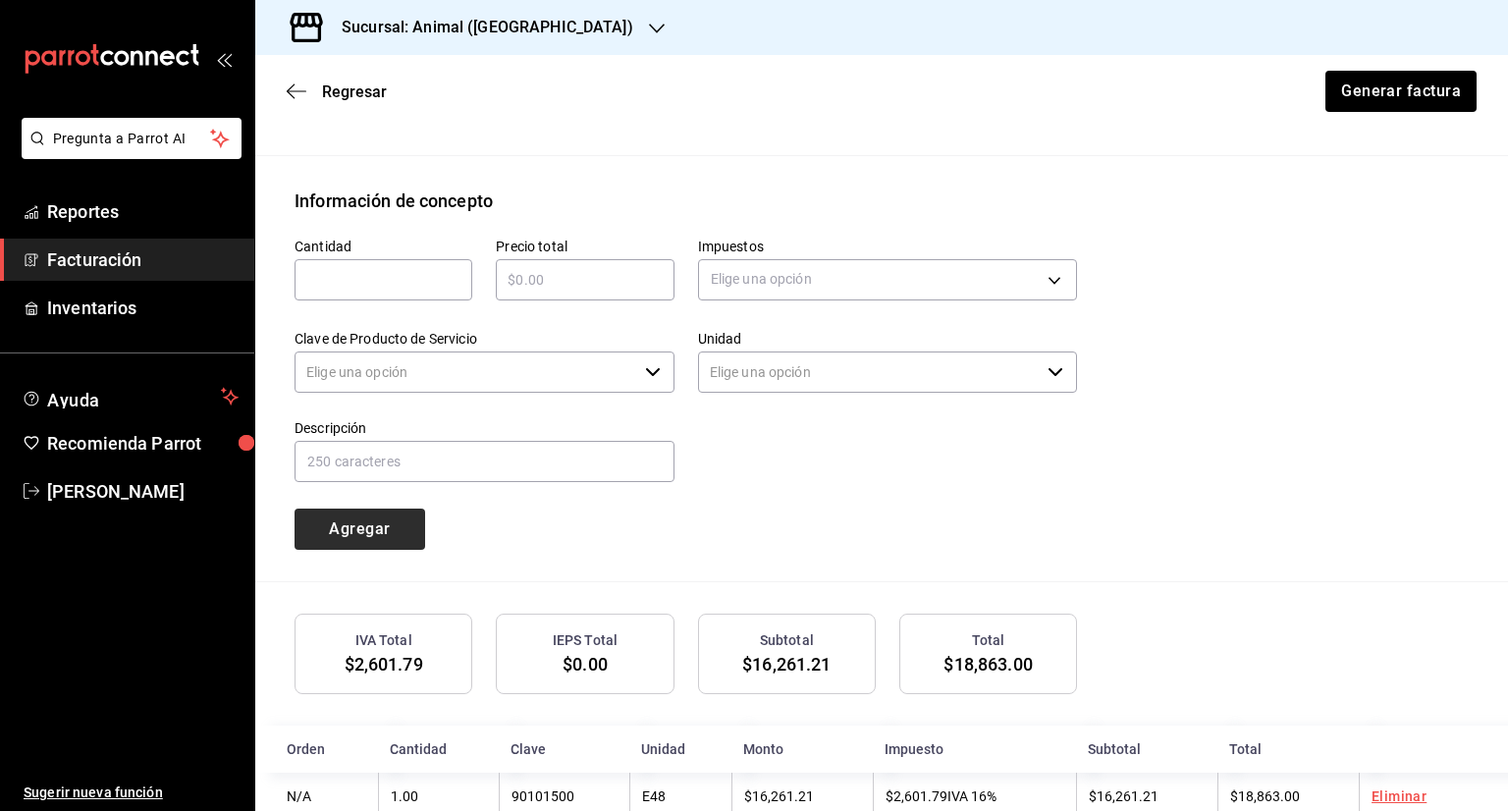
type input "90101500 - Establecimientos para comer y beber"
type input "E48 - Unidad de Servicio"
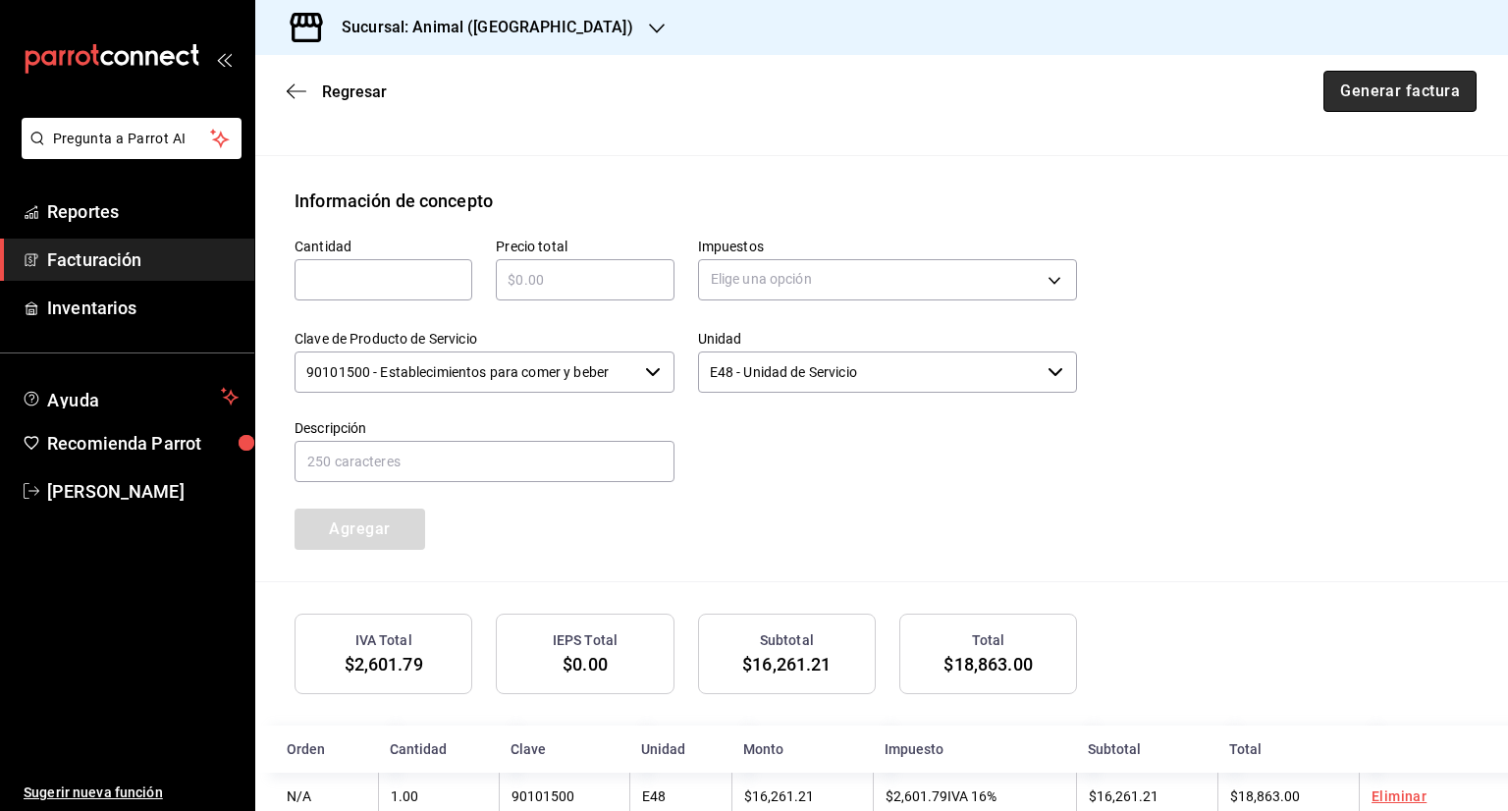
click at [1390, 87] on button "Generar factura" at bounding box center [1400, 91] width 153 height 41
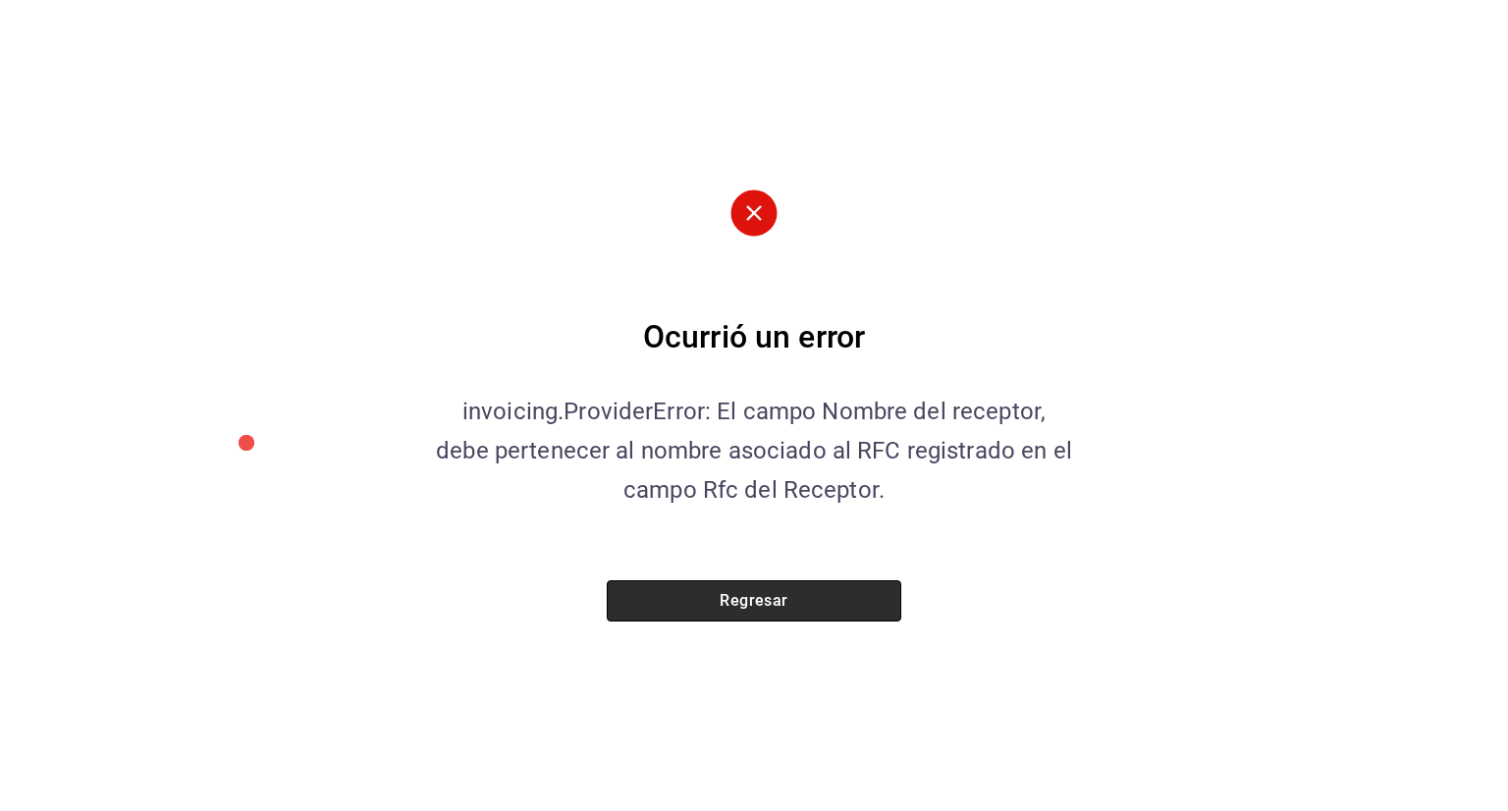
click at [781, 600] on button "Regresar" at bounding box center [754, 600] width 295 height 41
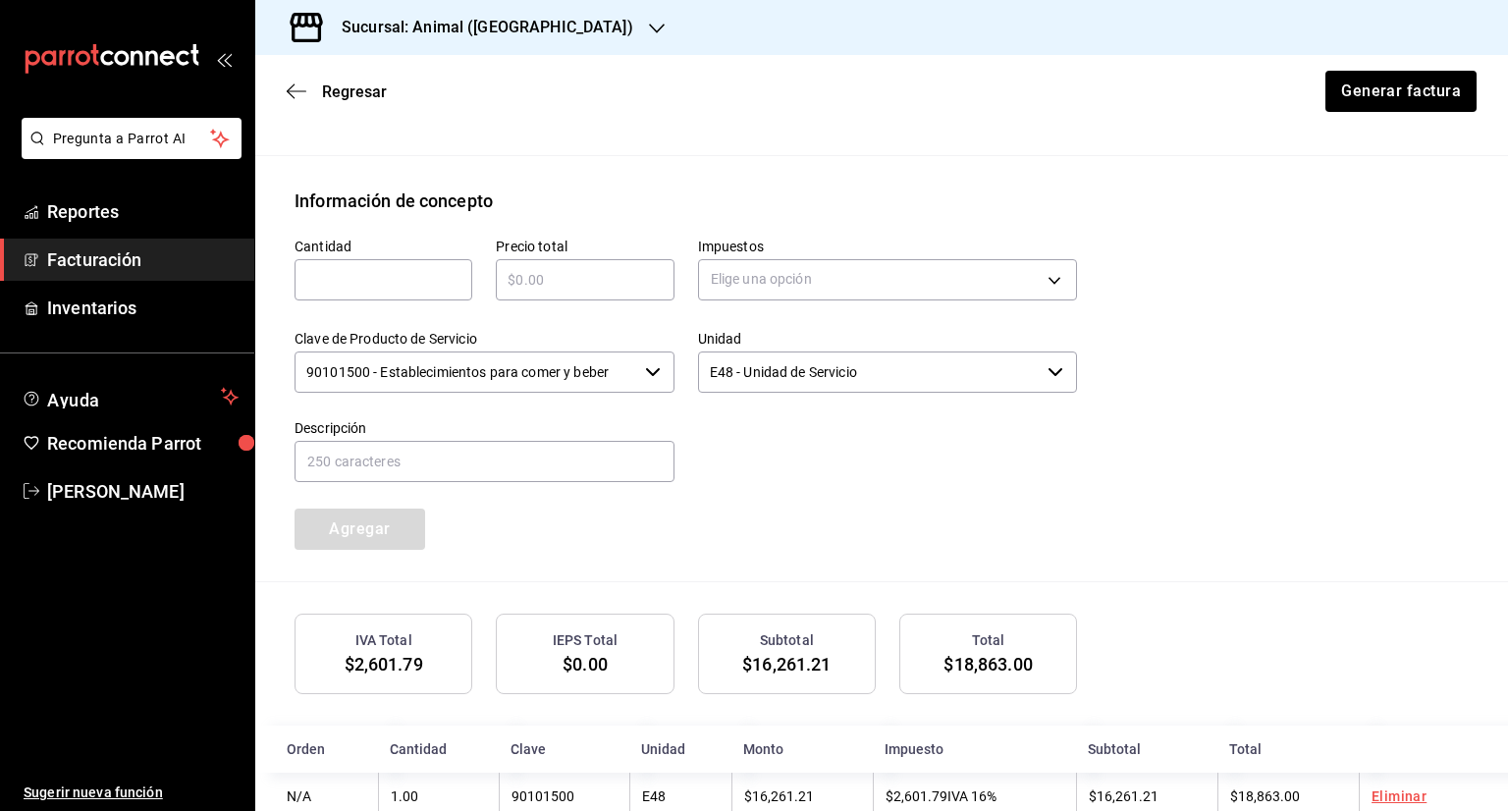
click at [114, 256] on span "Facturación" at bounding box center [142, 259] width 191 height 27
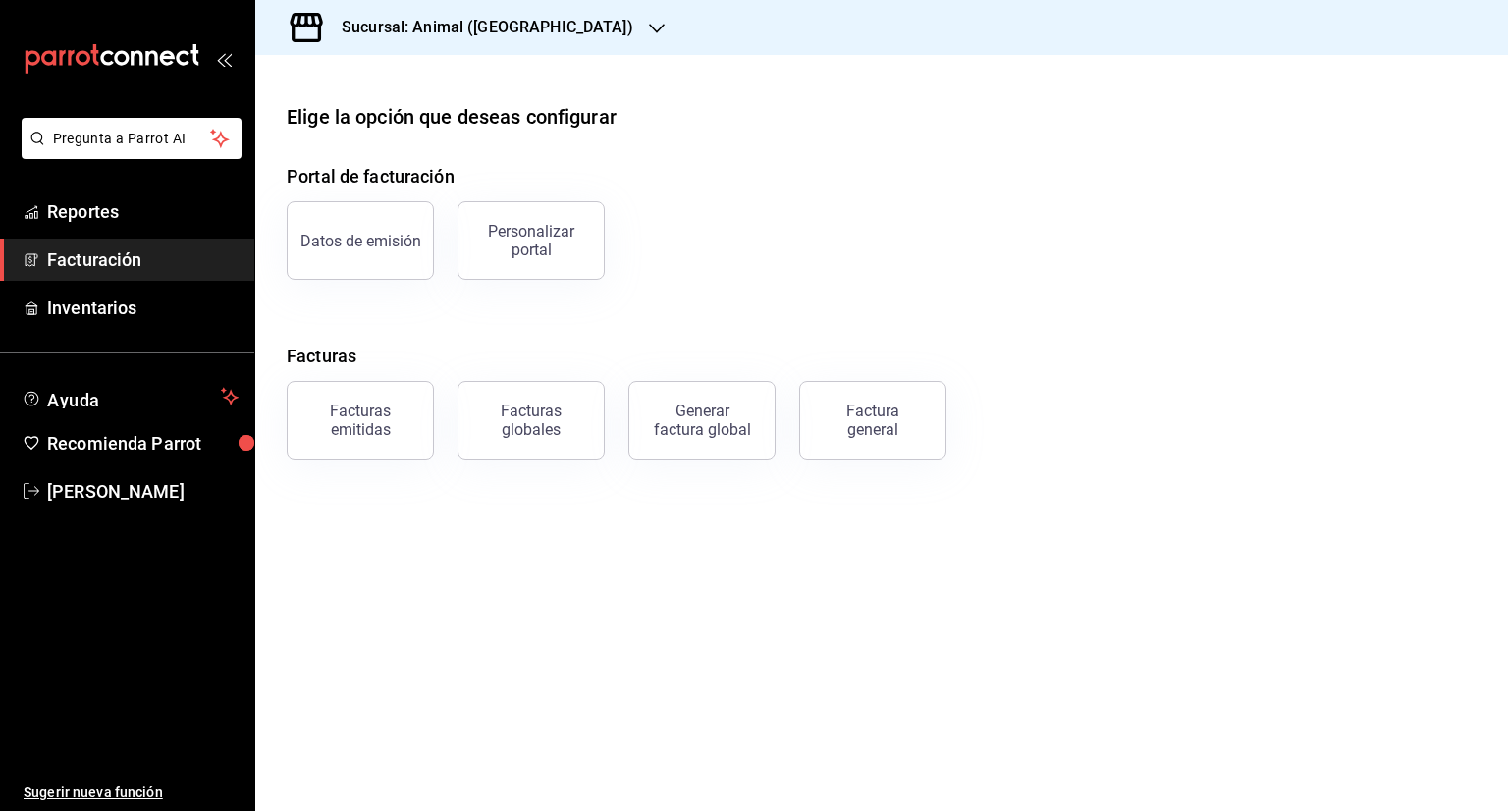
click at [649, 28] on icon "button" at bounding box center [657, 29] width 16 height 16
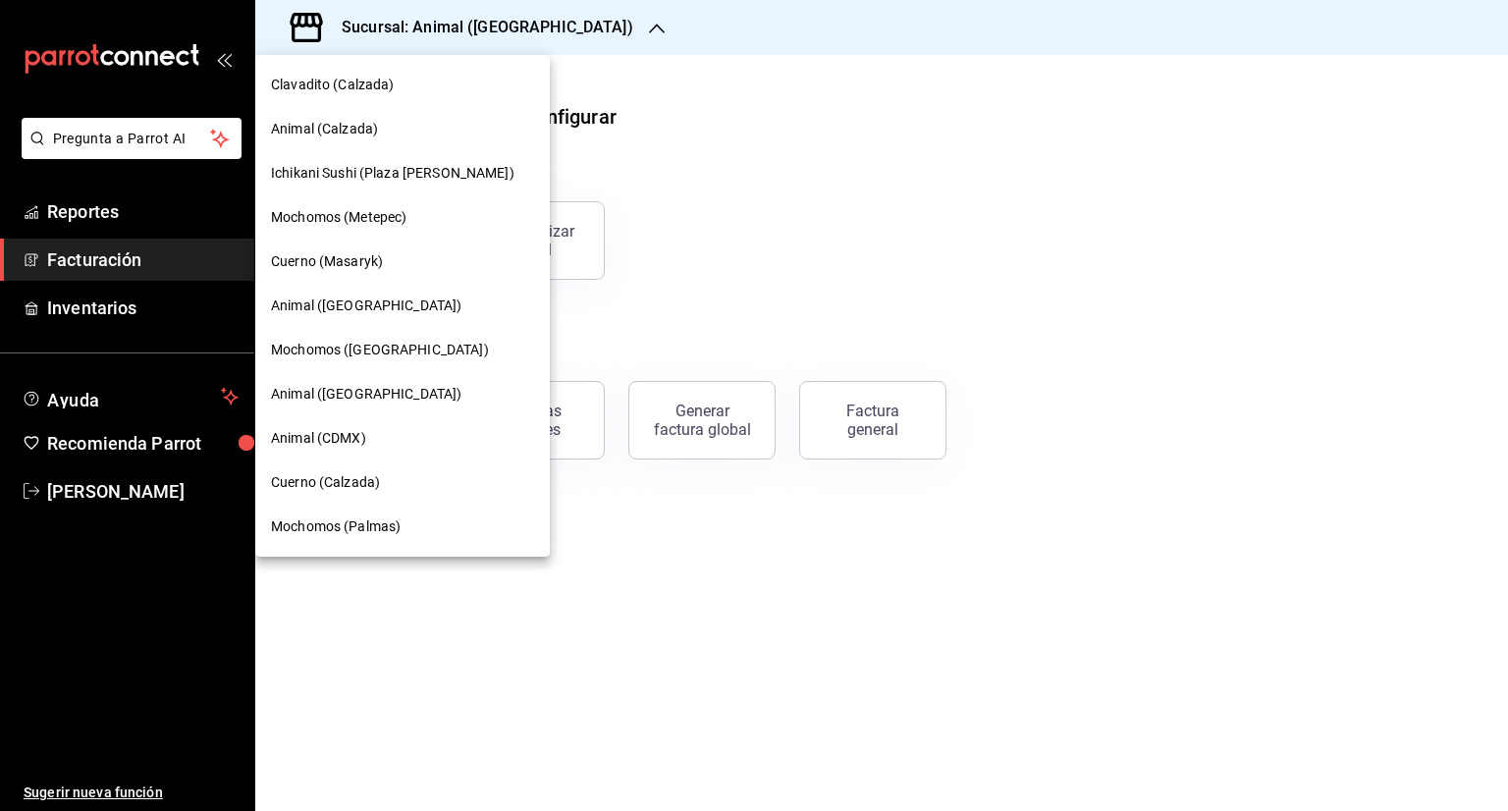
click at [337, 436] on span "Animal (CDMX)" at bounding box center [318, 438] width 95 height 21
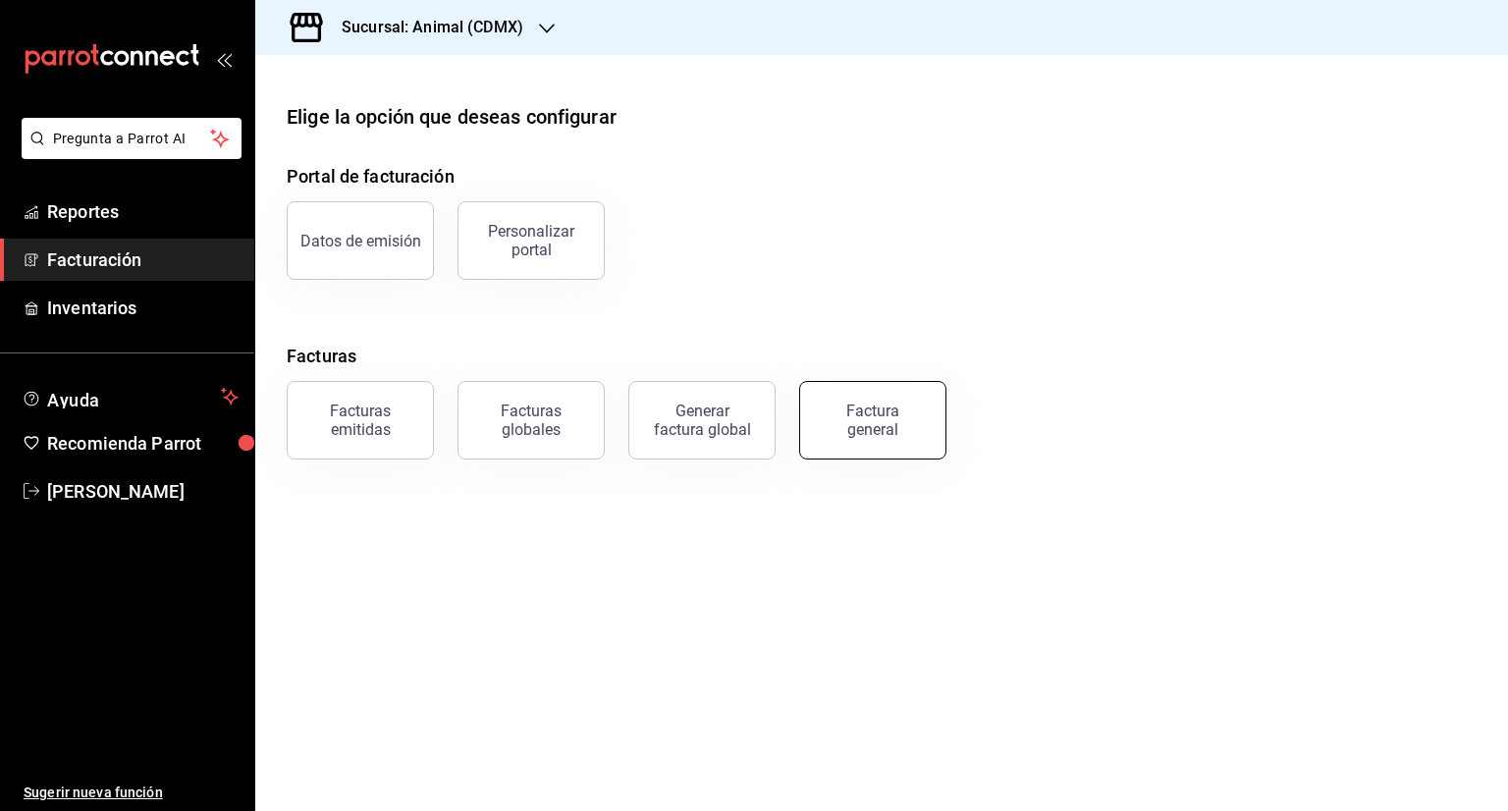
click at [908, 422] on div "Factura general" at bounding box center [873, 420] width 98 height 37
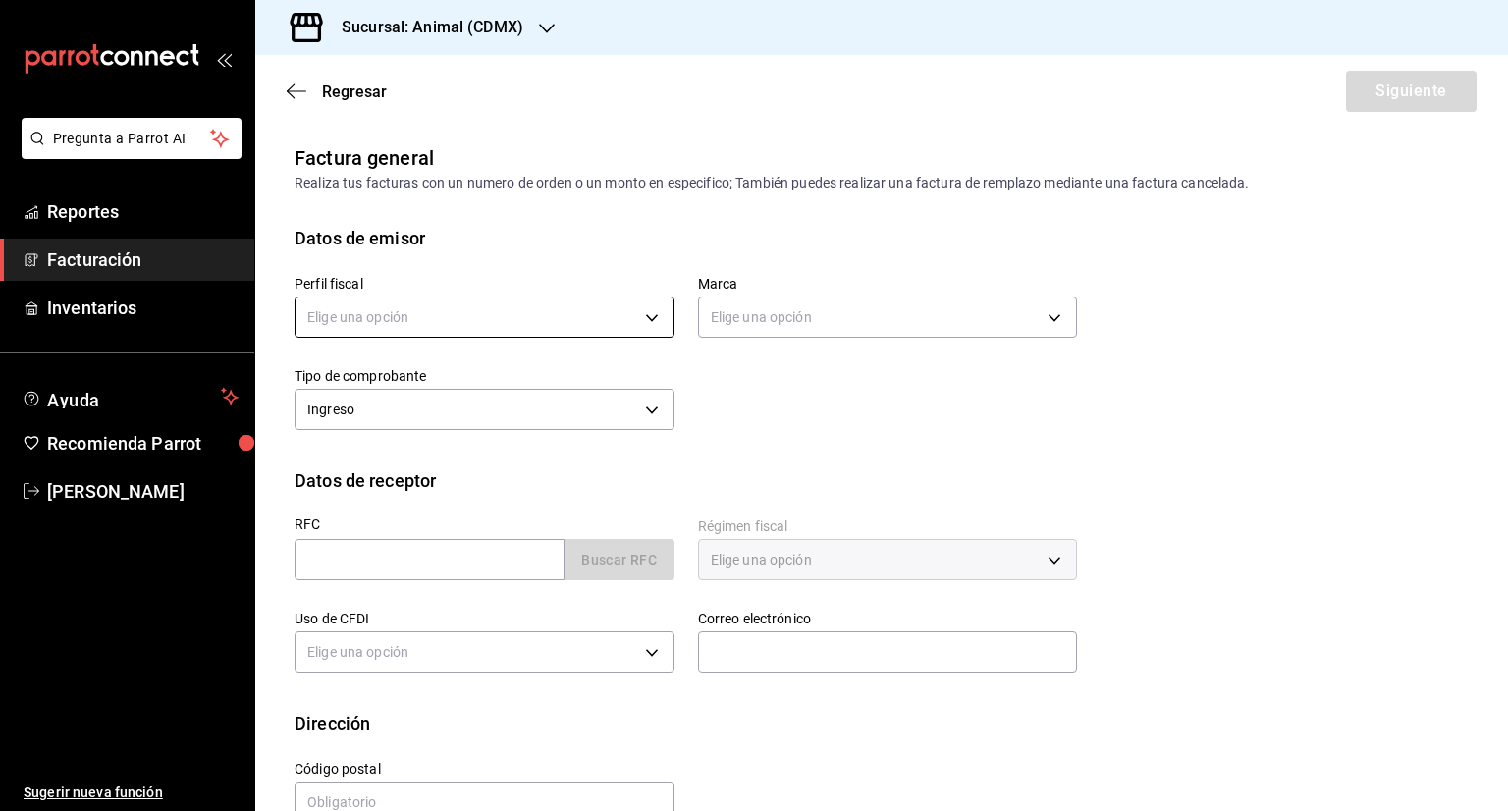
click at [460, 321] on body "Pregunta a Parrot AI Reportes Facturación Inventarios Ayuda Recomienda Parrot […" at bounding box center [754, 405] width 1508 height 811
click at [386, 425] on li "COCINA SALVAJE" at bounding box center [482, 417] width 373 height 36
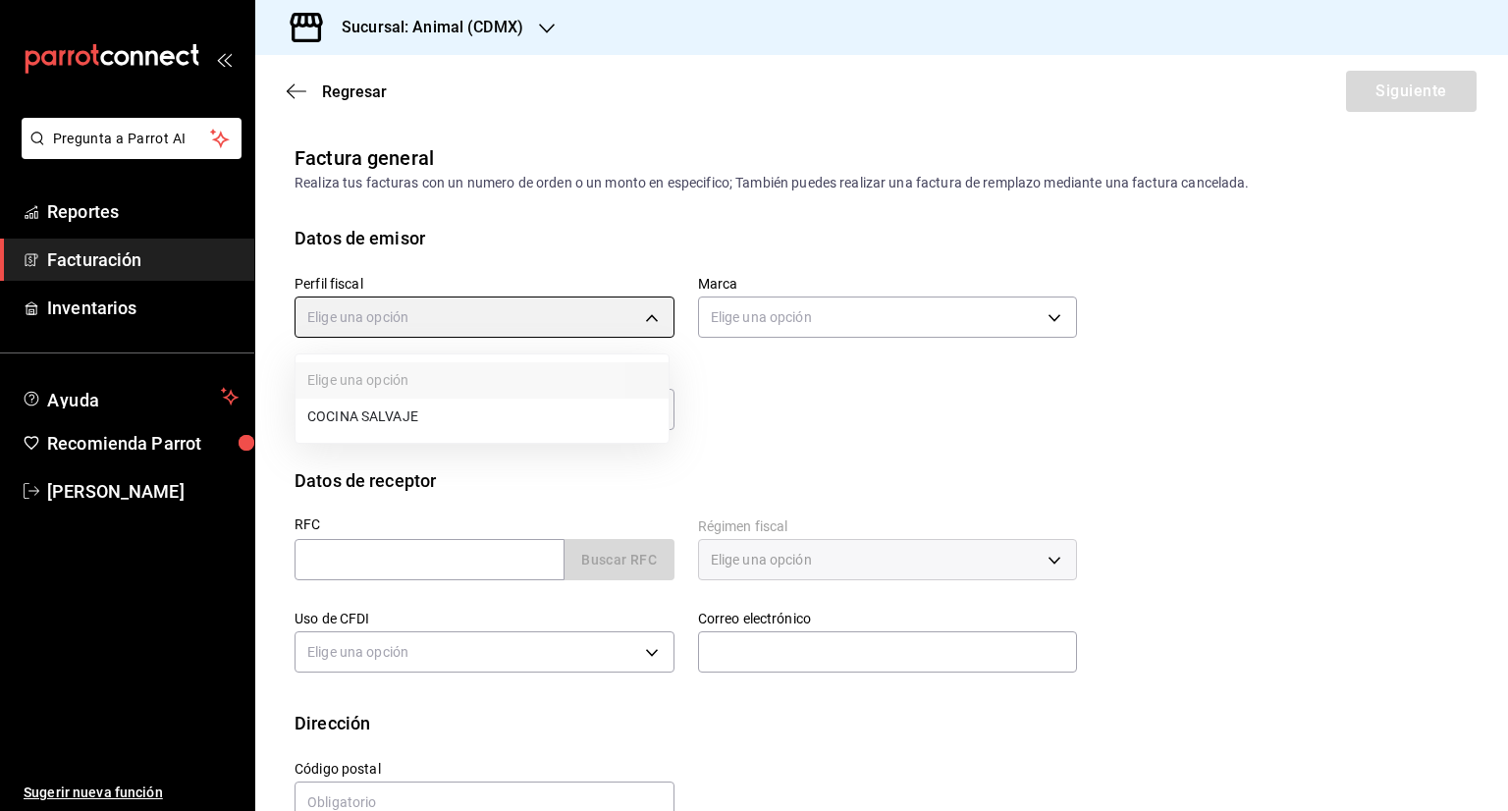
type input "6142f0d4-74f0-493d-b755-cc7b435bc230"
type input "cb0f6aec-1481-4e37-861c-bab9b3a65b14"
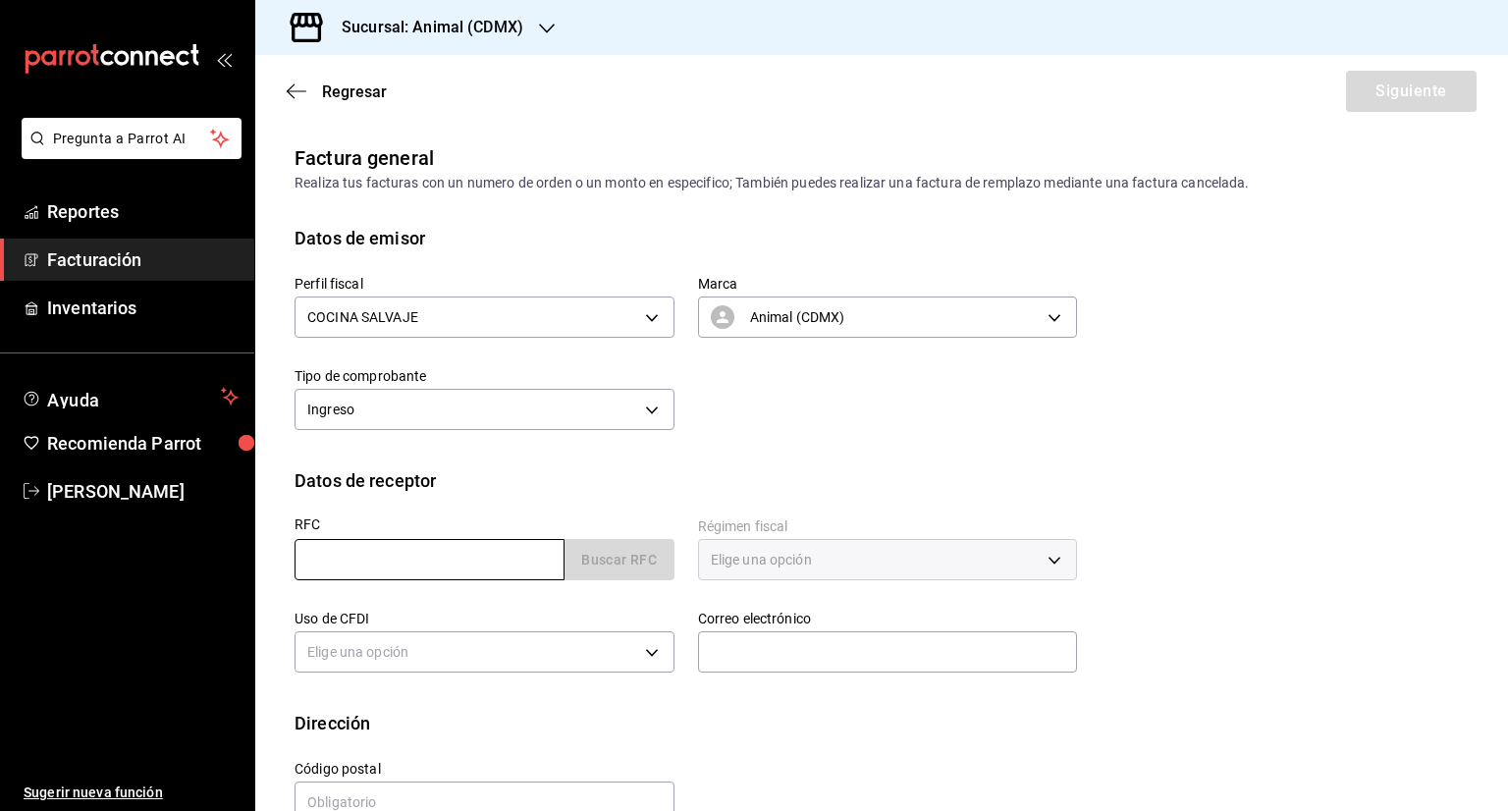
drag, startPoint x: 355, startPoint y: 559, endPoint x: 365, endPoint y: 566, distance: 12.0
click at [357, 559] on input "text" at bounding box center [430, 559] width 270 height 41
paste input "MAN9209143V1"
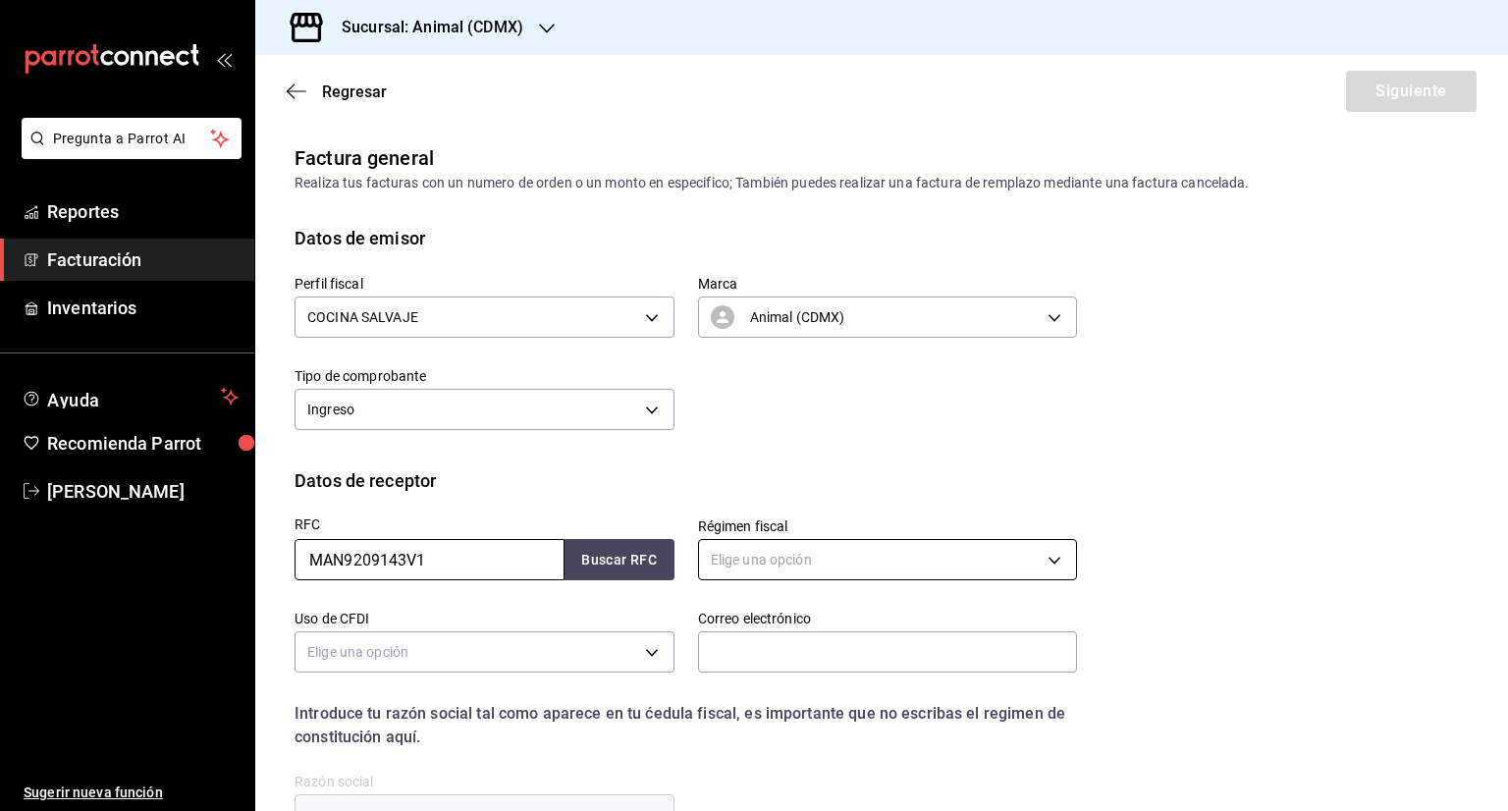
type input "MAN9209143V1"
click at [860, 555] on body "Pregunta a Parrot AI Reportes Facturación Inventarios Ayuda Recomienda Parrot […" at bounding box center [754, 405] width 1508 height 811
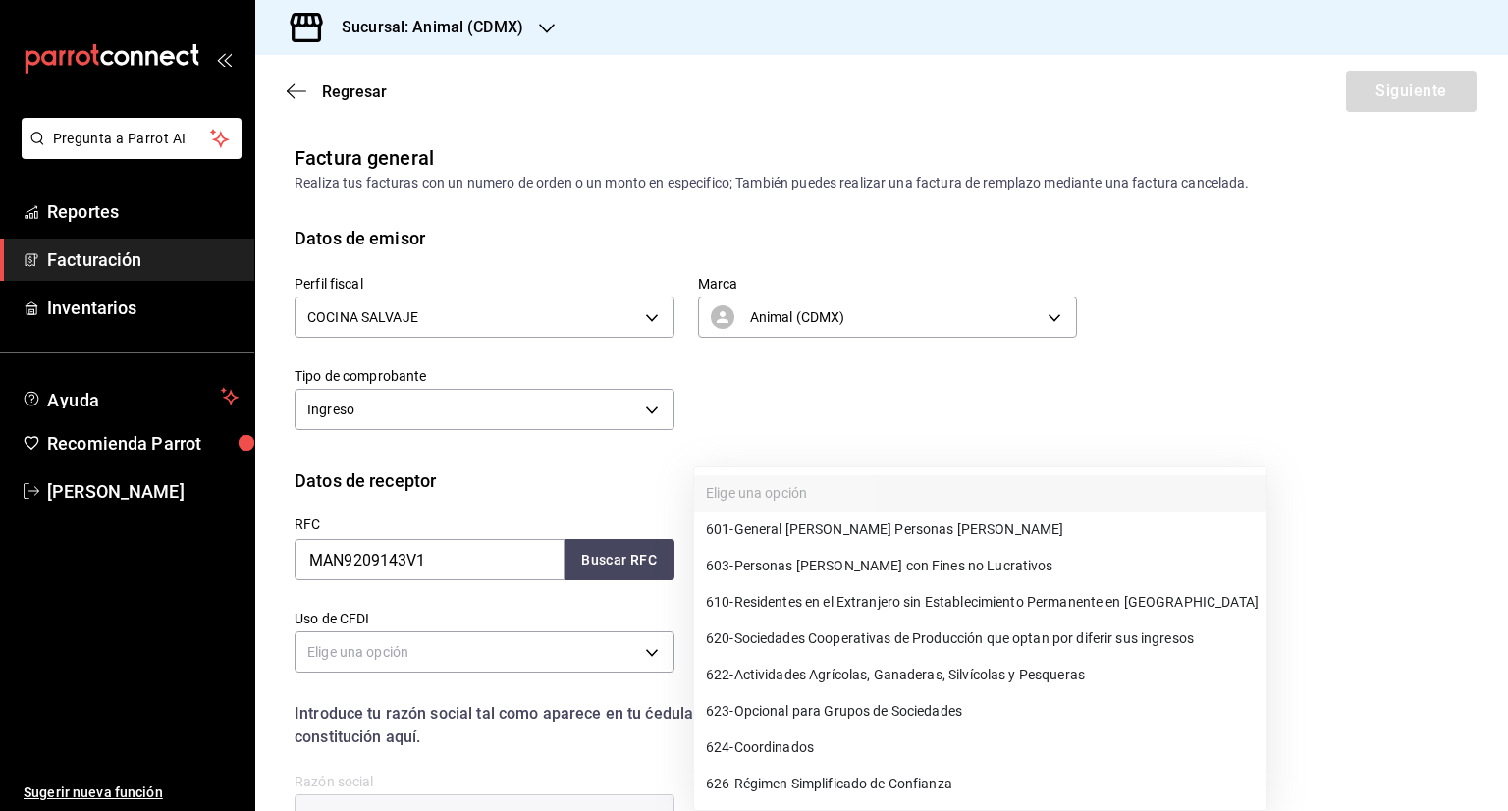
click at [875, 533] on span "601 - General [PERSON_NAME] Personas [PERSON_NAME]" at bounding box center [884, 529] width 357 height 21
type input "601"
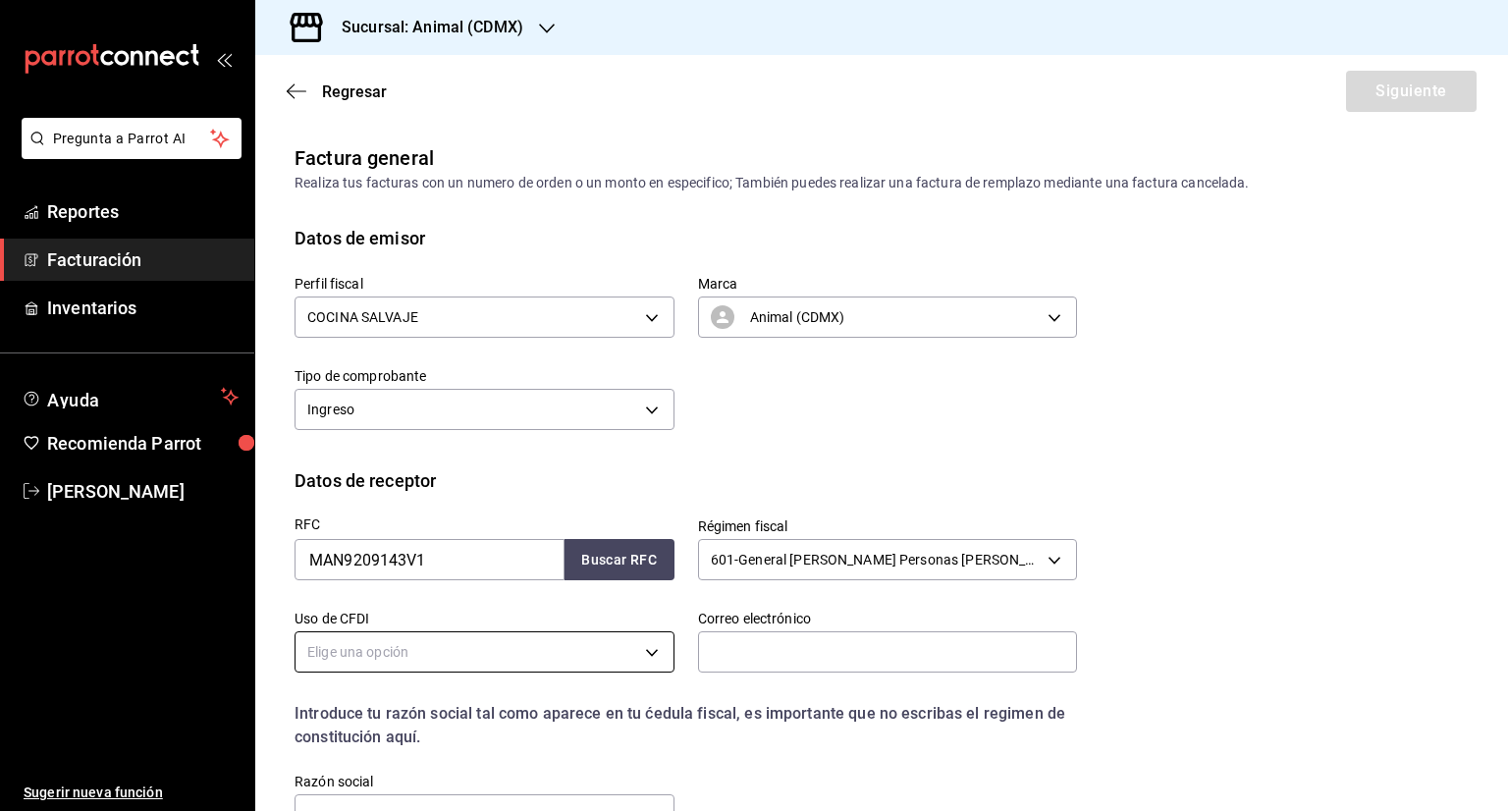
click at [423, 653] on body "Pregunta a Parrot AI Reportes Facturación Inventarios Ayuda Recomienda Parrot […" at bounding box center [754, 405] width 1508 height 811
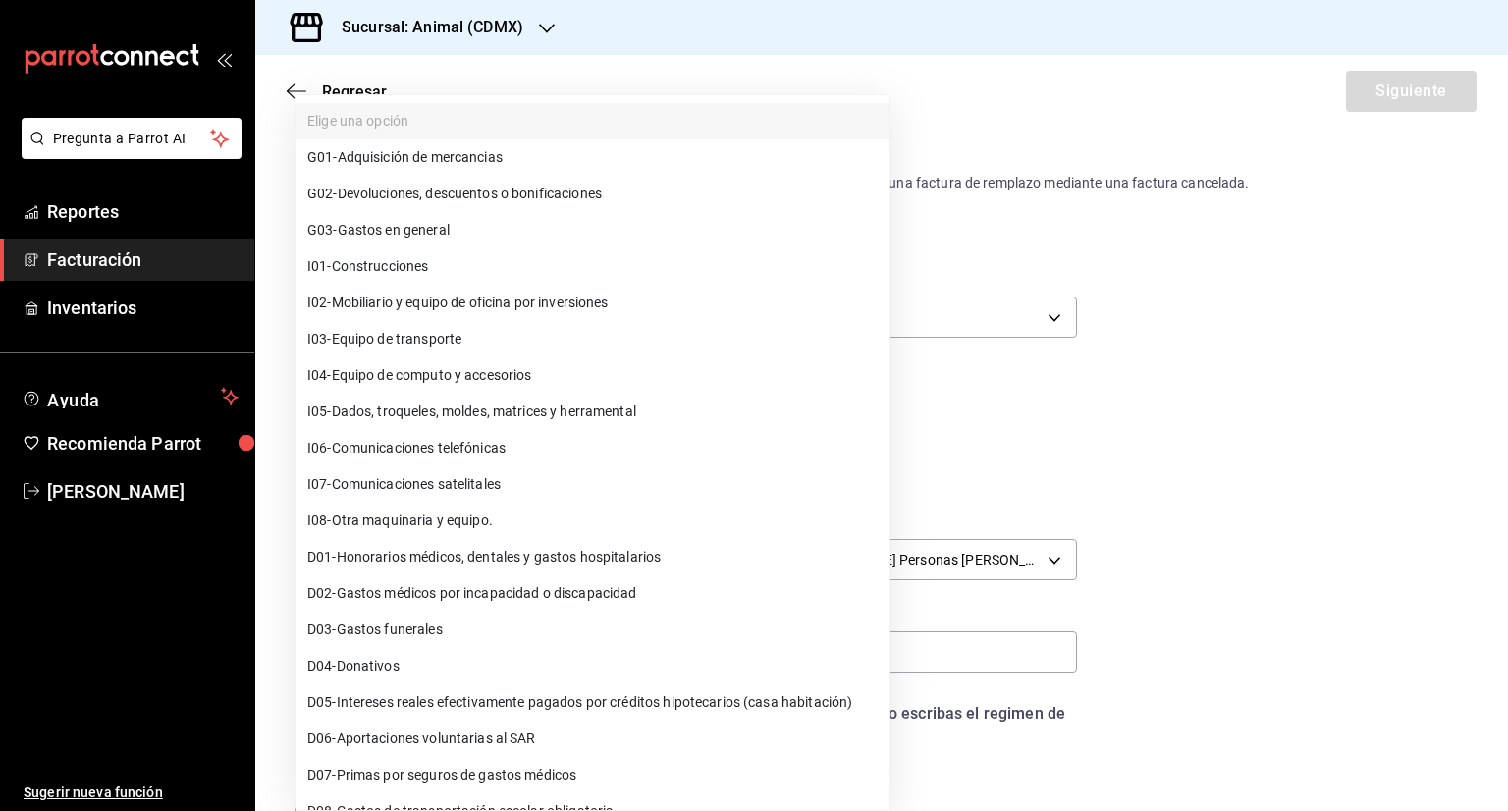
click at [416, 232] on span "G03 - Gastos en general" at bounding box center [378, 230] width 142 height 21
type input "G03"
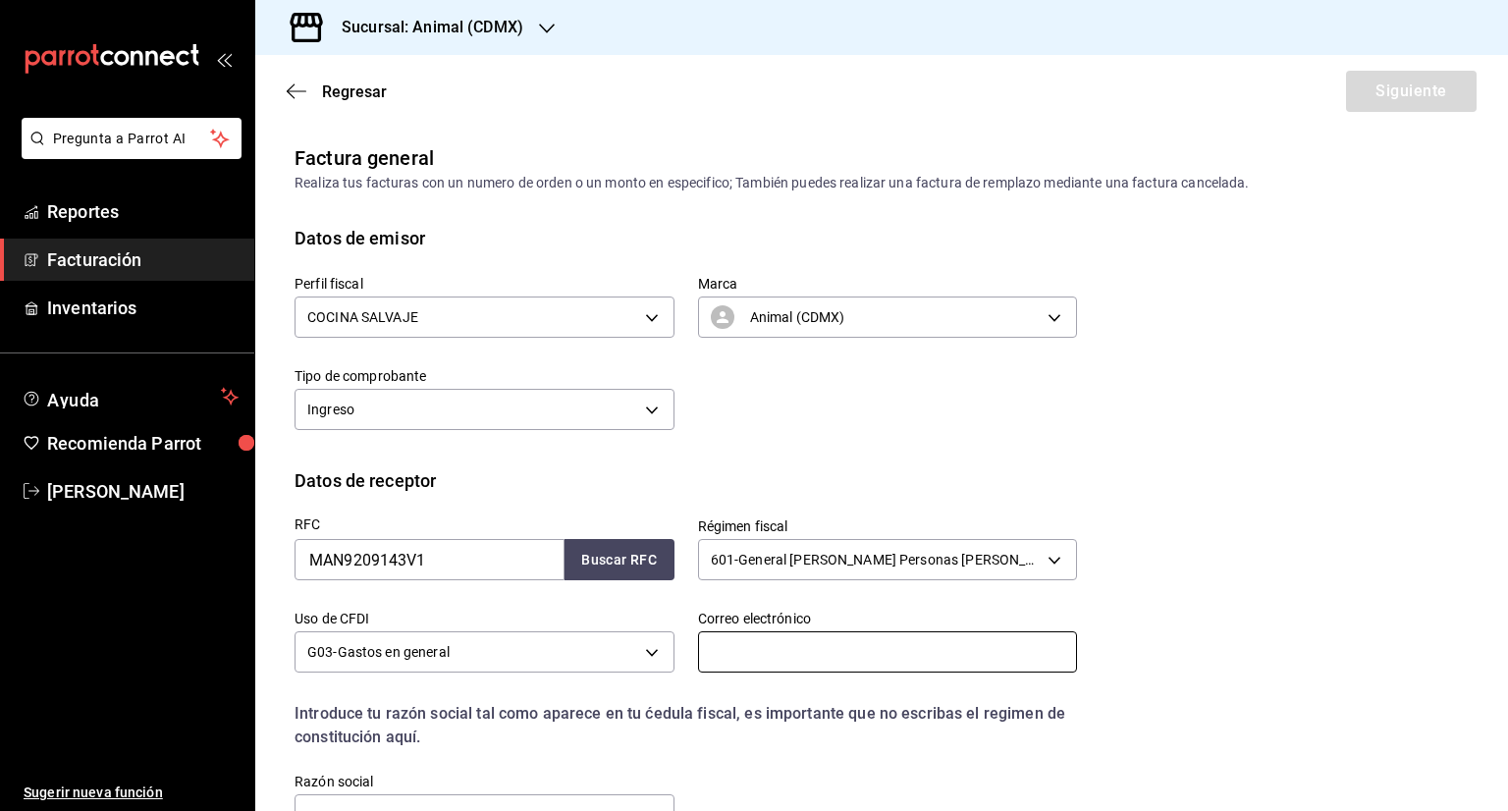
click at [783, 654] on input "text" at bounding box center [888, 651] width 380 height 41
type input "[PERSON_NAME][EMAIL_ADDRESS][PERSON_NAME][DOMAIN_NAME]"
type input "76177"
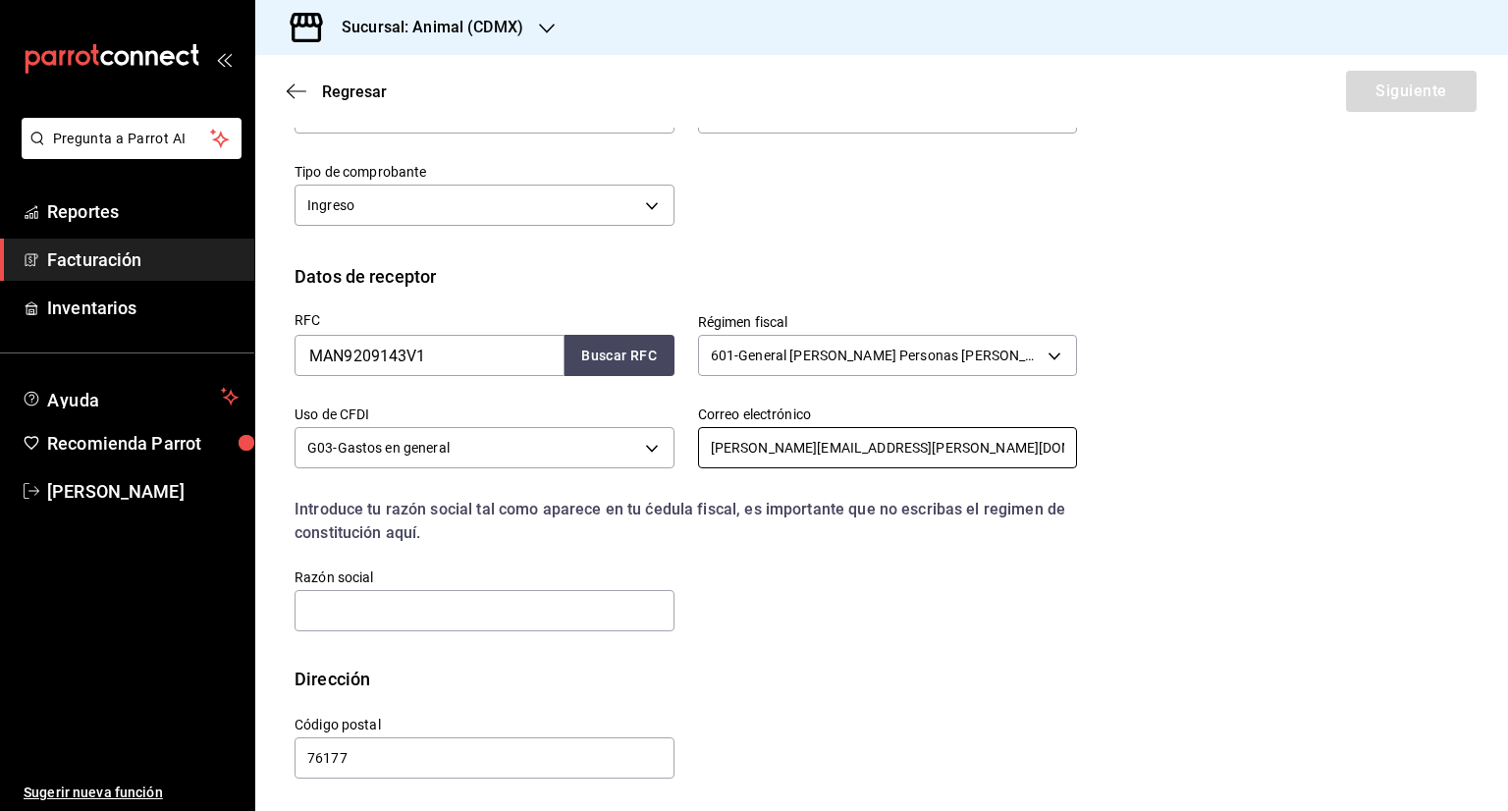
scroll to position [206, 0]
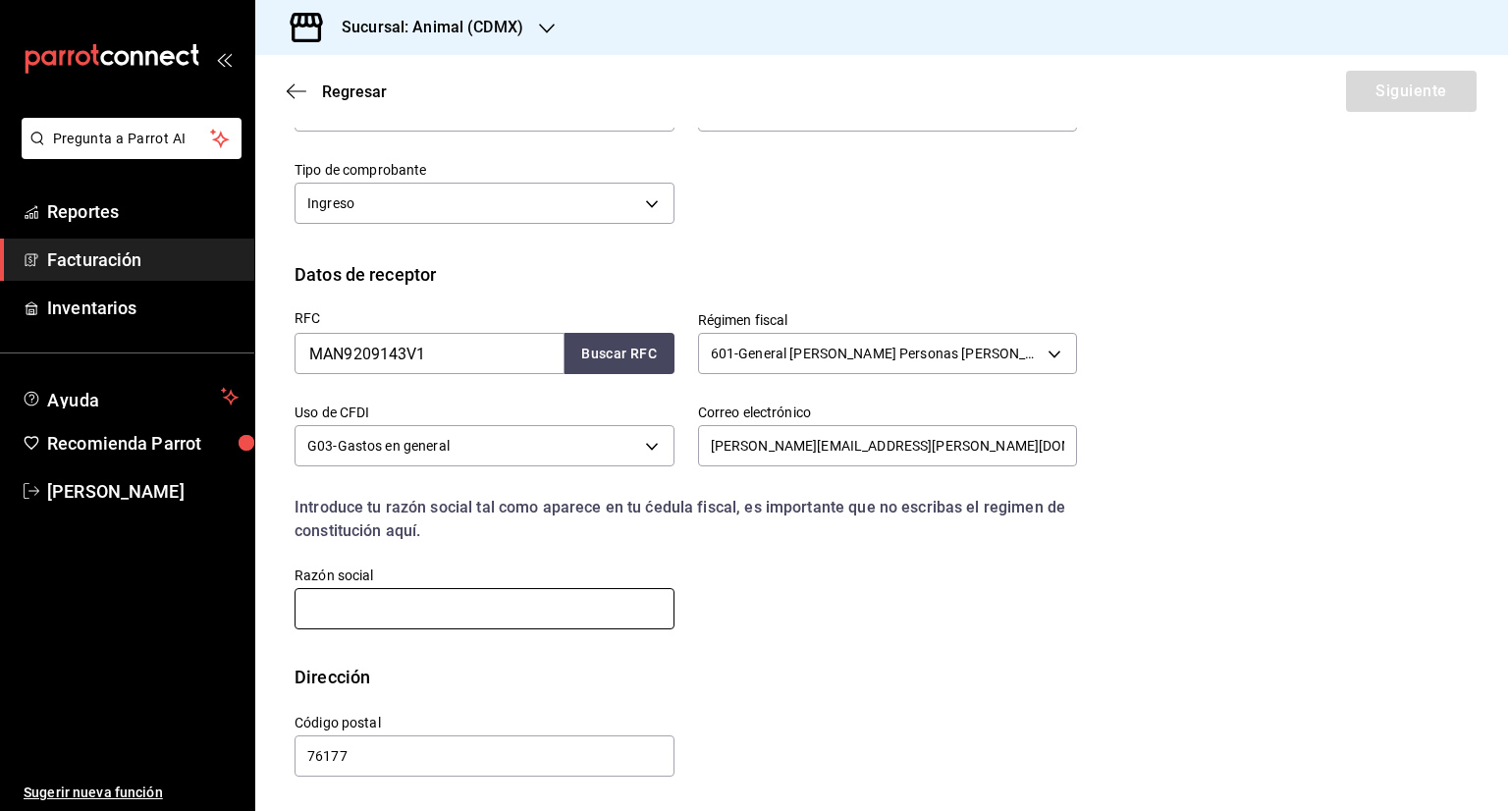
click at [403, 595] on input "text" at bounding box center [485, 608] width 380 height 41
paste input "[PERSON_NAME]"
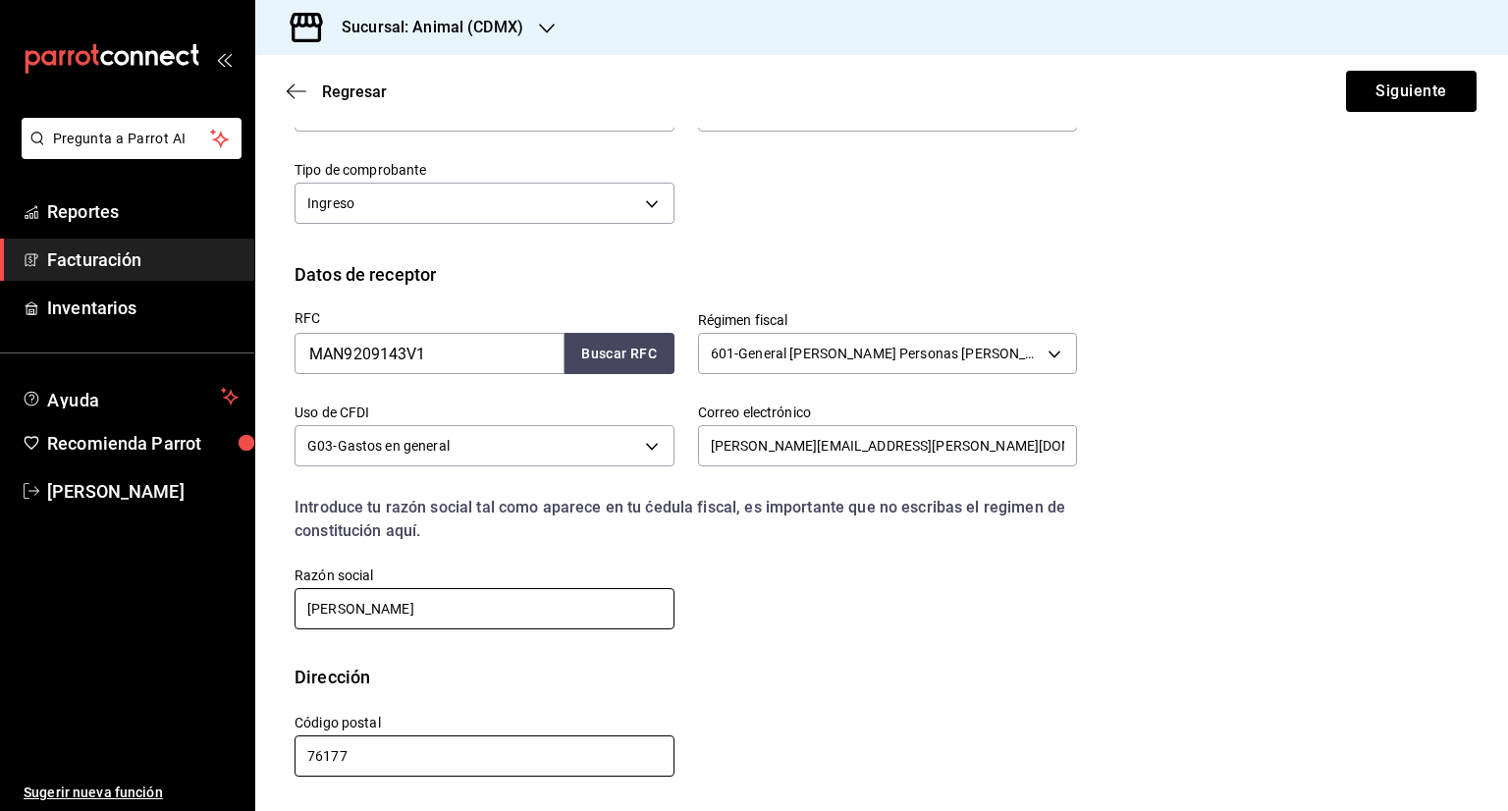
type input "[PERSON_NAME]"
drag, startPoint x: 372, startPoint y: 756, endPoint x: 272, endPoint y: 758, distance: 100.2
click at [273, 758] on div "Código postal 76177" at bounding box center [473, 734] width 404 height 89
drag, startPoint x: 353, startPoint y: 755, endPoint x: 264, endPoint y: 756, distance: 88.4
click at [264, 756] on div "Dirección Calle # exterior # interior Código postal 15520 Estado ​ Municipio ​ …" at bounding box center [881, 737] width 1253 height 147
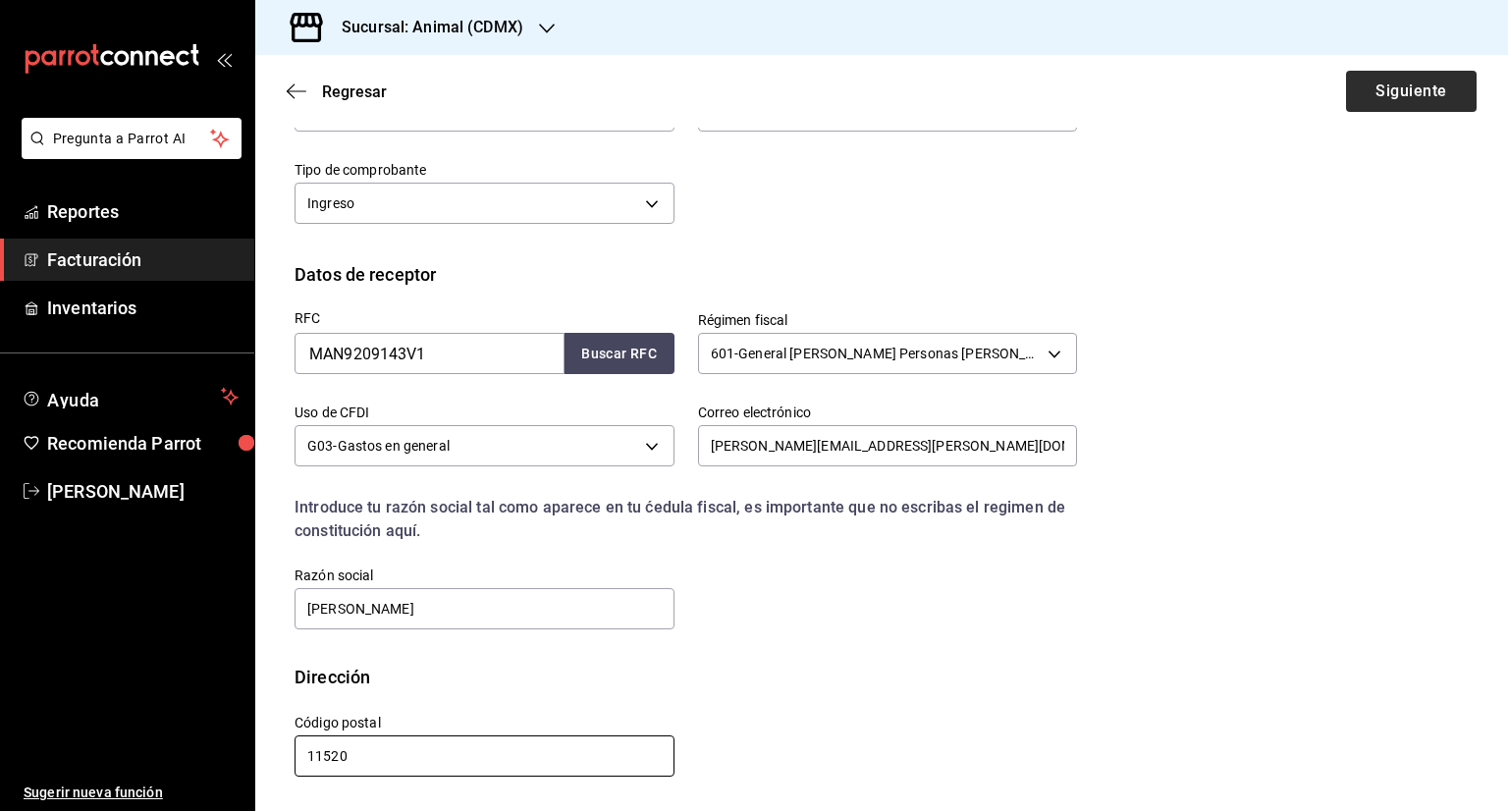
type input "11520"
click at [1380, 93] on button "Siguiente" at bounding box center [1411, 91] width 131 height 41
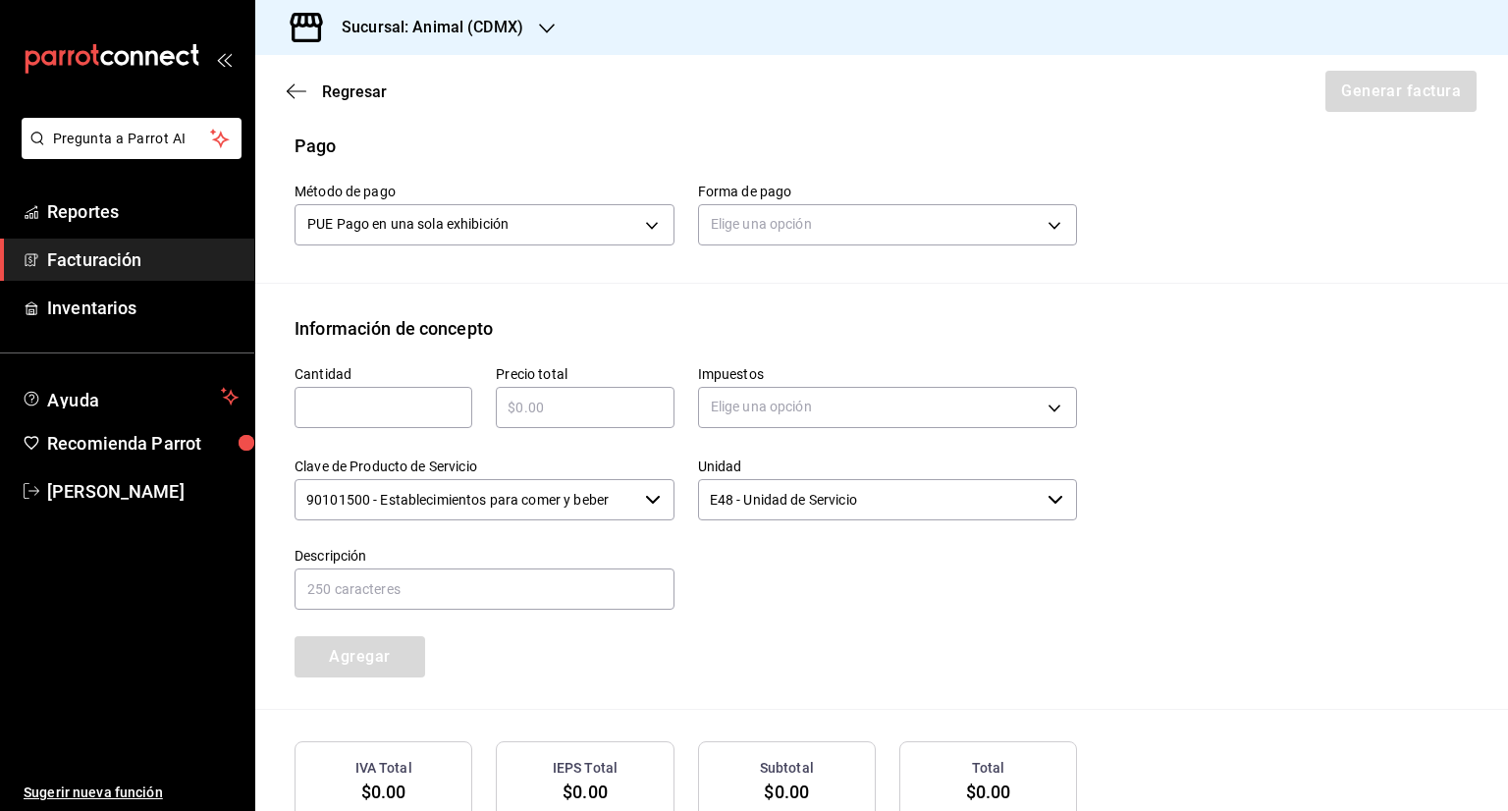
scroll to position [599, 0]
click at [875, 220] on body "Pregunta a Parrot AI Reportes Facturación Inventarios Ayuda Recomienda Parrot […" at bounding box center [754, 405] width 1508 height 811
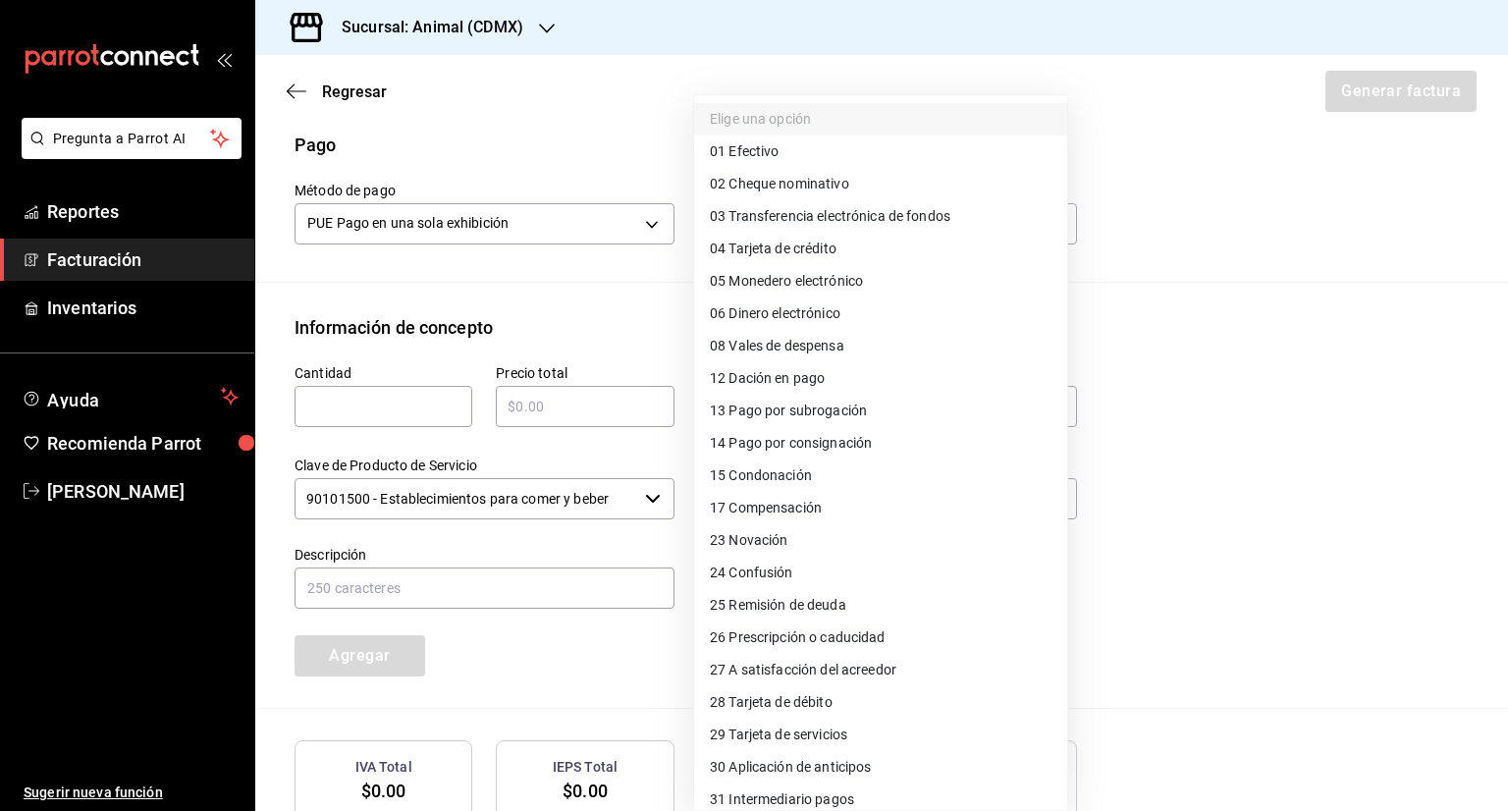
click at [782, 246] on span "04 Tarjeta de crédito" at bounding box center [773, 249] width 127 height 21
type input "04"
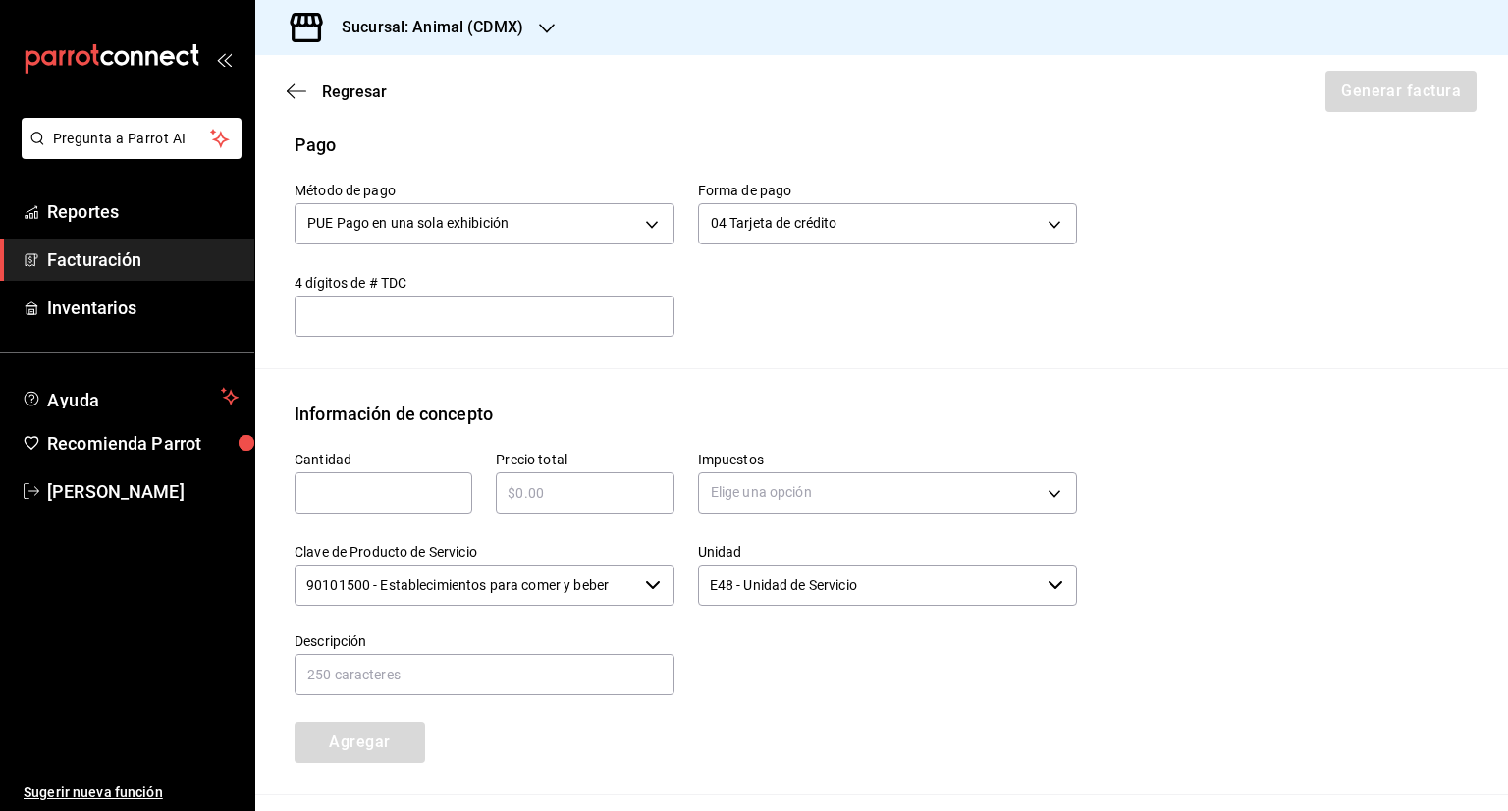
click at [392, 484] on input "text" at bounding box center [384, 493] width 178 height 24
type input "1"
click at [582, 481] on input "text" at bounding box center [585, 493] width 178 height 24
type input "$9532"
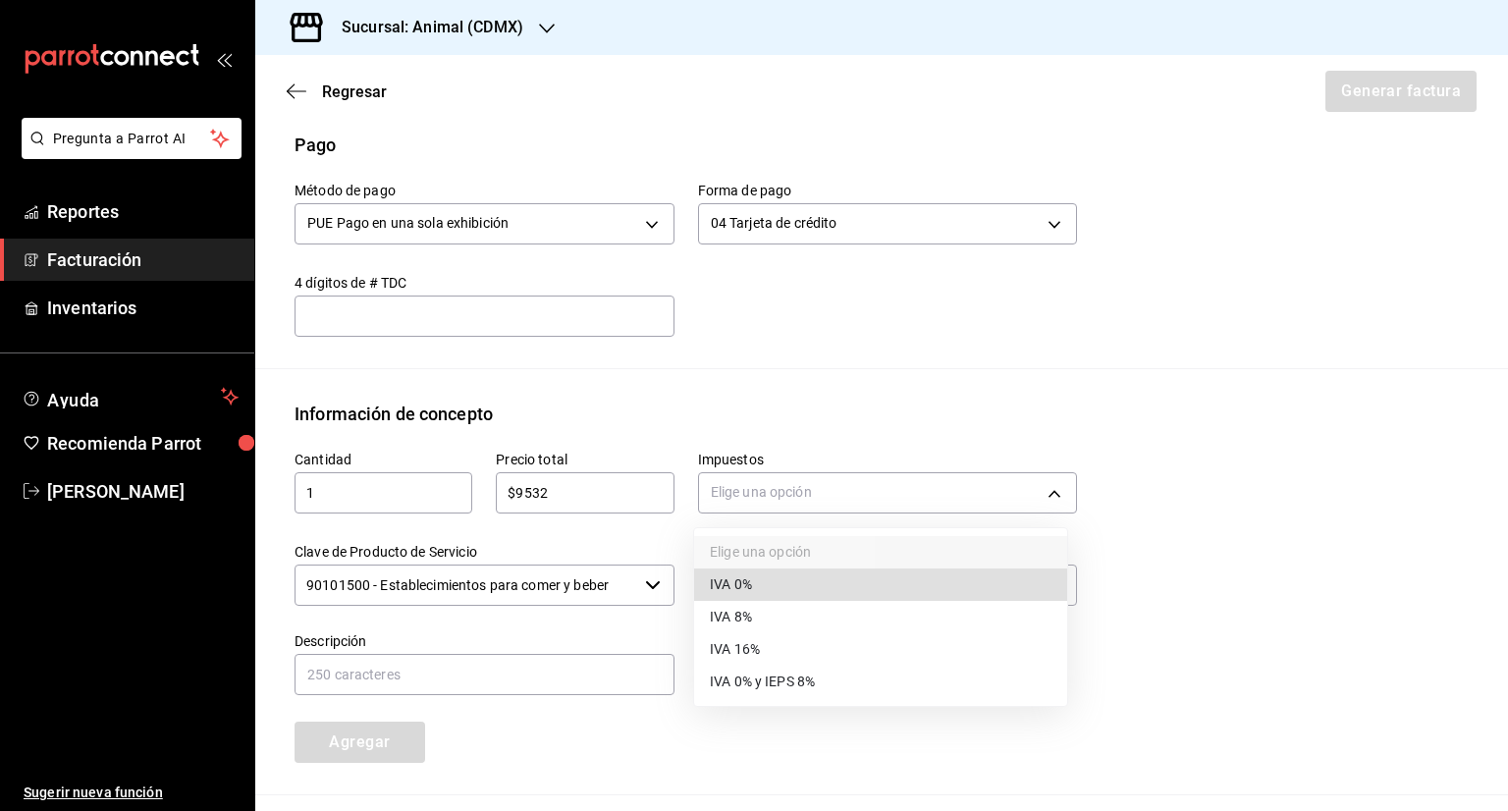
click at [776, 502] on body "Pregunta a Parrot AI Reportes Facturación Inventarios Ayuda Recomienda Parrot […" at bounding box center [754, 405] width 1508 height 811
click at [754, 645] on span "IVA 16%" at bounding box center [735, 649] width 50 height 21
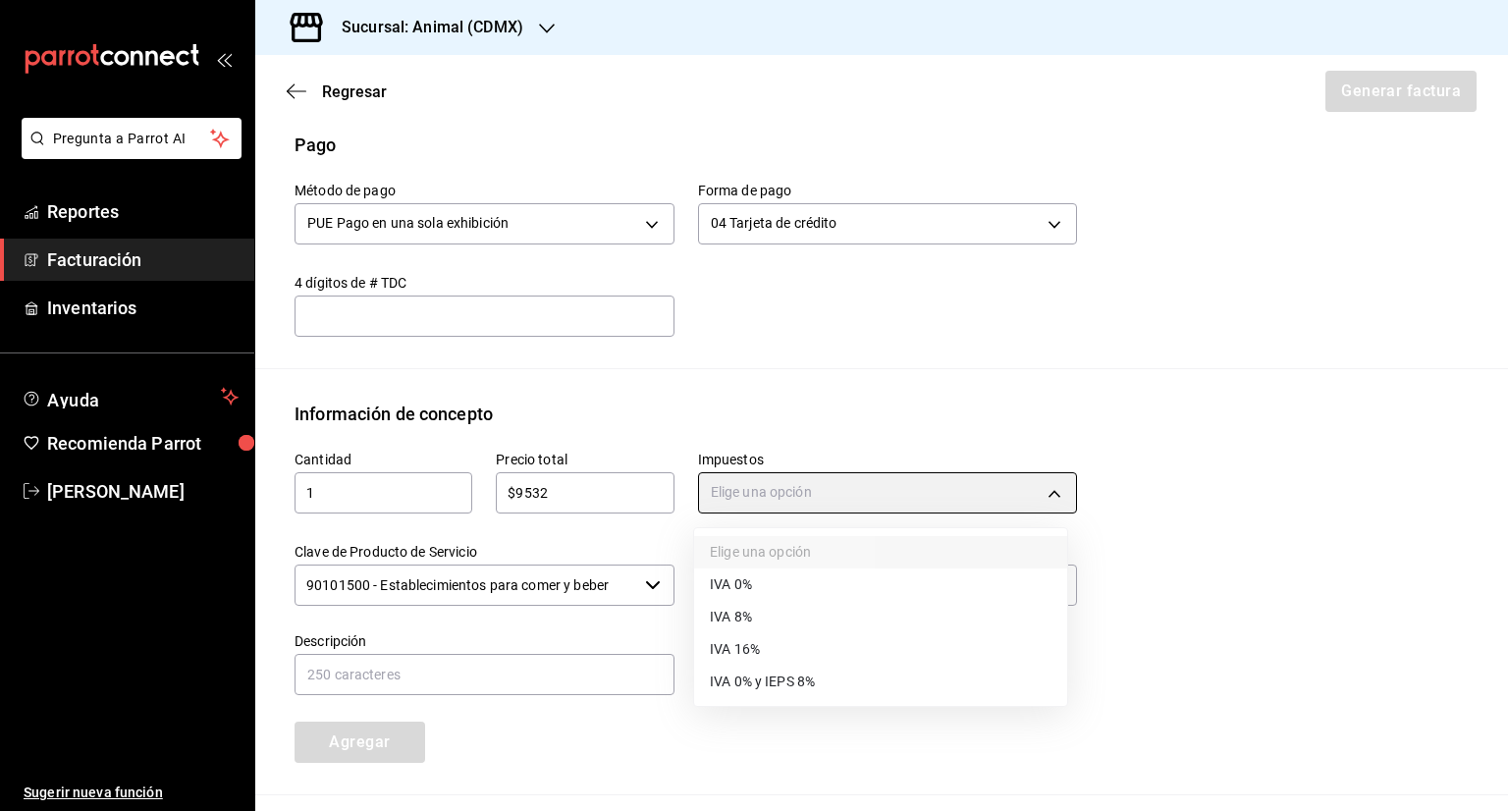
type input "IVA_16"
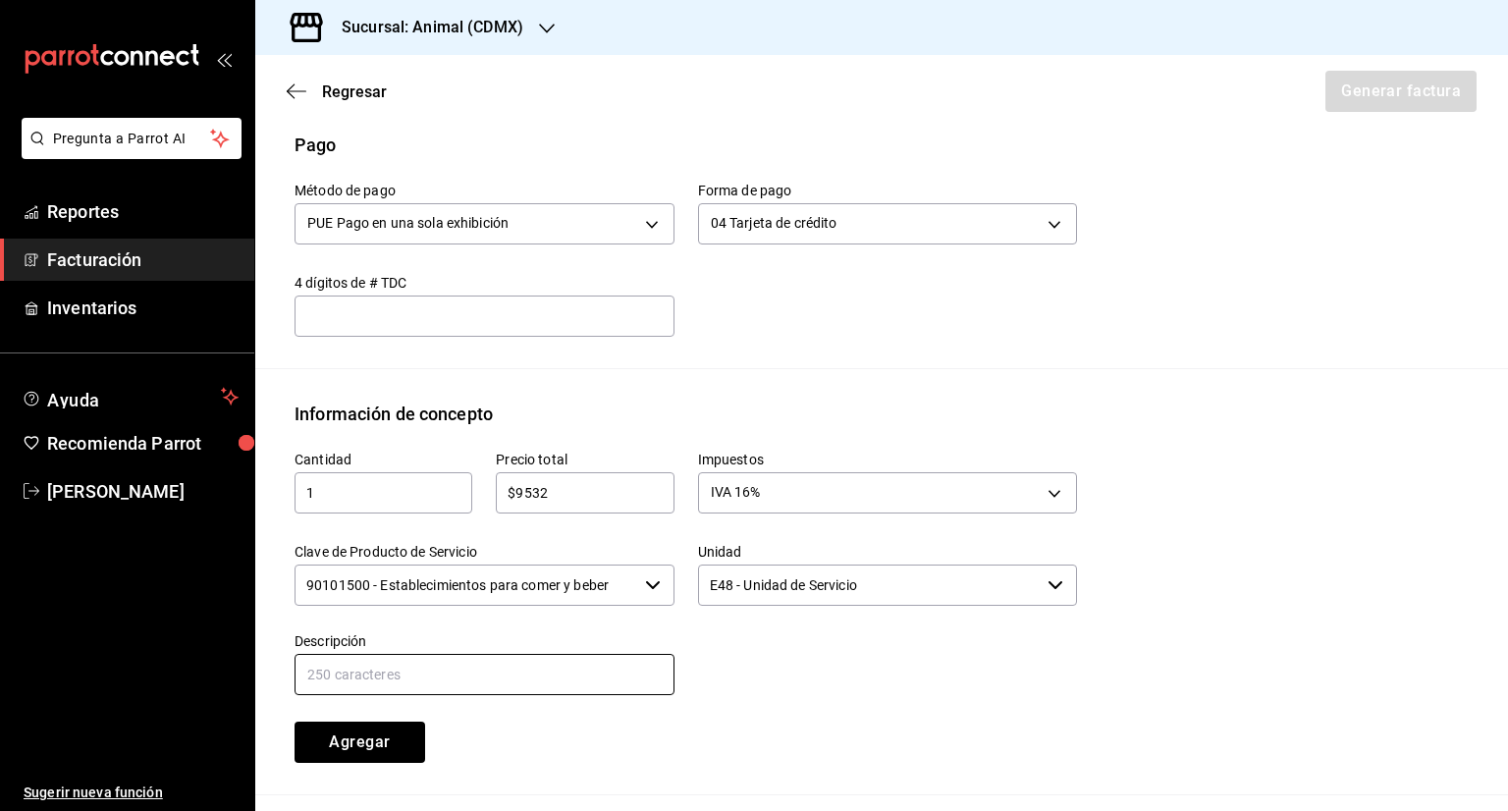
click at [381, 669] on input "text" at bounding box center [485, 674] width 380 height 41
type input "ALIMENTOS Y BEBIDAS"
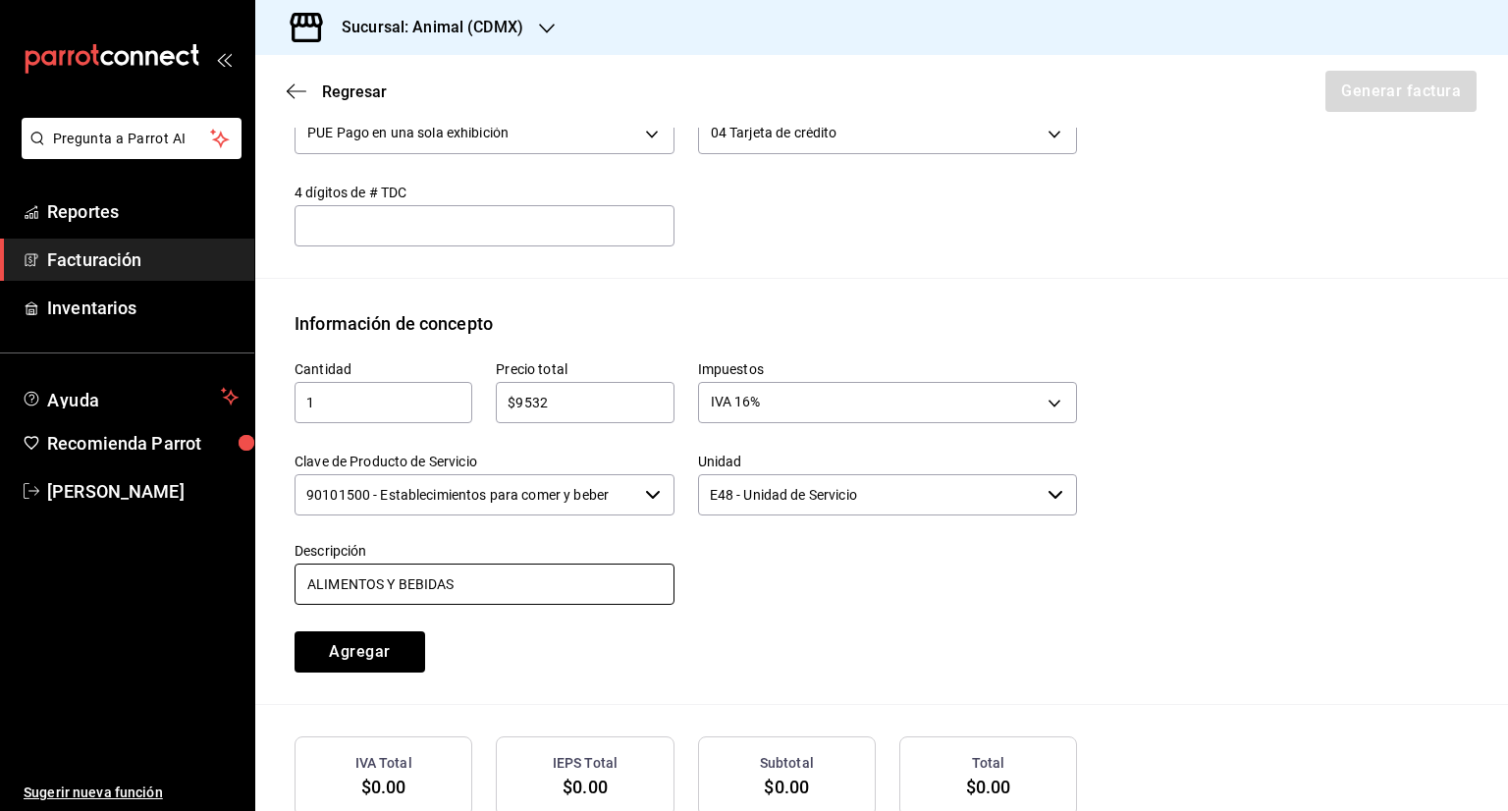
scroll to position [812, 0]
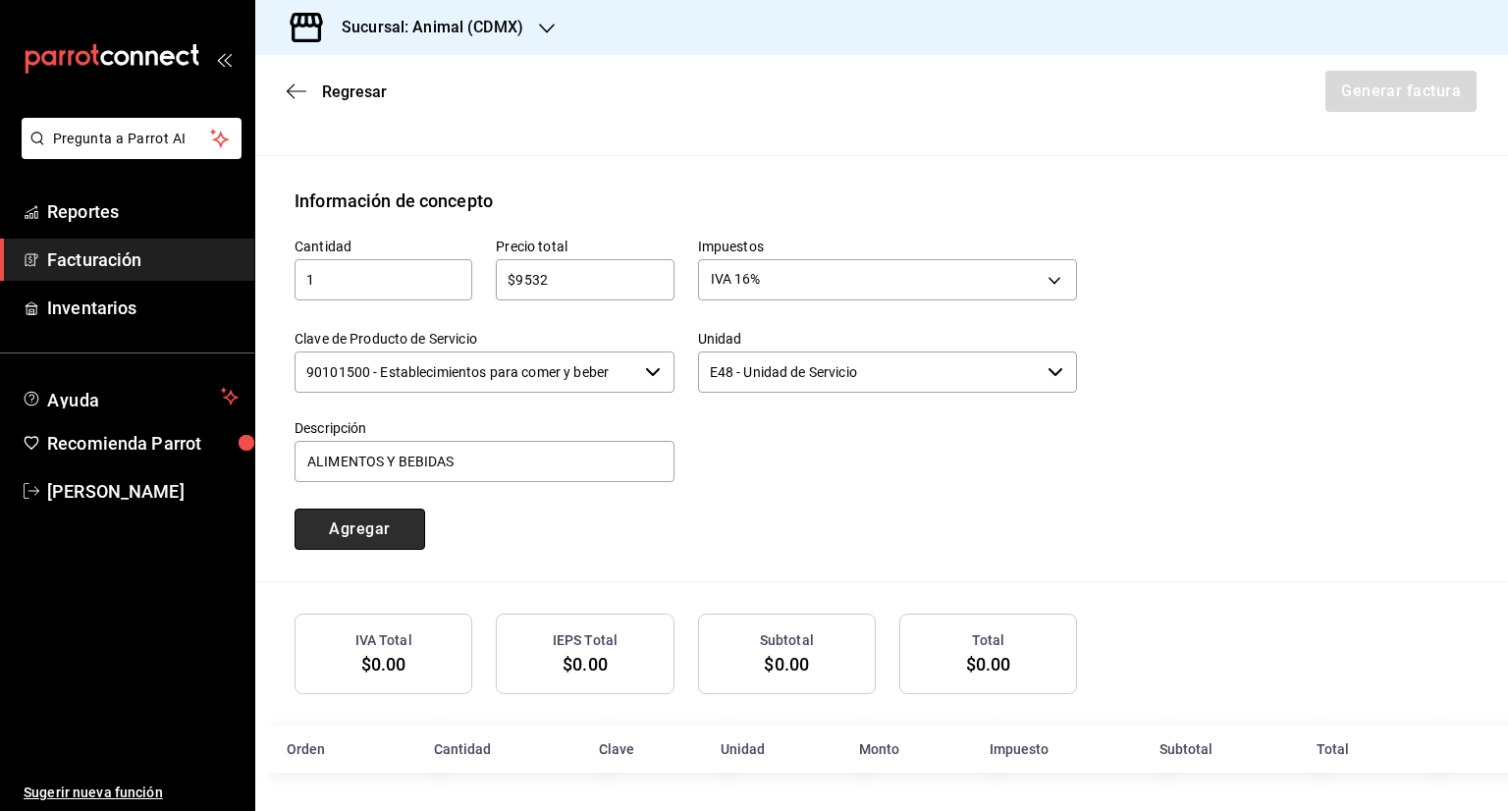
click at [359, 521] on button "Agregar" at bounding box center [360, 529] width 131 height 41
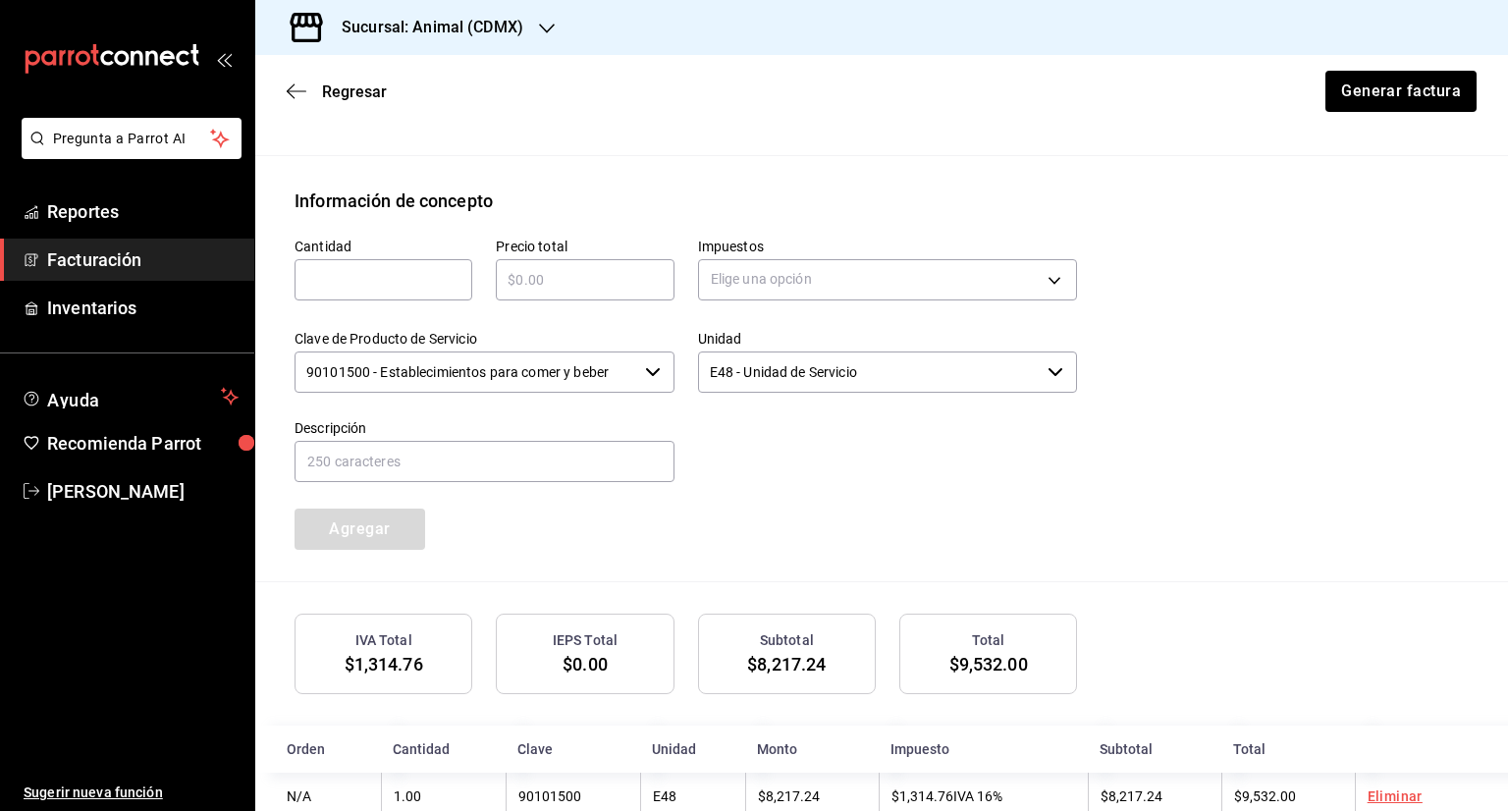
scroll to position [860, 0]
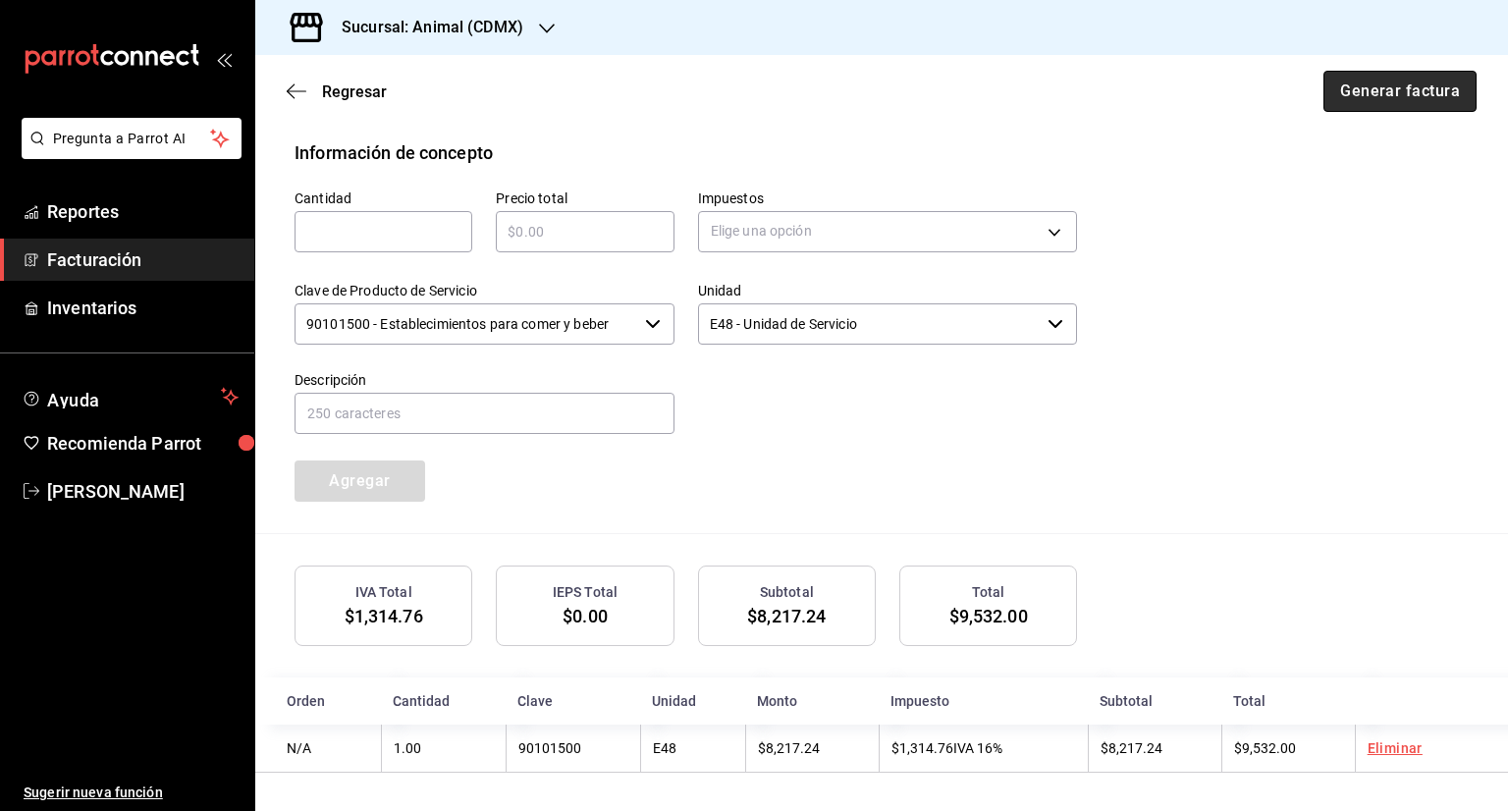
click at [1398, 92] on button "Generar factura" at bounding box center [1400, 91] width 153 height 41
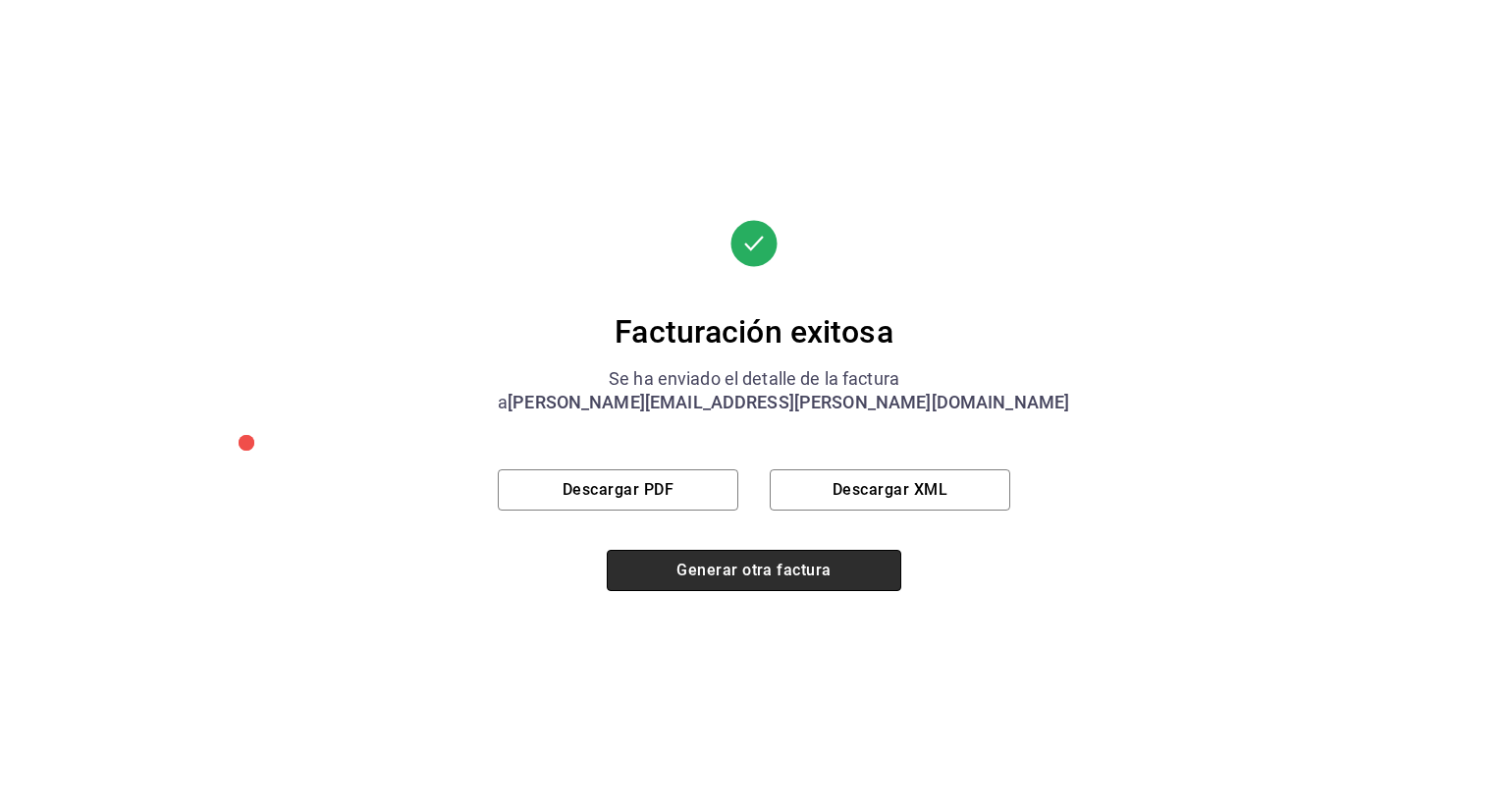
click at [778, 568] on button "Generar otra factura" at bounding box center [754, 570] width 295 height 41
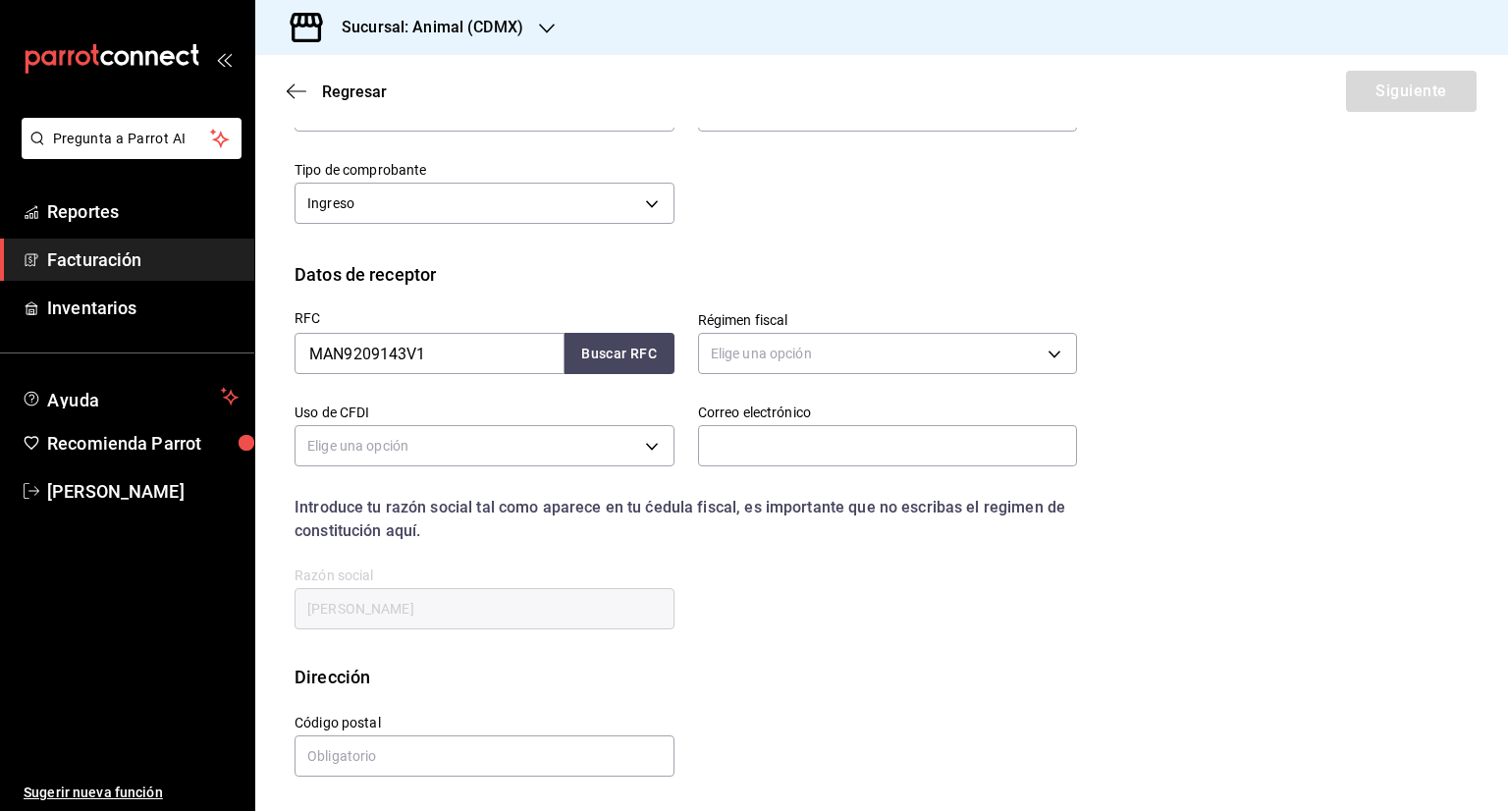
scroll to position [46, 0]
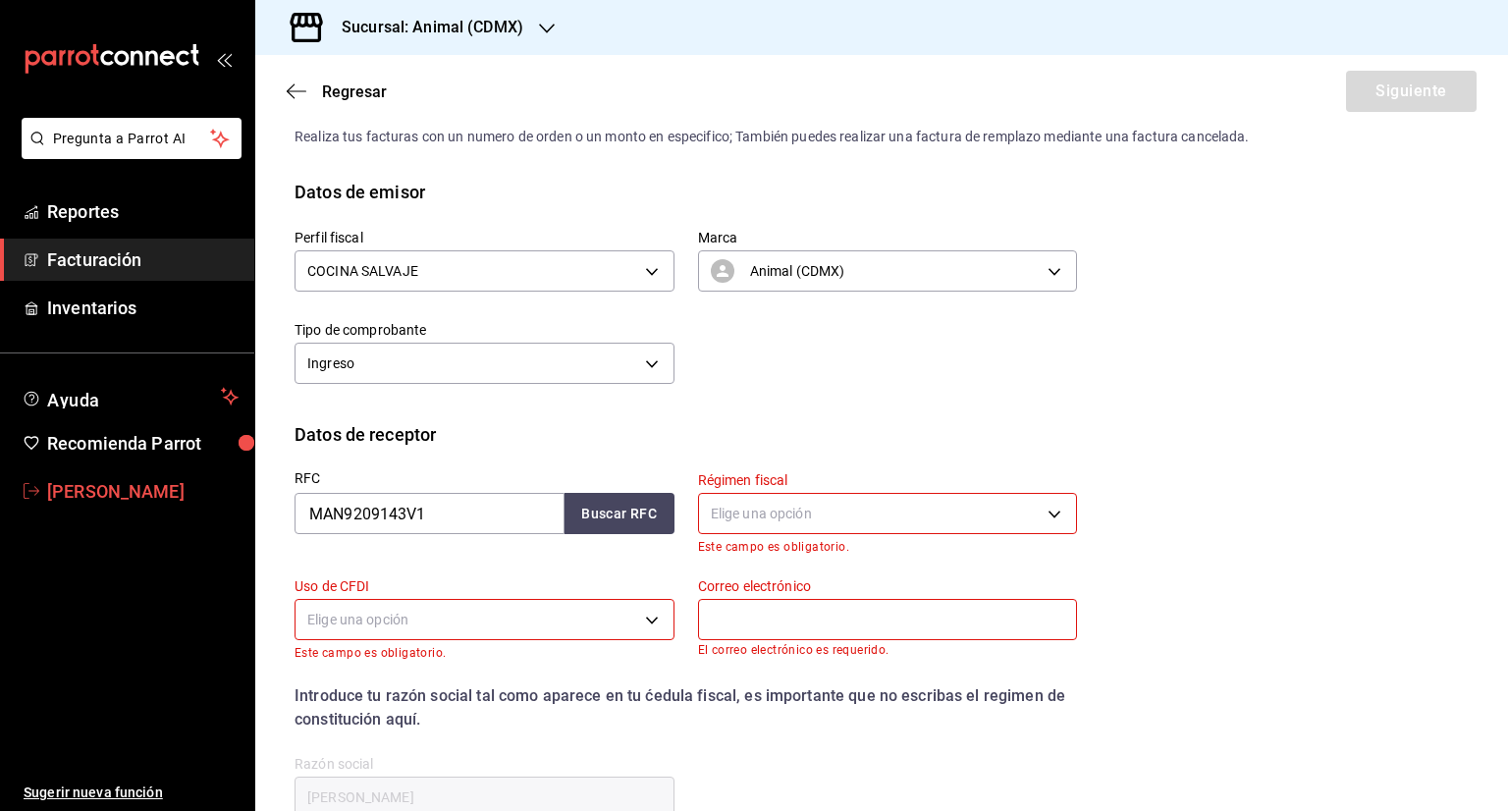
click at [149, 474] on link "[PERSON_NAME]" at bounding box center [127, 491] width 254 height 42
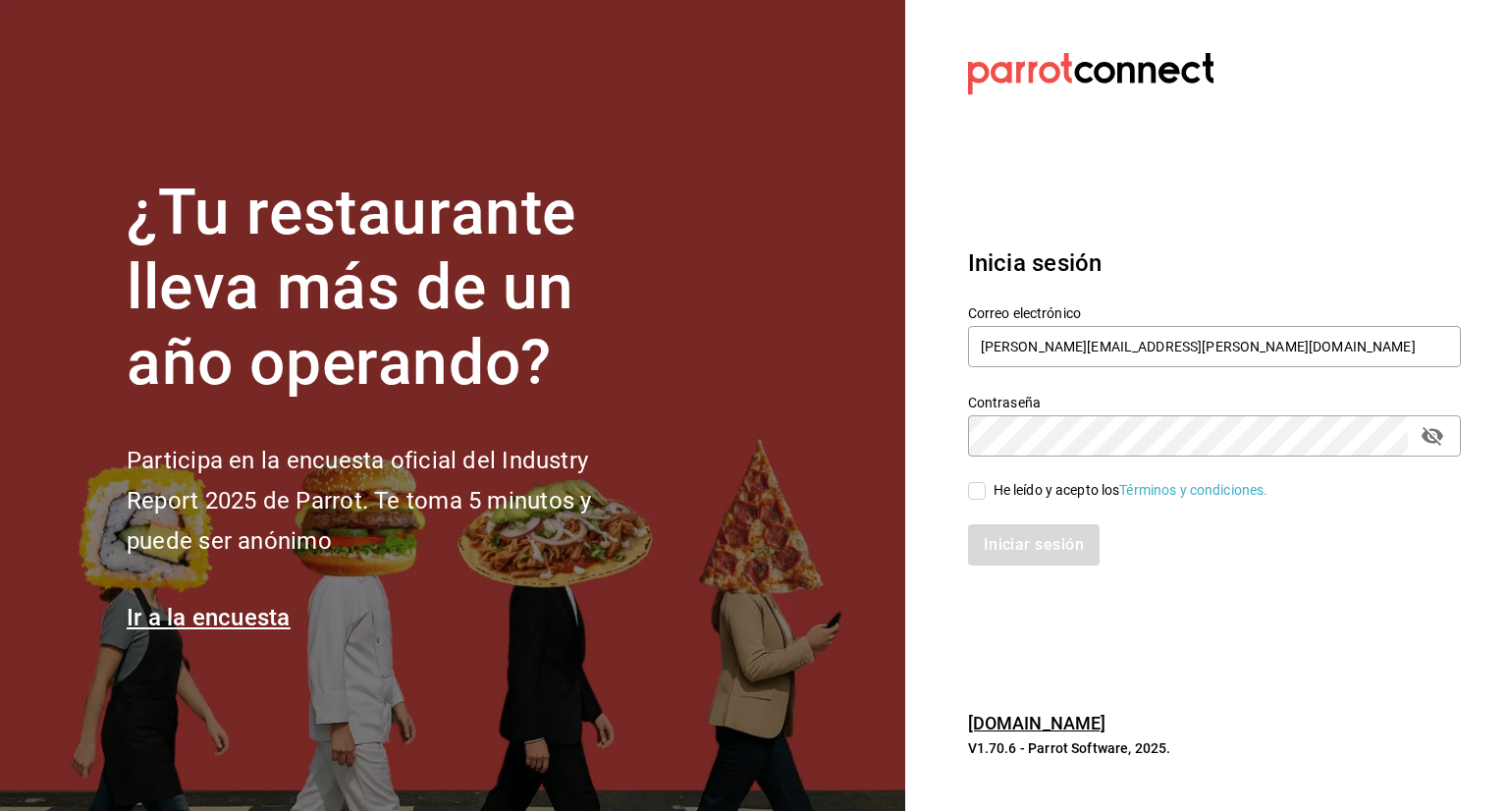
click at [333, 162] on section "¿Tu restaurante lleva más de un año operando? Participa en la encuesta oficial …" at bounding box center [452, 405] width 905 height 811
